Goal: Information Seeking & Learning: Learn about a topic

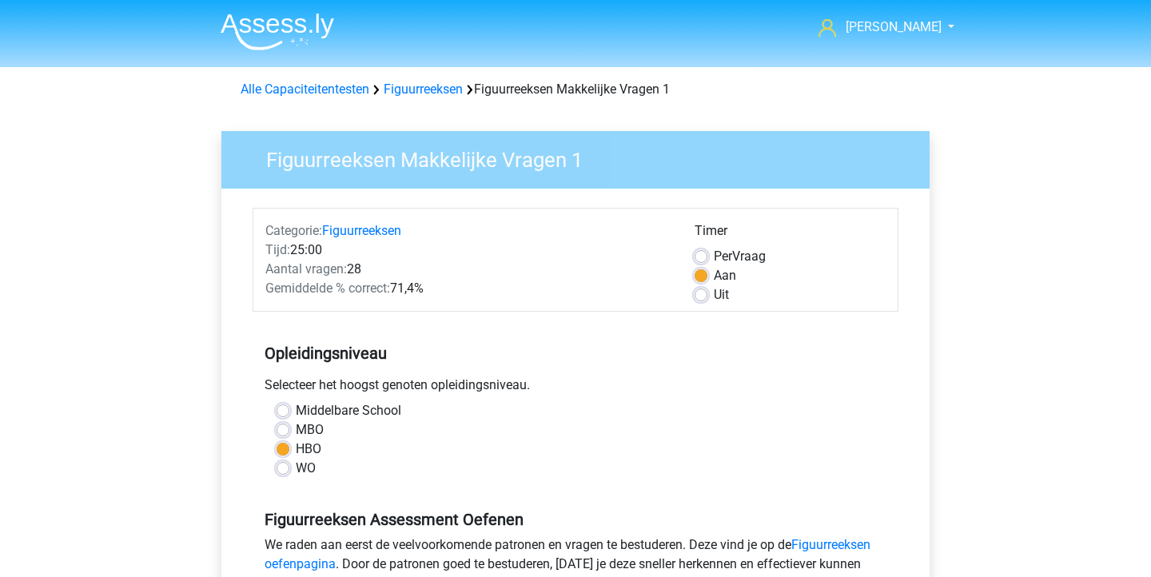
scroll to position [231, 0]
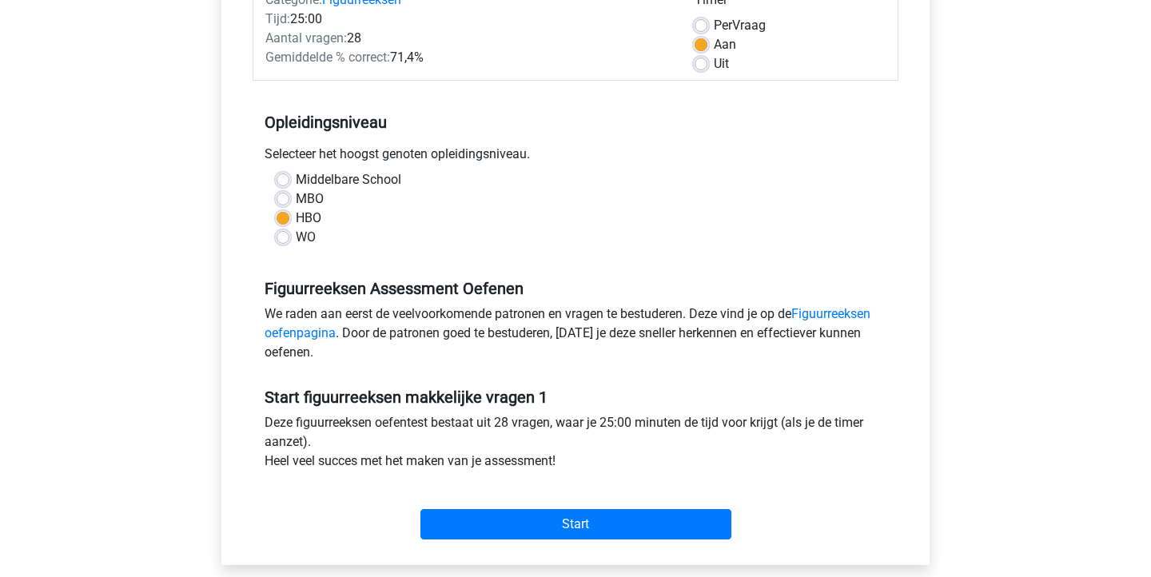
click at [714, 28] on label "Per Vraag" at bounding box center [740, 25] width 52 height 19
click at [704, 28] on input "Per Vraag" at bounding box center [700, 24] width 13 height 16
radio input "true"
click at [714, 66] on label "Uit" at bounding box center [721, 63] width 15 height 19
click at [698, 66] on input "Uit" at bounding box center [700, 62] width 13 height 16
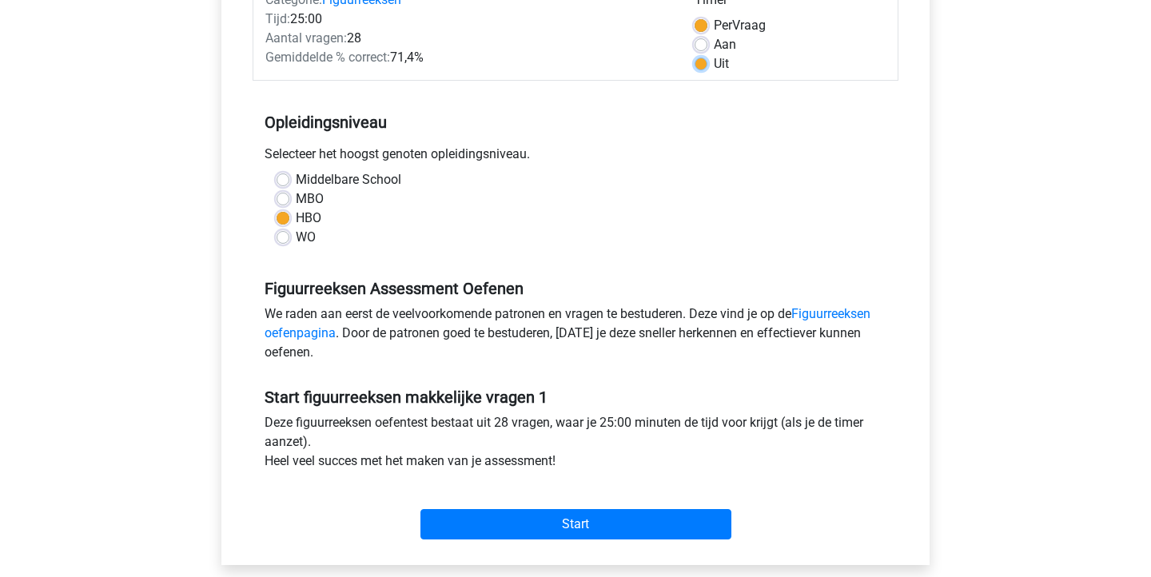
radio input "true"
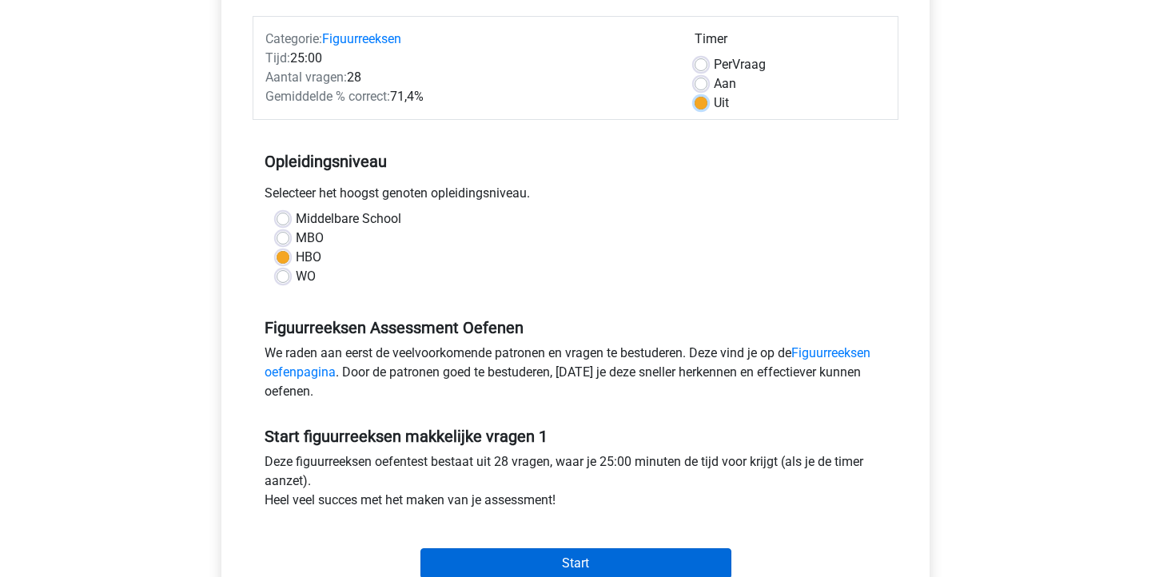
scroll to position [204, 0]
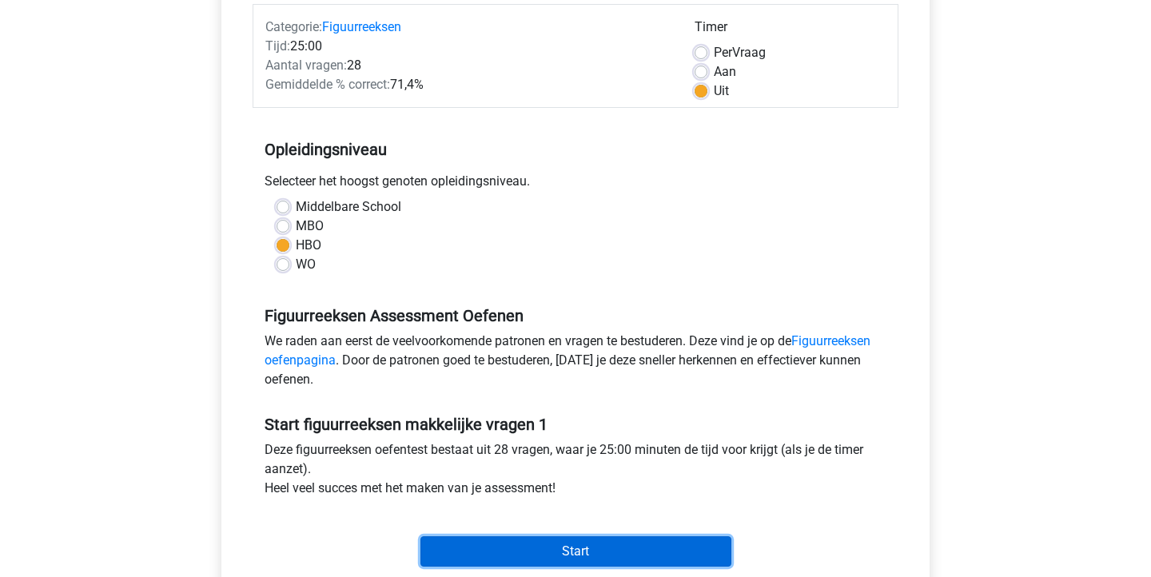
click at [590, 539] on input "Start" at bounding box center [575, 551] width 311 height 30
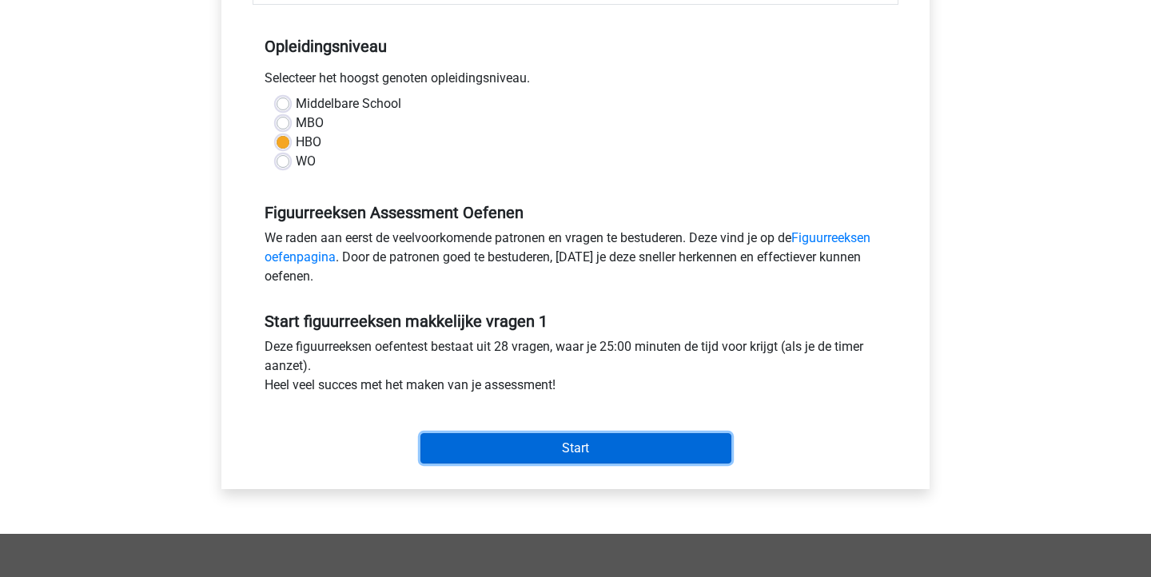
scroll to position [0, 0]
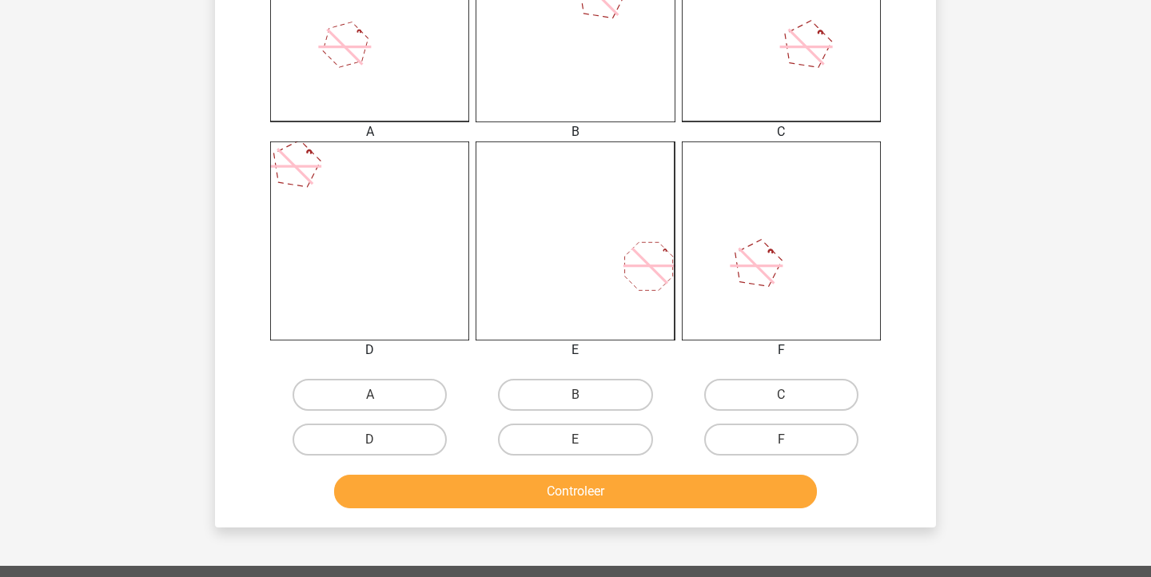
scroll to position [519, 0]
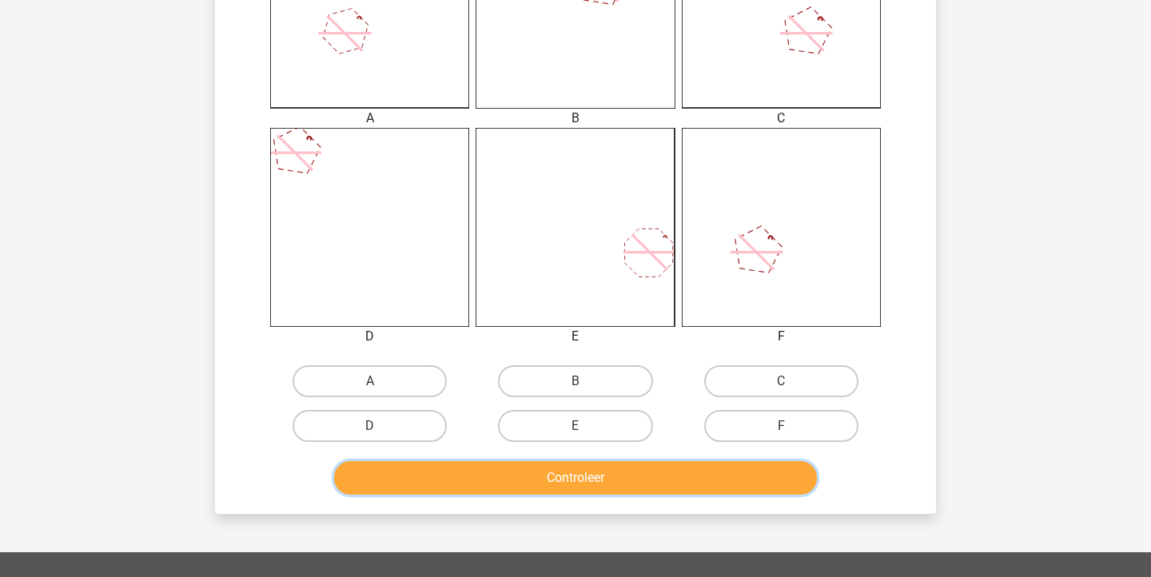
click at [626, 484] on button "Controleer" at bounding box center [575, 478] width 483 height 34
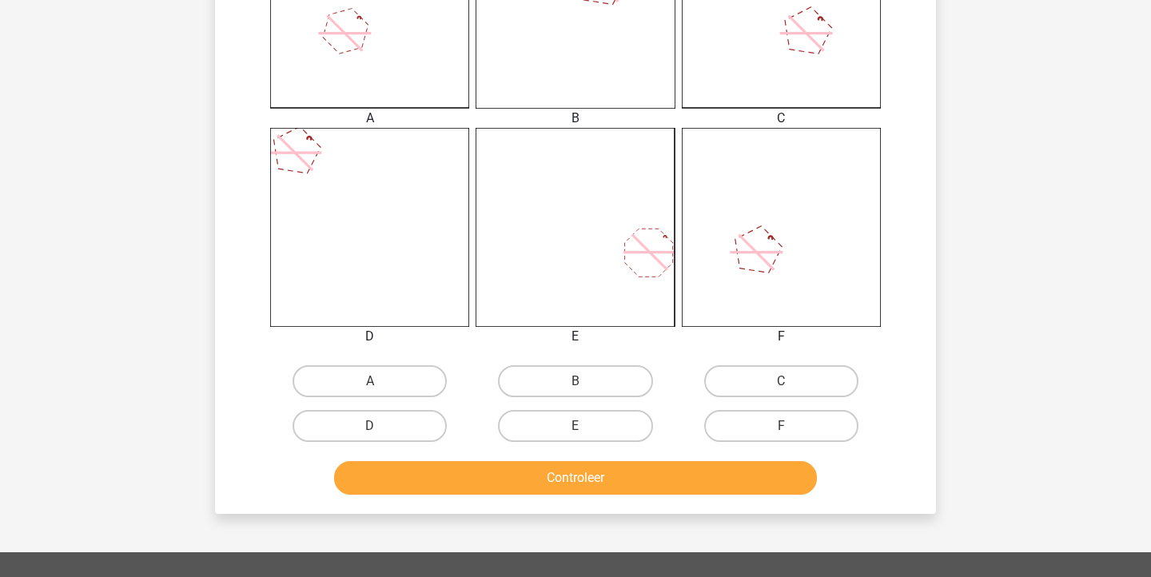
scroll to position [452, 0]
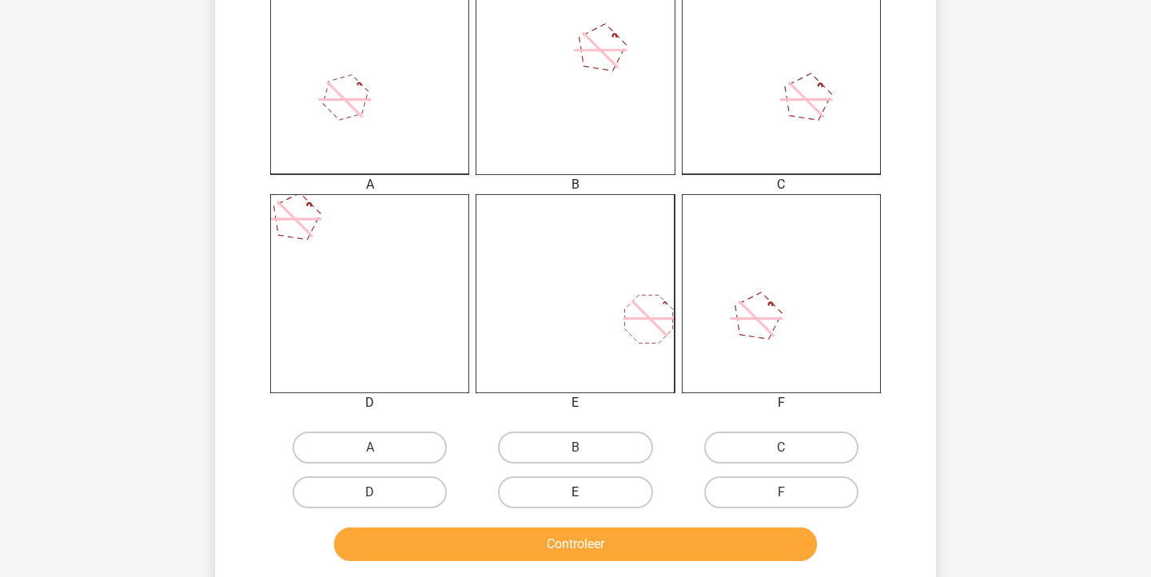
click at [629, 480] on label "E" at bounding box center [575, 492] width 154 height 32
click at [586, 492] on input "E" at bounding box center [580, 497] width 10 height 10
radio input "true"
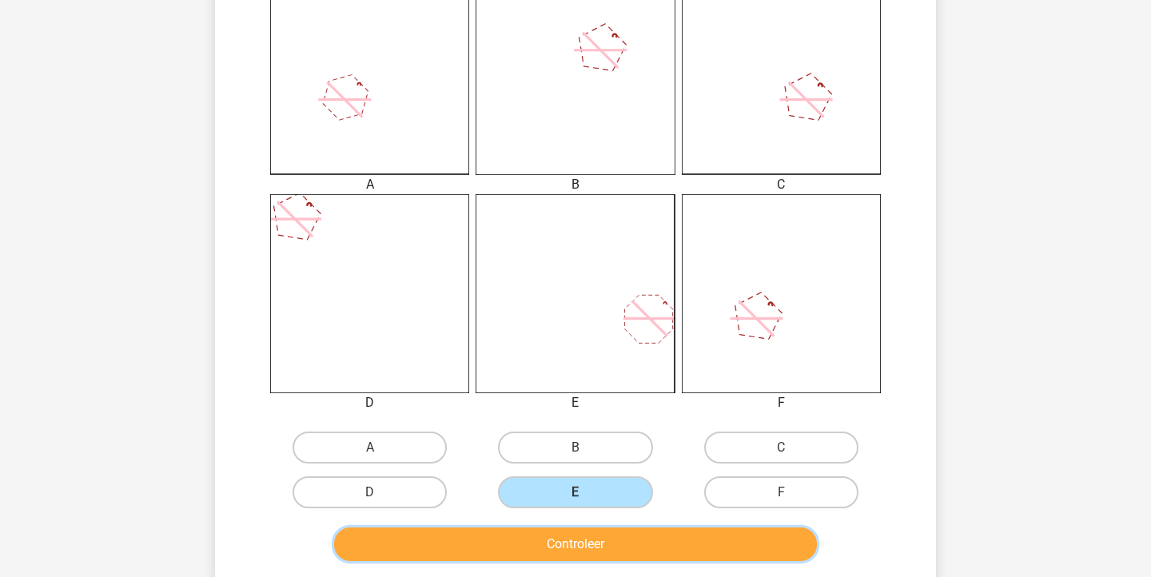
click at [618, 532] on button "Controleer" at bounding box center [575, 544] width 483 height 34
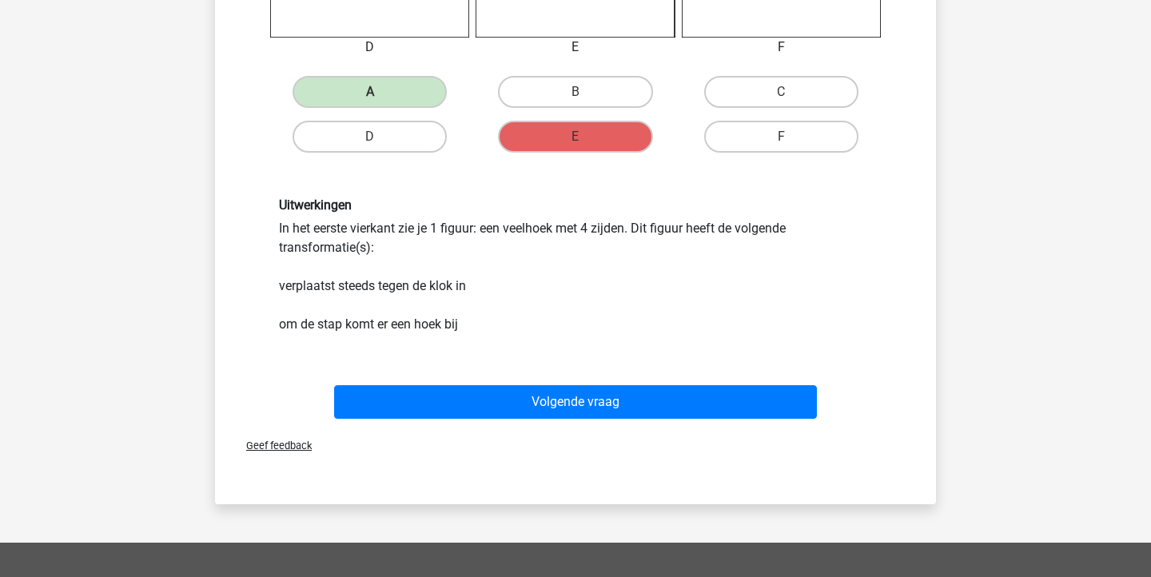
scroll to position [877, 0]
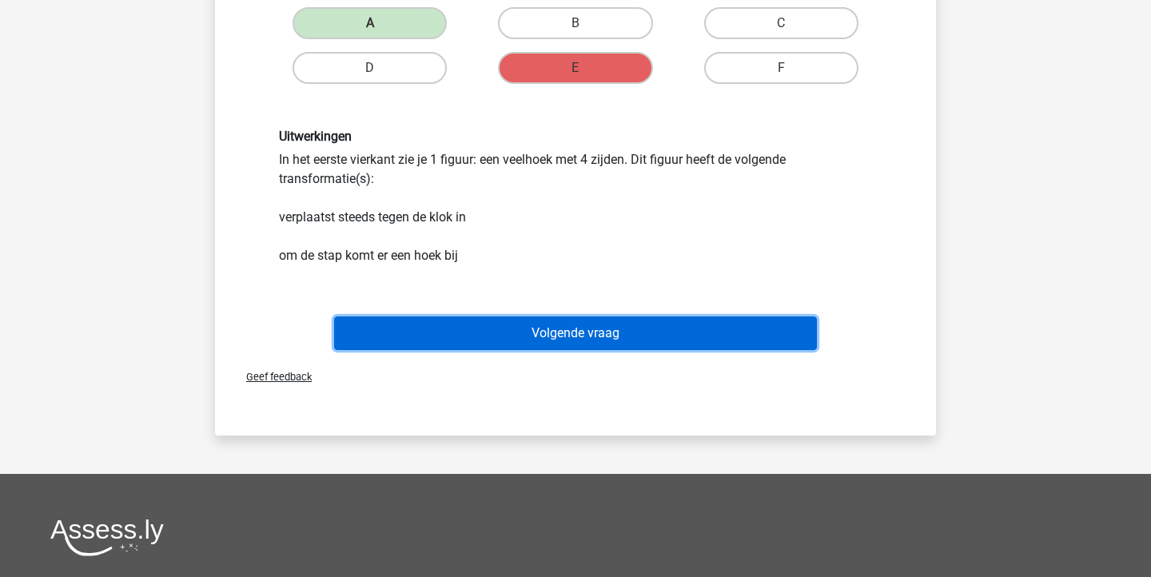
click at [677, 341] on button "Volgende vraag" at bounding box center [575, 333] width 483 height 34
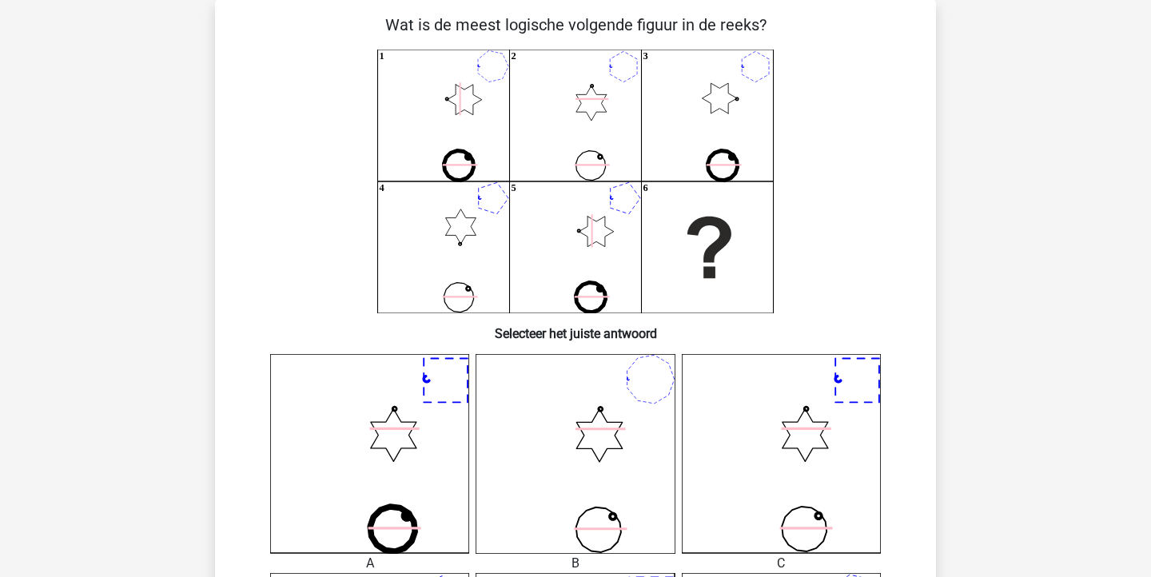
scroll to position [74, 0]
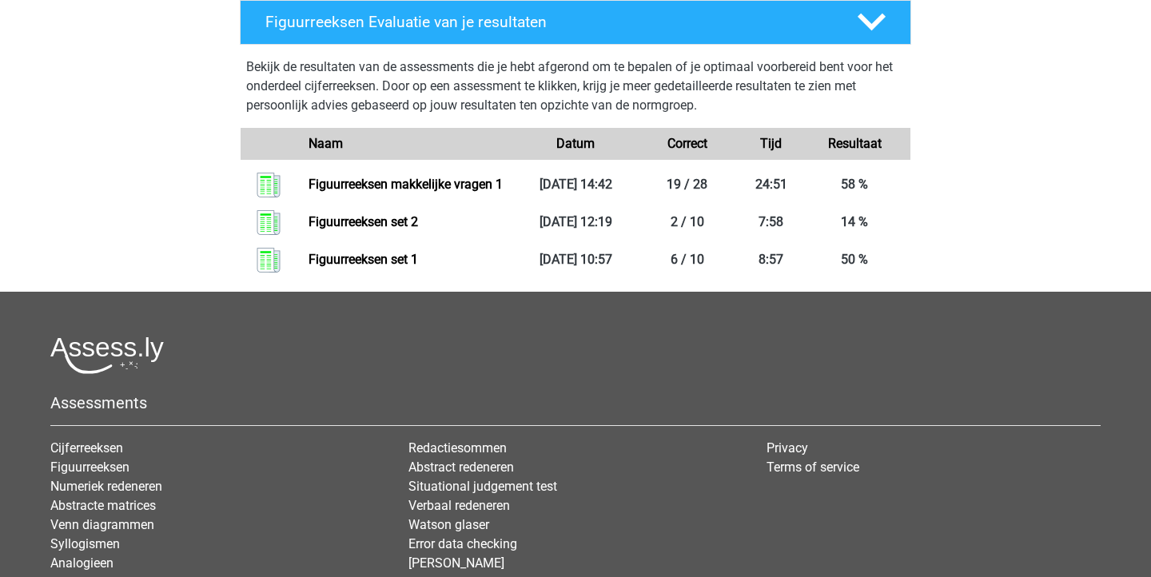
scroll to position [572, 0]
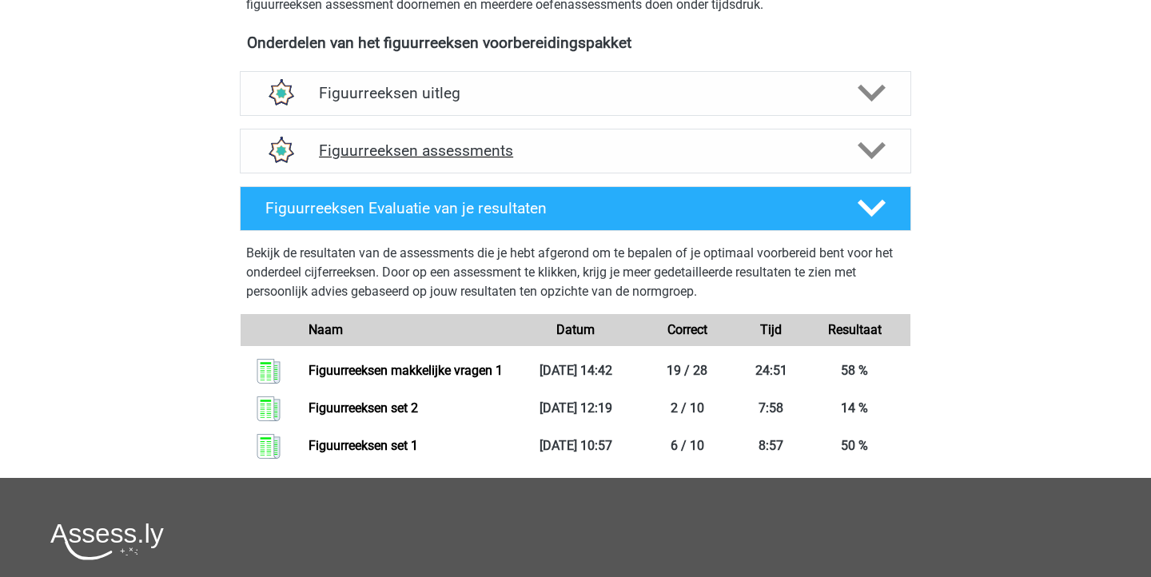
click at [479, 142] on h4 "Figuurreeksen assessments" at bounding box center [575, 150] width 513 height 18
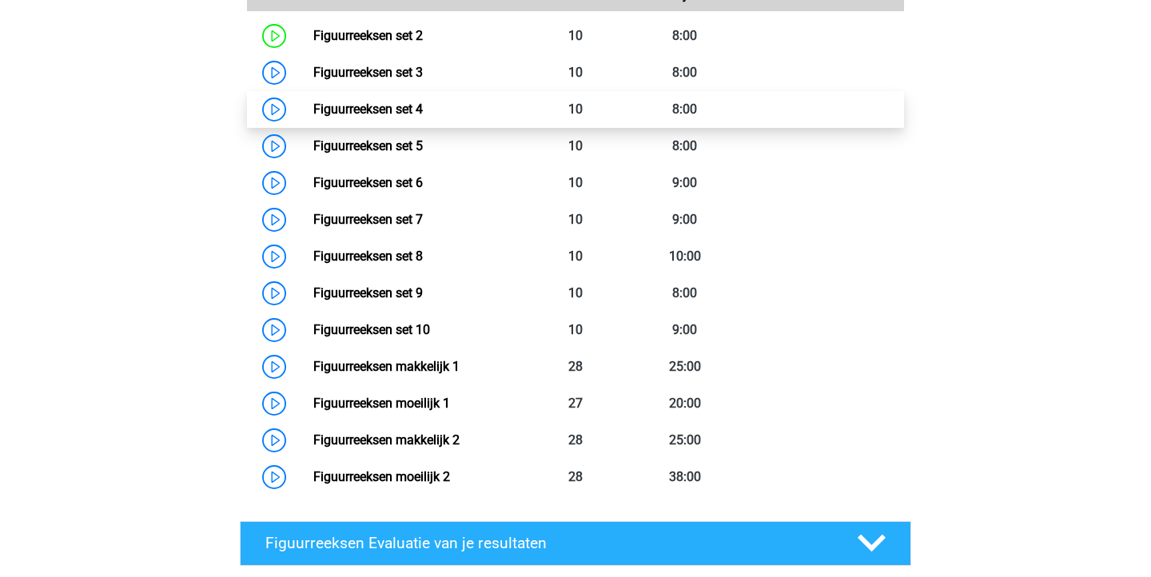
scroll to position [956, 0]
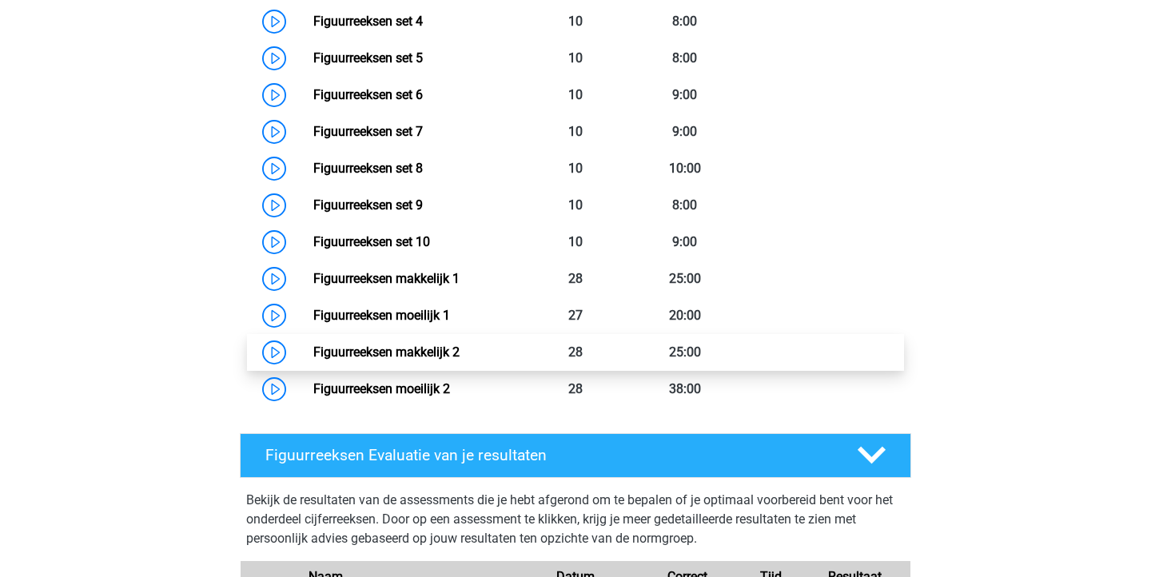
click at [459, 345] on link "Figuurreeksen makkelijk 2" at bounding box center [386, 351] width 146 height 15
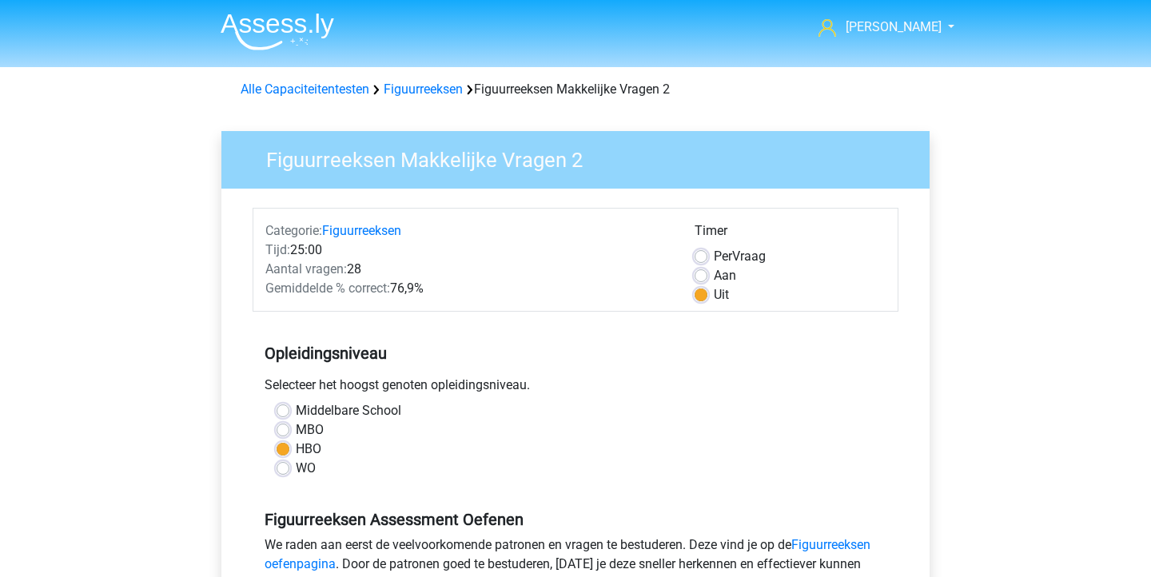
click at [757, 263] on label "Per Vraag" at bounding box center [740, 256] width 52 height 19
click at [707, 263] on input "Per Vraag" at bounding box center [700, 255] width 13 height 16
radio input "true"
click at [711, 296] on div "Uit" at bounding box center [789, 294] width 191 height 19
click at [714, 295] on label "Uit" at bounding box center [721, 294] width 15 height 19
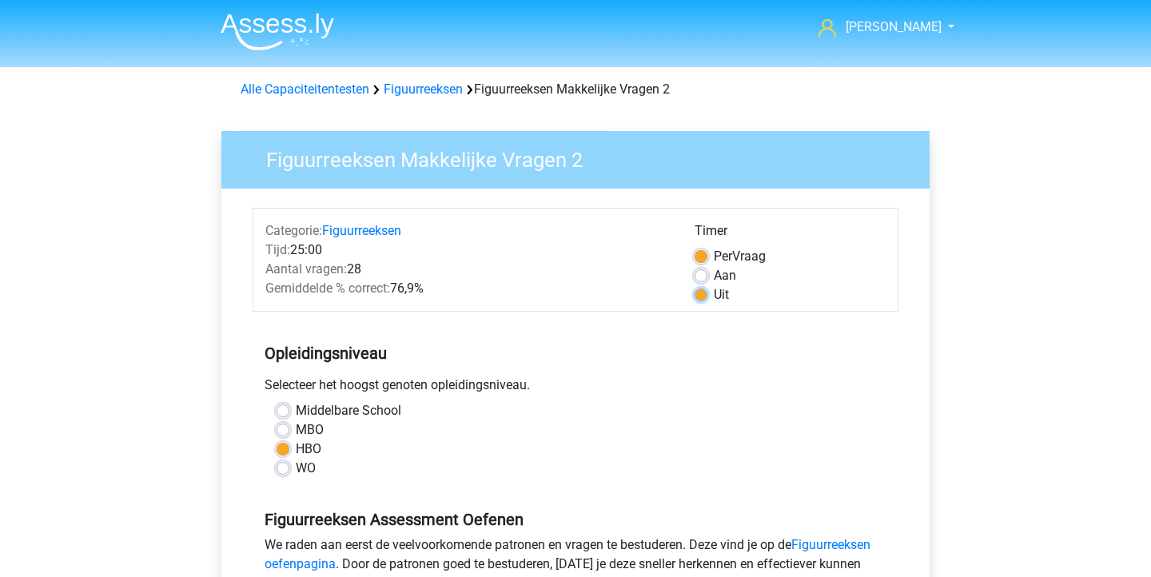
click at [702, 295] on input "Uit" at bounding box center [700, 293] width 13 height 16
radio input "true"
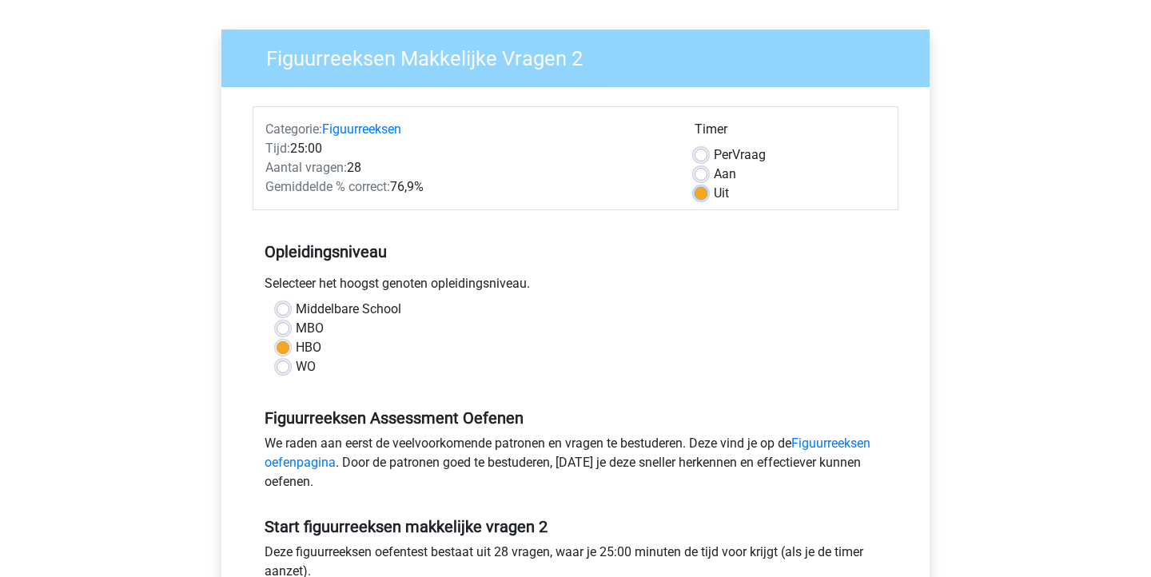
scroll to position [238, 0]
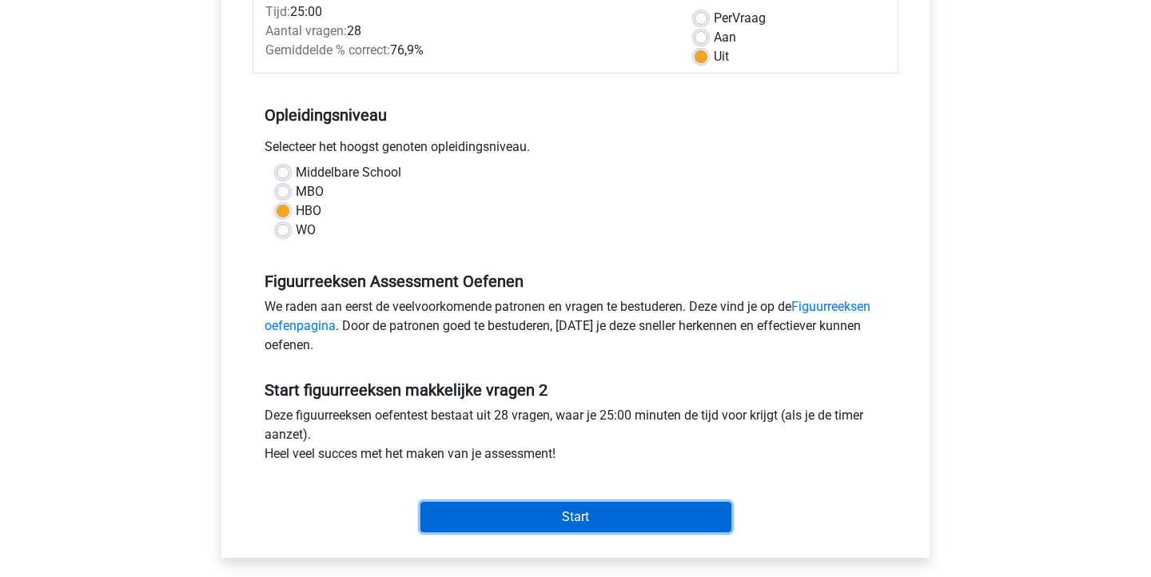
click at [606, 517] on input "Start" at bounding box center [575, 517] width 311 height 30
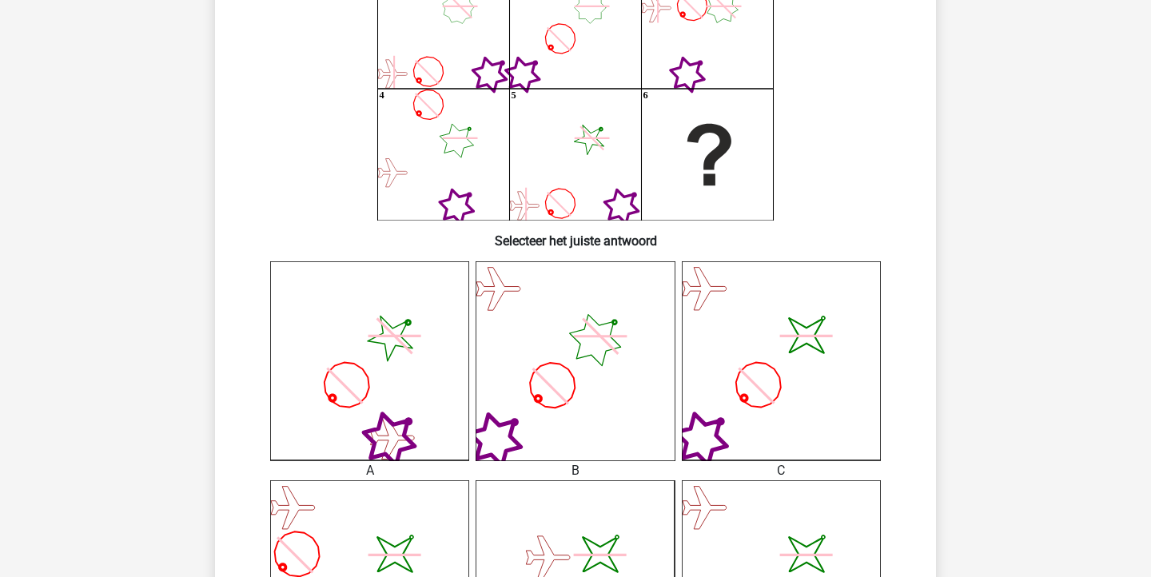
scroll to position [438, 0]
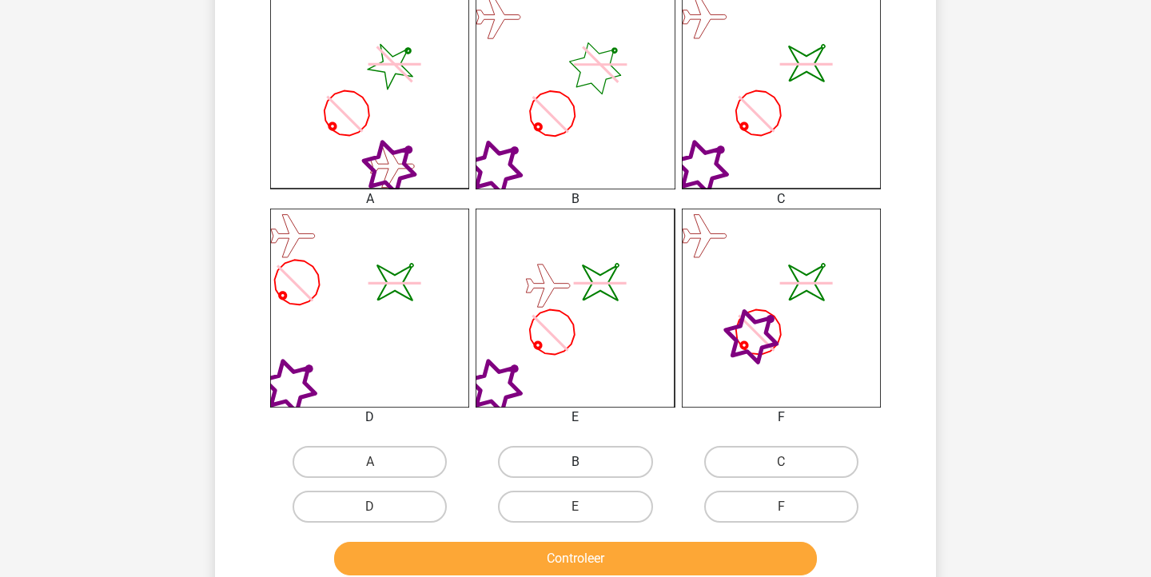
click at [526, 463] on label "B" at bounding box center [575, 462] width 154 height 32
click at [575, 463] on input "B" at bounding box center [580, 467] width 10 height 10
radio input "true"
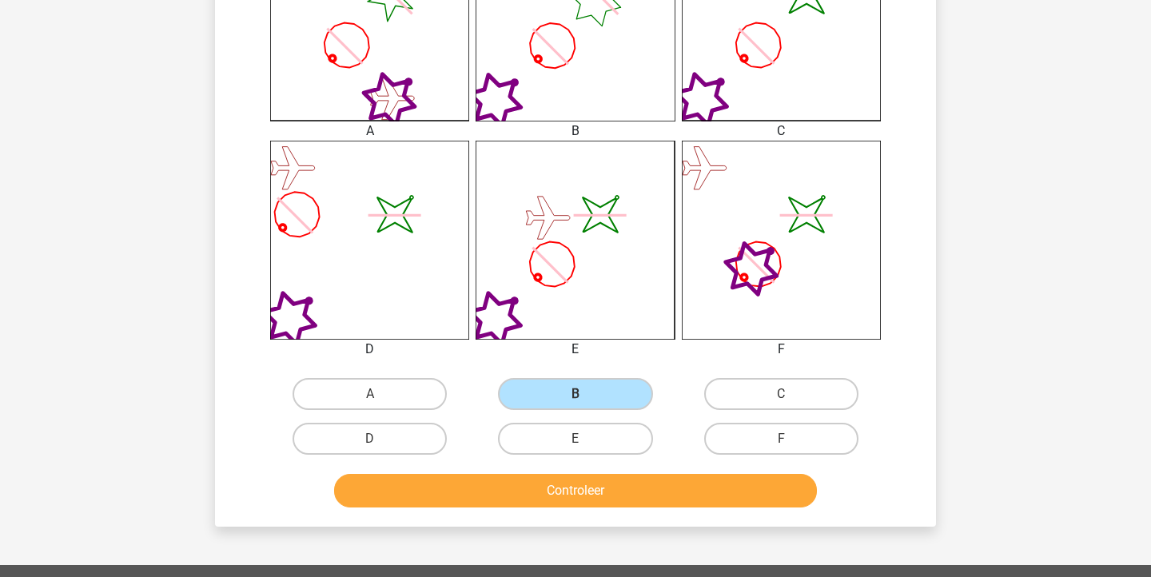
scroll to position [504, 0]
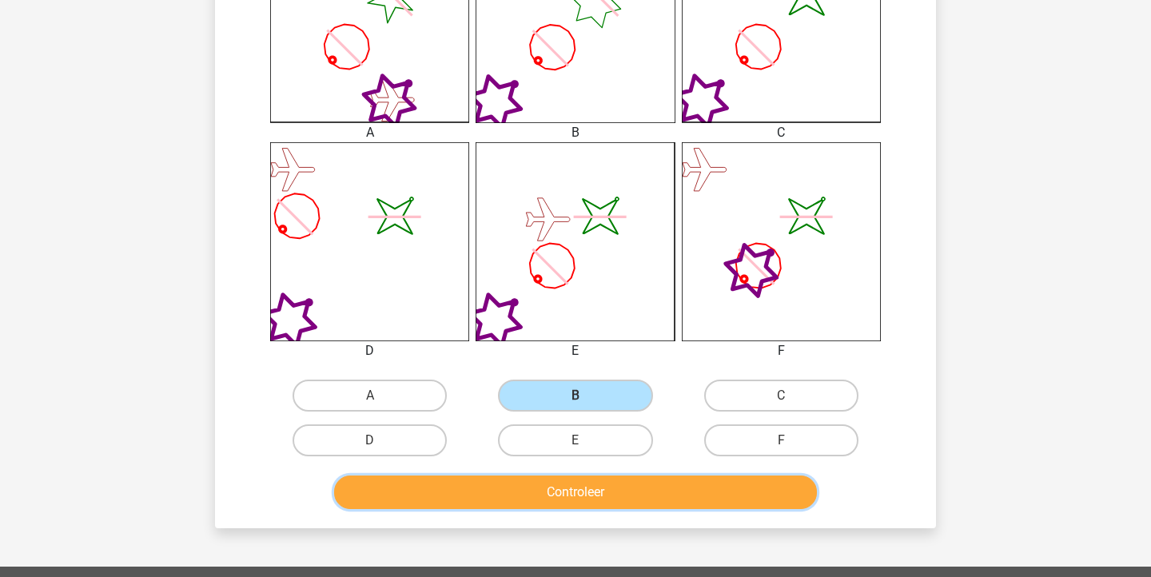
click at [519, 491] on button "Controleer" at bounding box center [575, 492] width 483 height 34
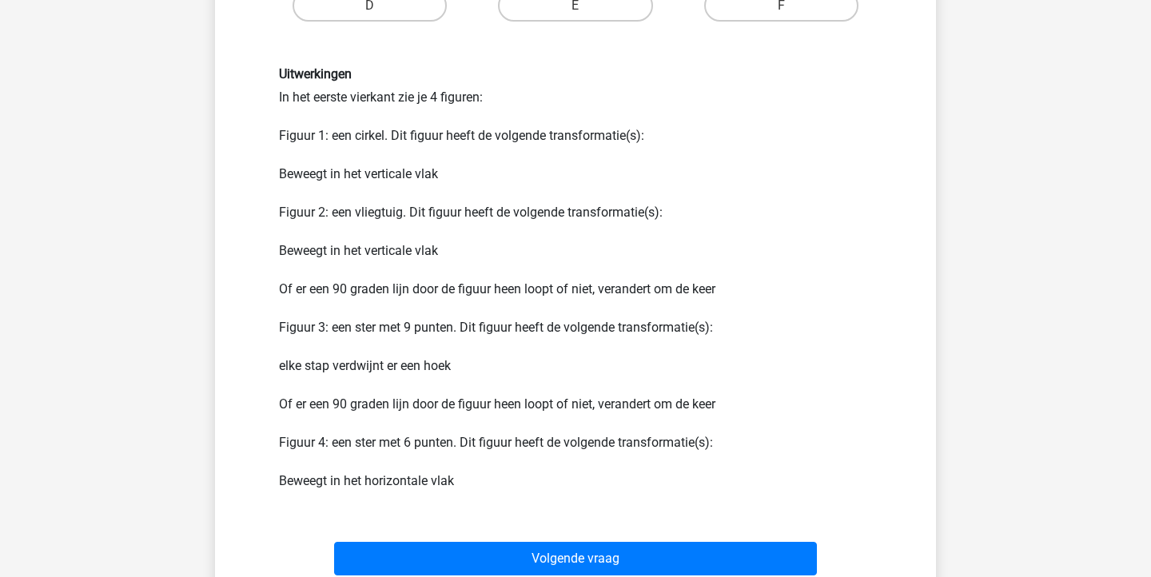
scroll to position [976, 0]
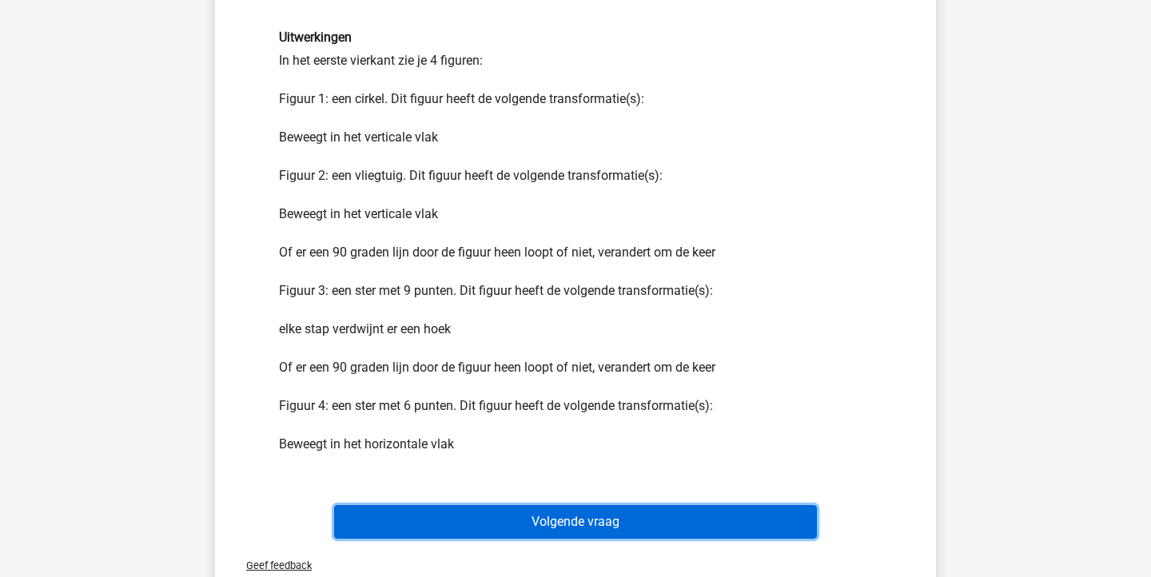
click at [751, 527] on button "Volgende vraag" at bounding box center [575, 522] width 483 height 34
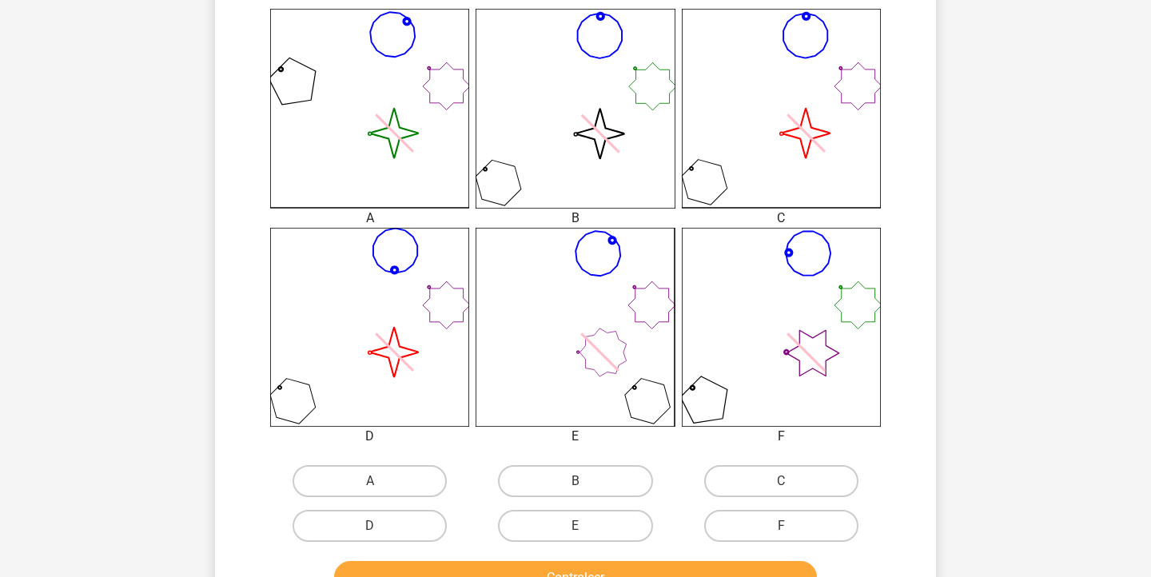
scroll to position [531, 0]
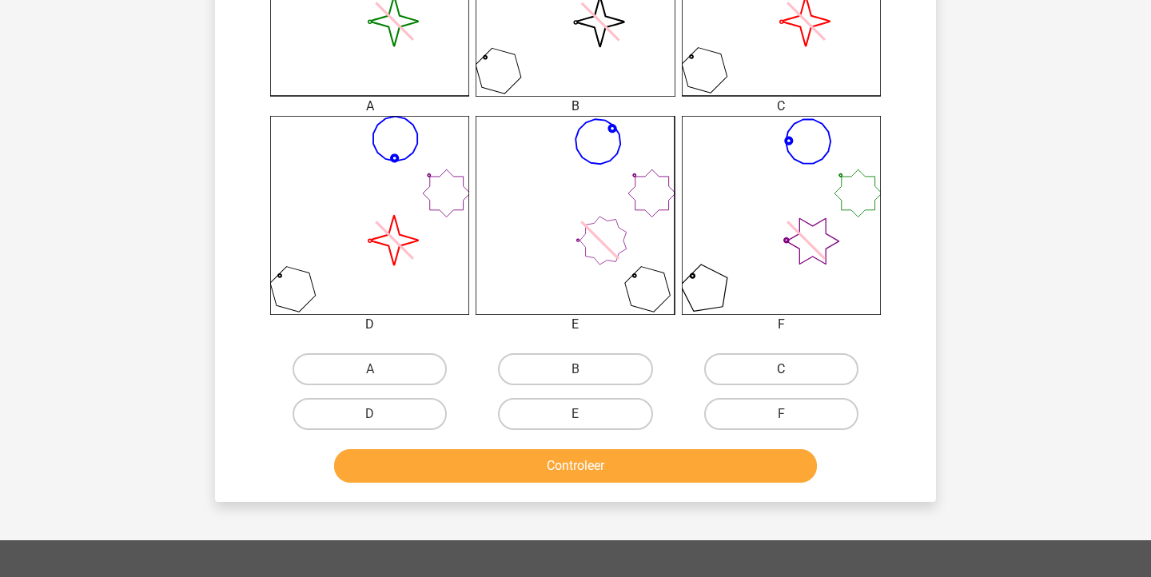
click at [817, 358] on label "C" at bounding box center [781, 369] width 154 height 32
click at [791, 369] on input "C" at bounding box center [786, 374] width 10 height 10
radio input "true"
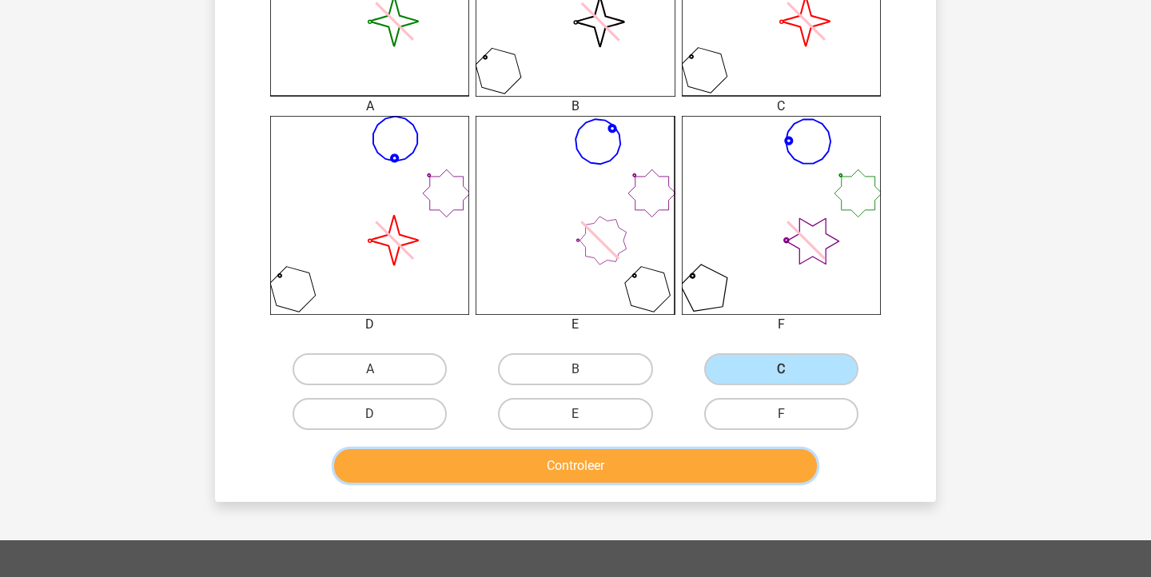
click at [668, 463] on button "Controleer" at bounding box center [575, 466] width 483 height 34
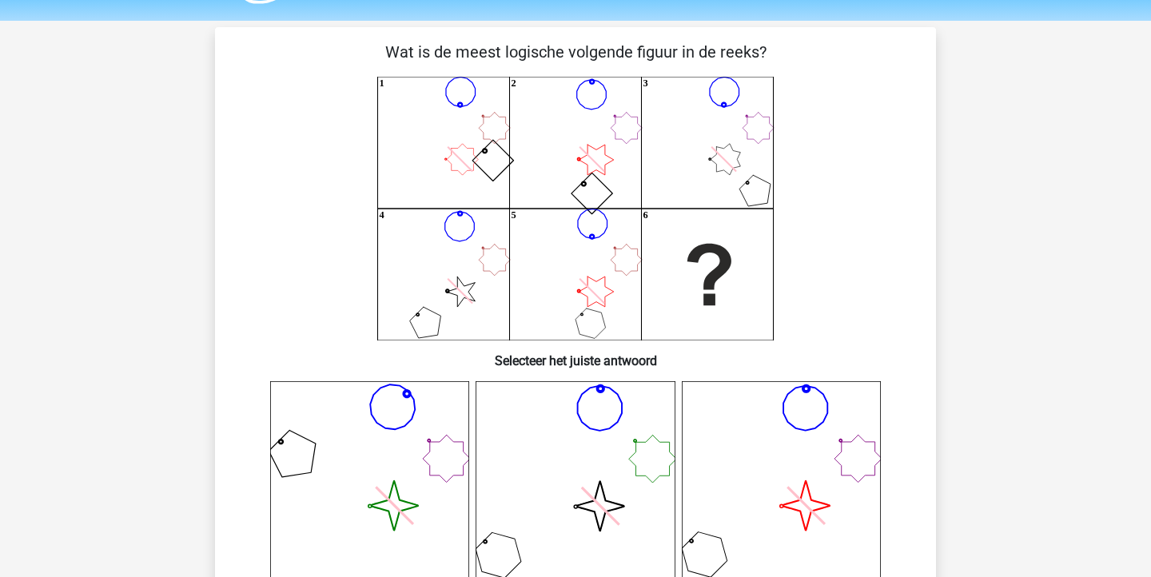
scroll to position [49, 0]
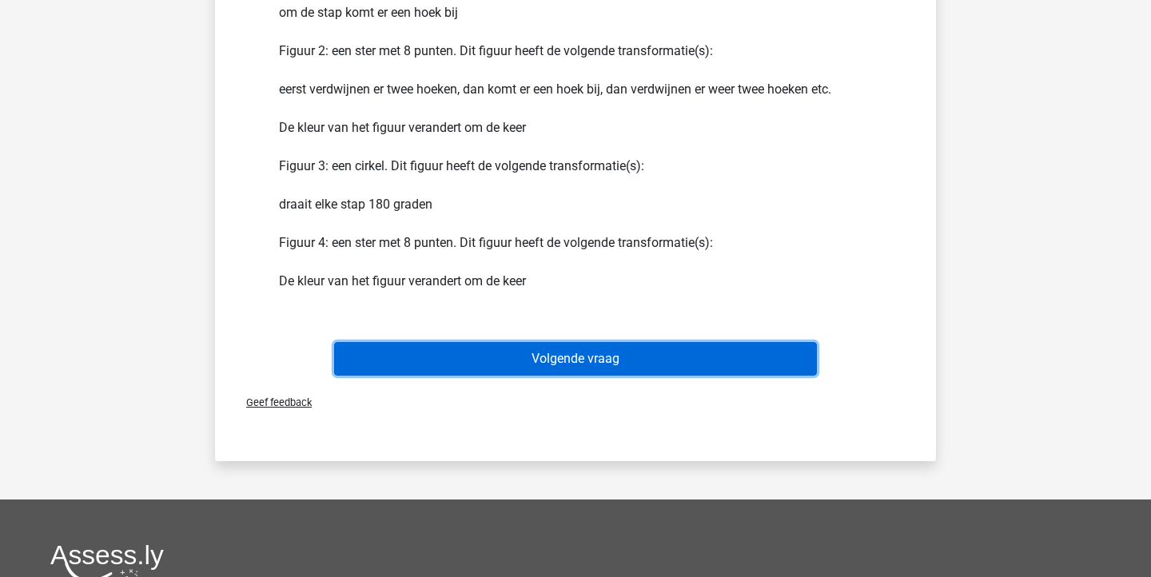
click at [708, 352] on button "Volgende vraag" at bounding box center [575, 359] width 483 height 34
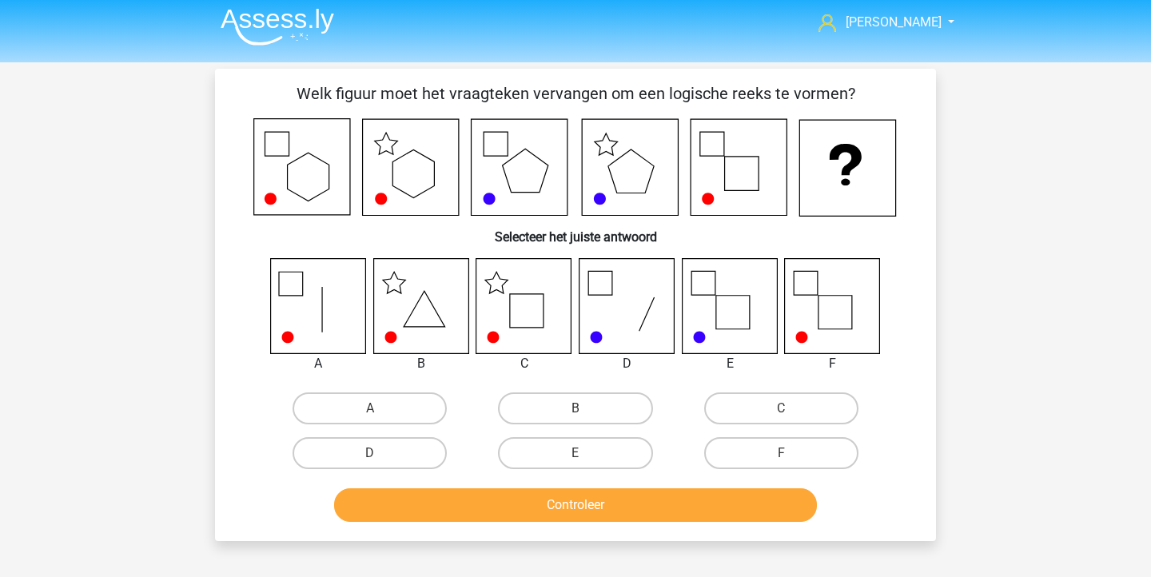
scroll to position [0, 0]
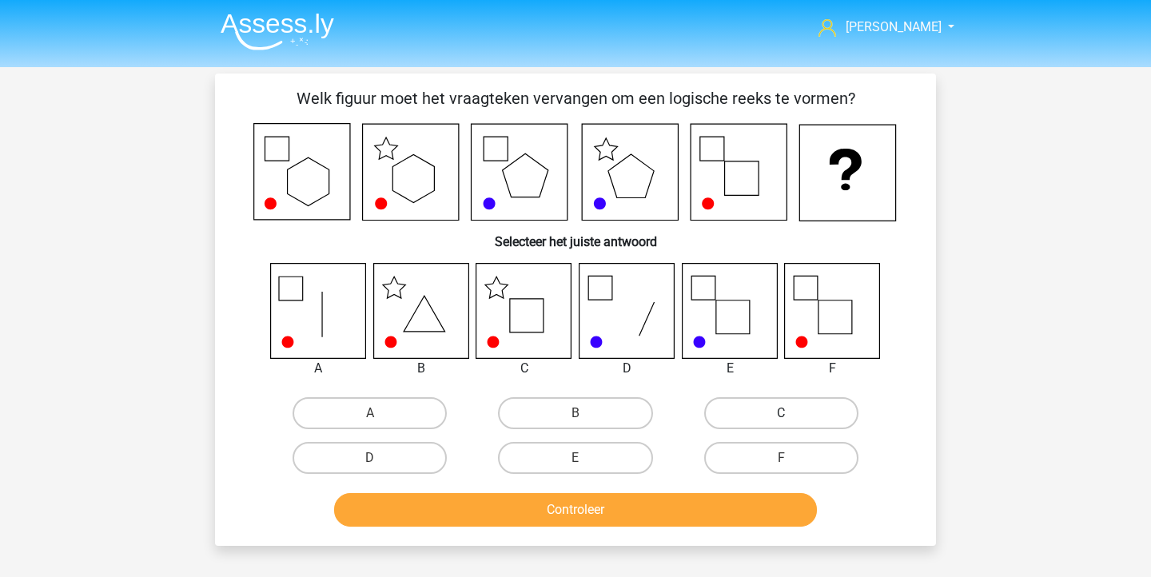
click at [726, 403] on label "C" at bounding box center [781, 413] width 154 height 32
click at [781, 413] on input "C" at bounding box center [786, 418] width 10 height 10
radio input "true"
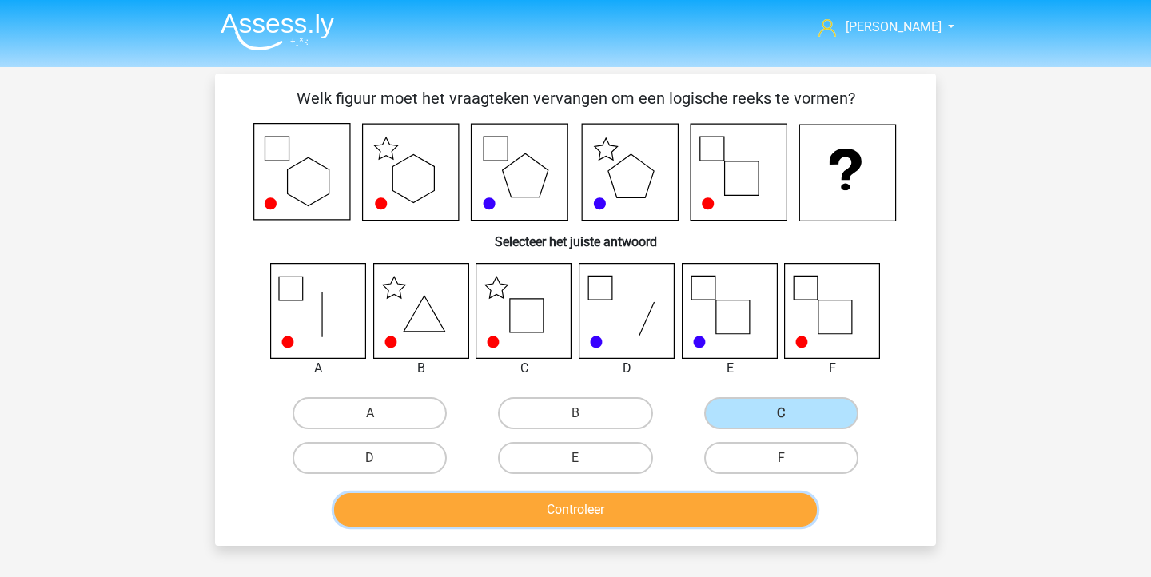
click at [645, 509] on button "Controleer" at bounding box center [575, 510] width 483 height 34
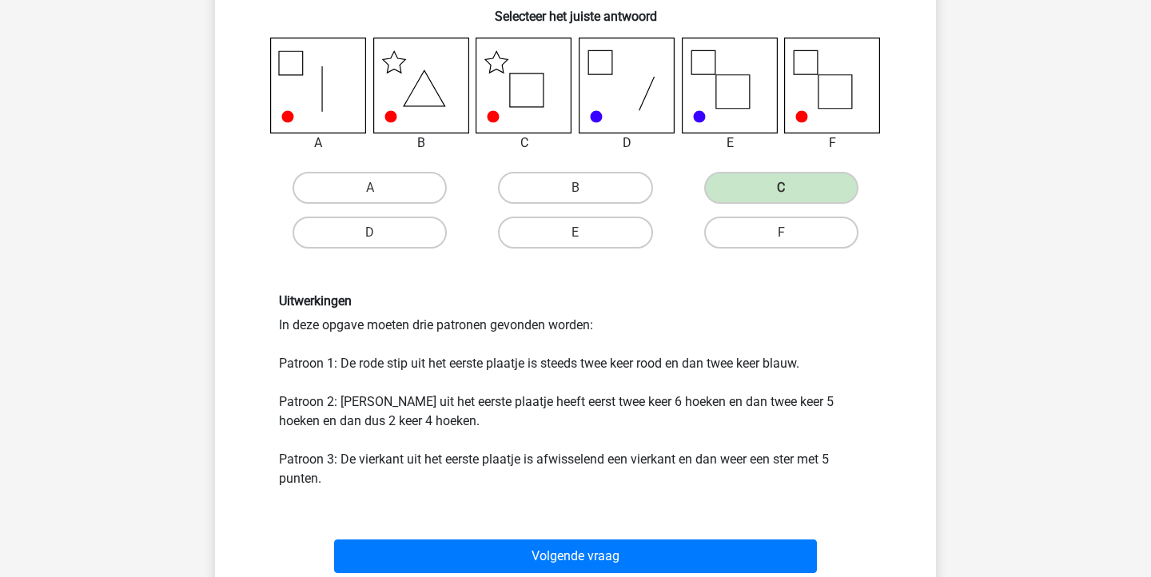
scroll to position [232, 0]
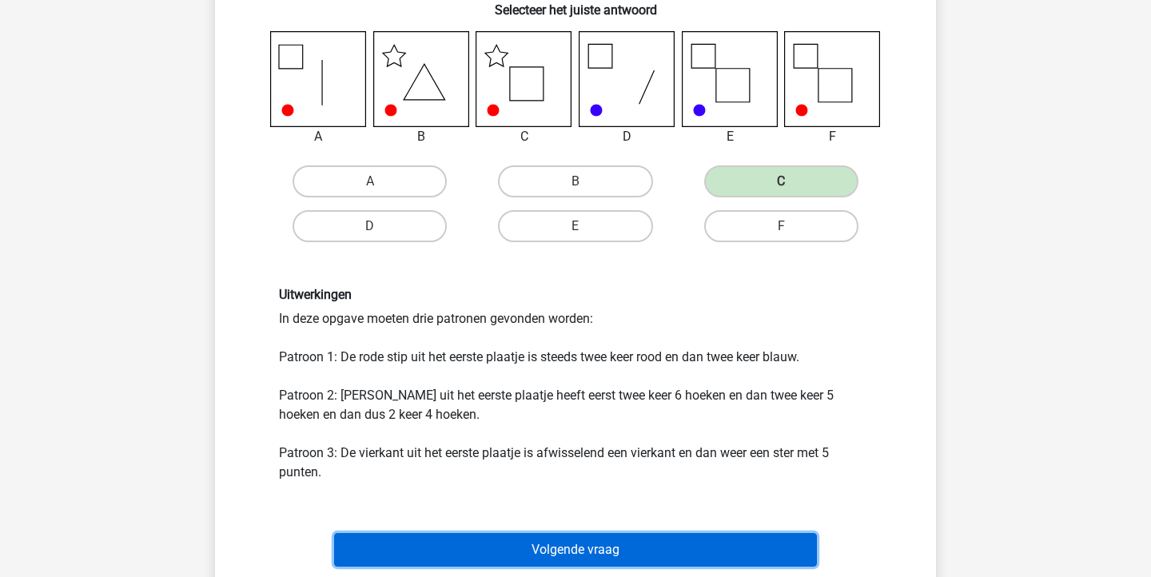
click at [649, 549] on button "Volgende vraag" at bounding box center [575, 550] width 483 height 34
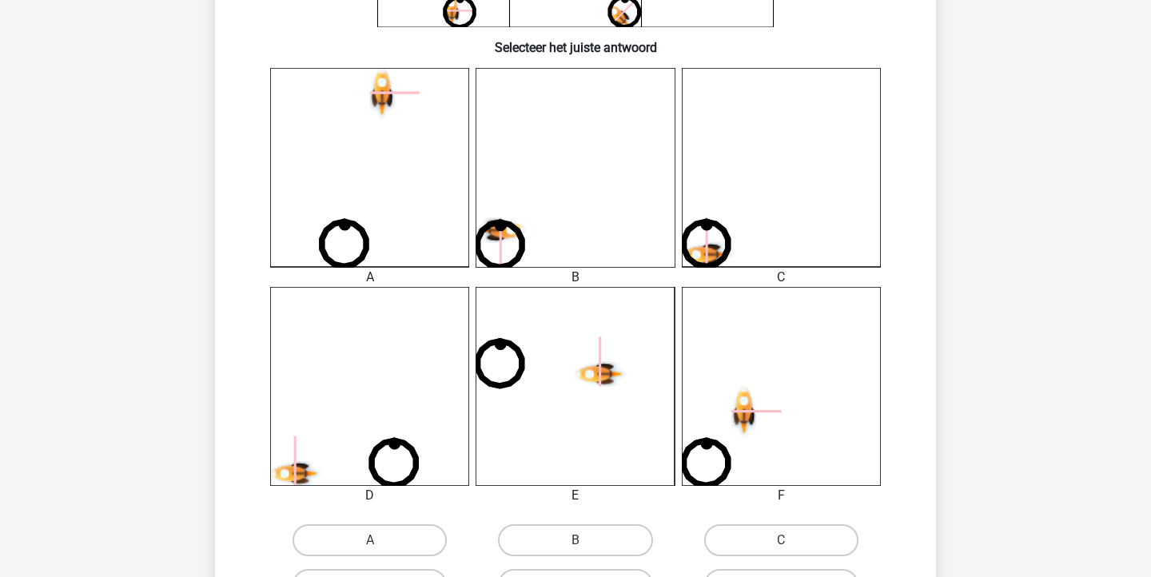
scroll to position [477, 0]
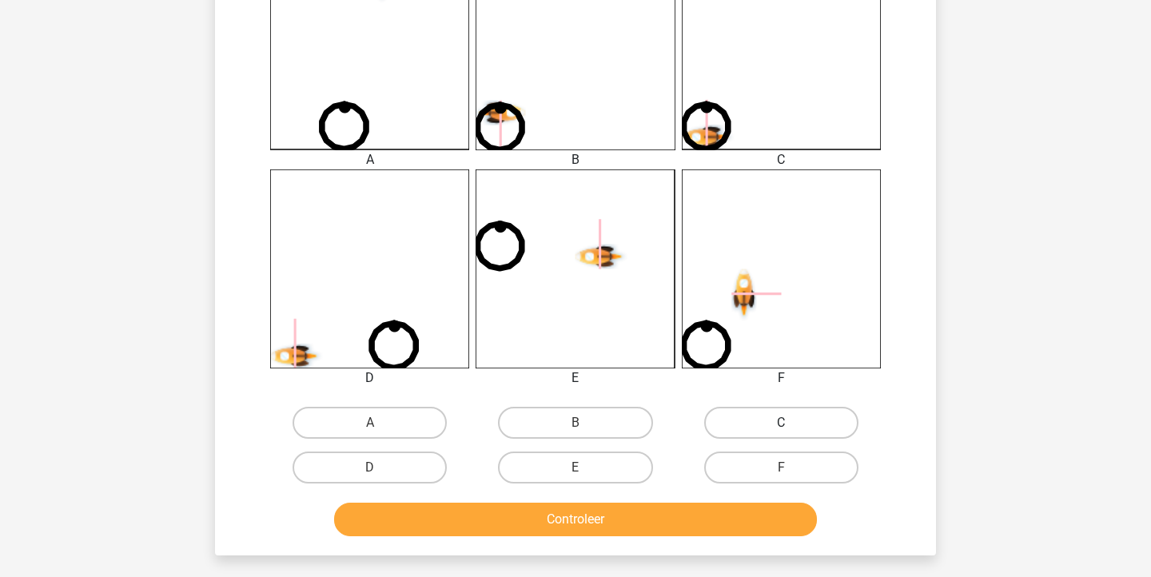
click at [755, 425] on label "C" at bounding box center [781, 423] width 154 height 32
click at [781, 425] on input "C" at bounding box center [786, 428] width 10 height 10
radio input "true"
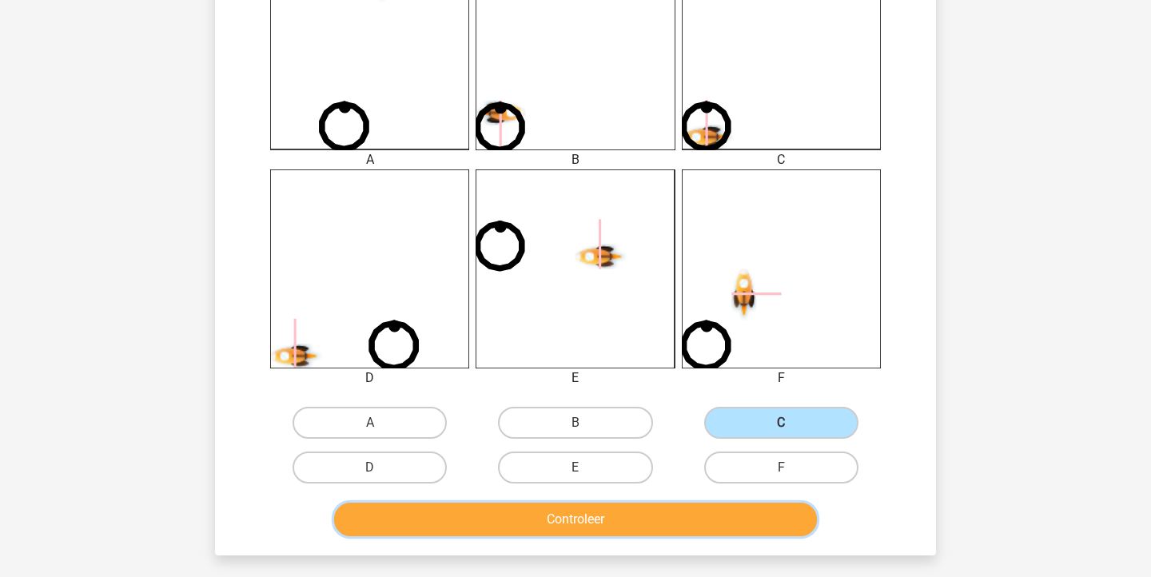
click at [656, 517] on button "Controleer" at bounding box center [575, 520] width 483 height 34
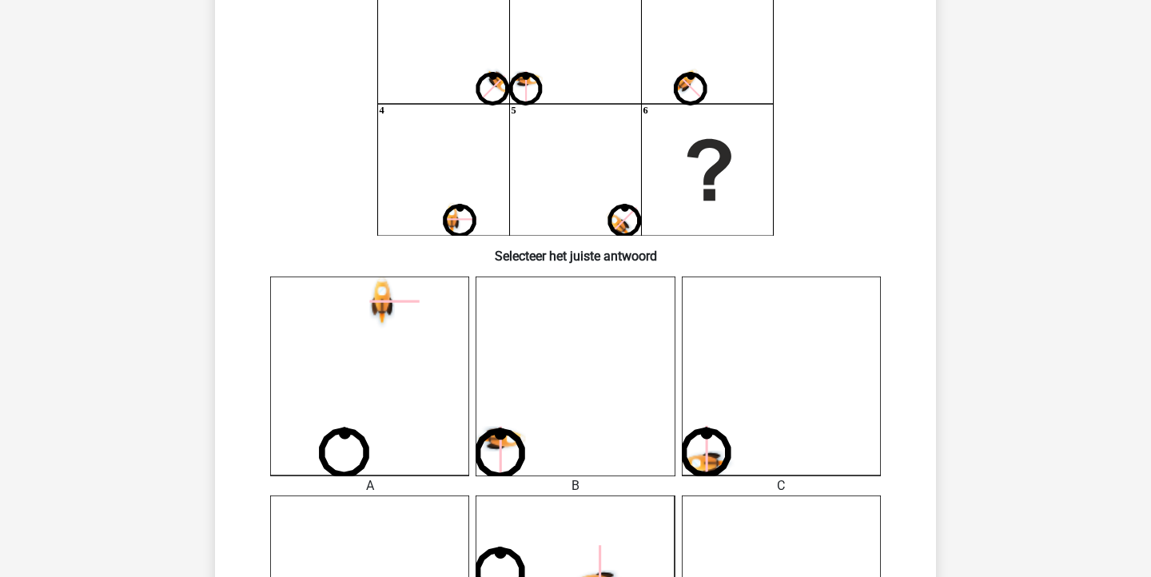
scroll to position [375, 0]
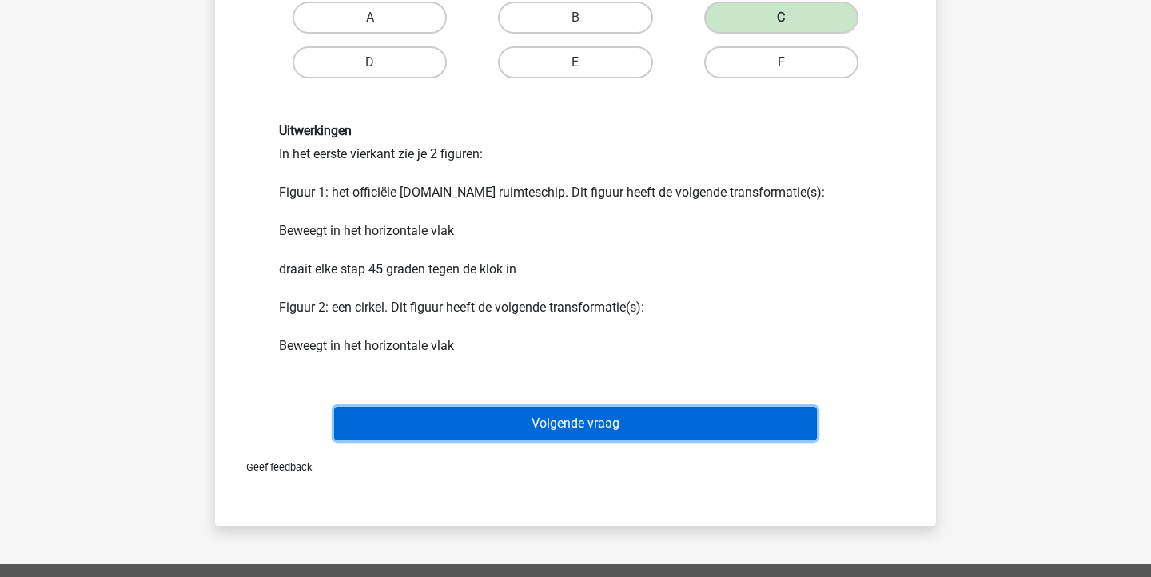
click at [631, 429] on button "Volgende vraag" at bounding box center [575, 424] width 483 height 34
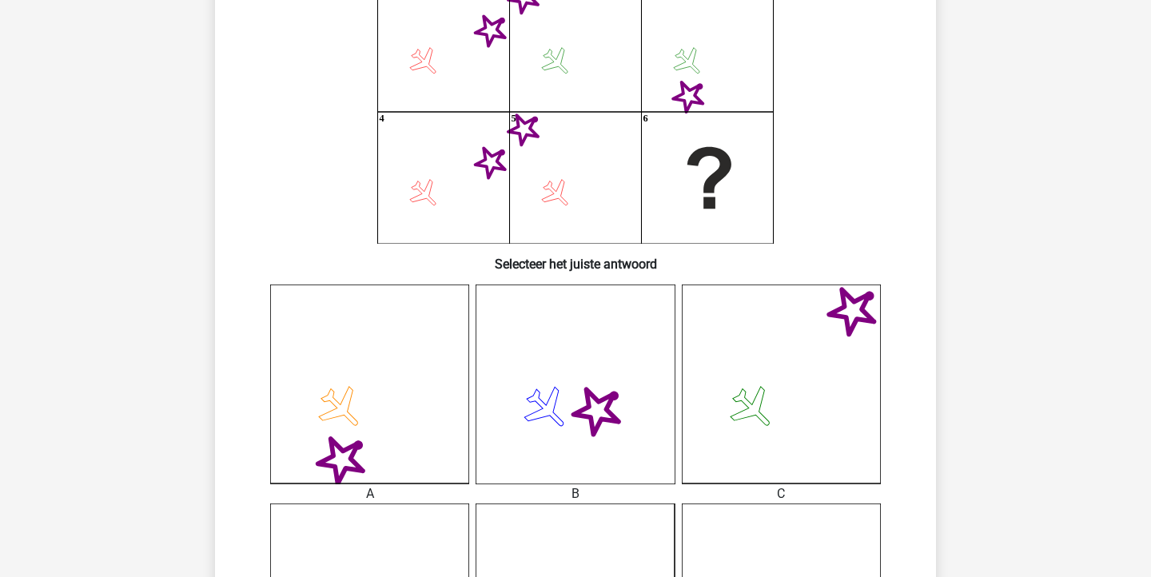
scroll to position [420, 0]
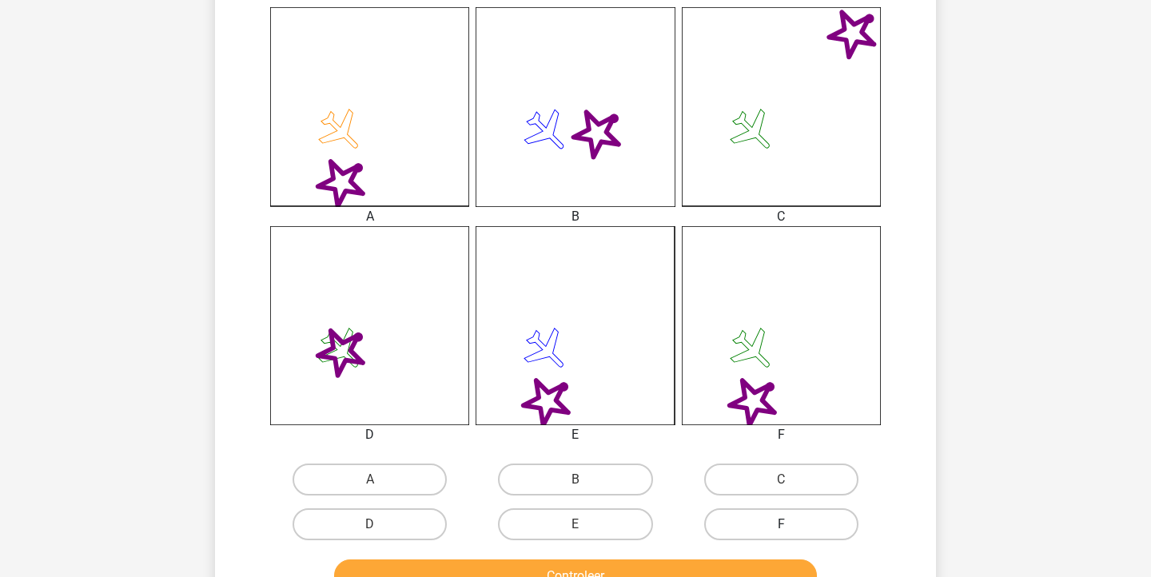
click at [818, 511] on label "F" at bounding box center [781, 524] width 154 height 32
click at [791, 524] on input "F" at bounding box center [786, 529] width 10 height 10
radio input "true"
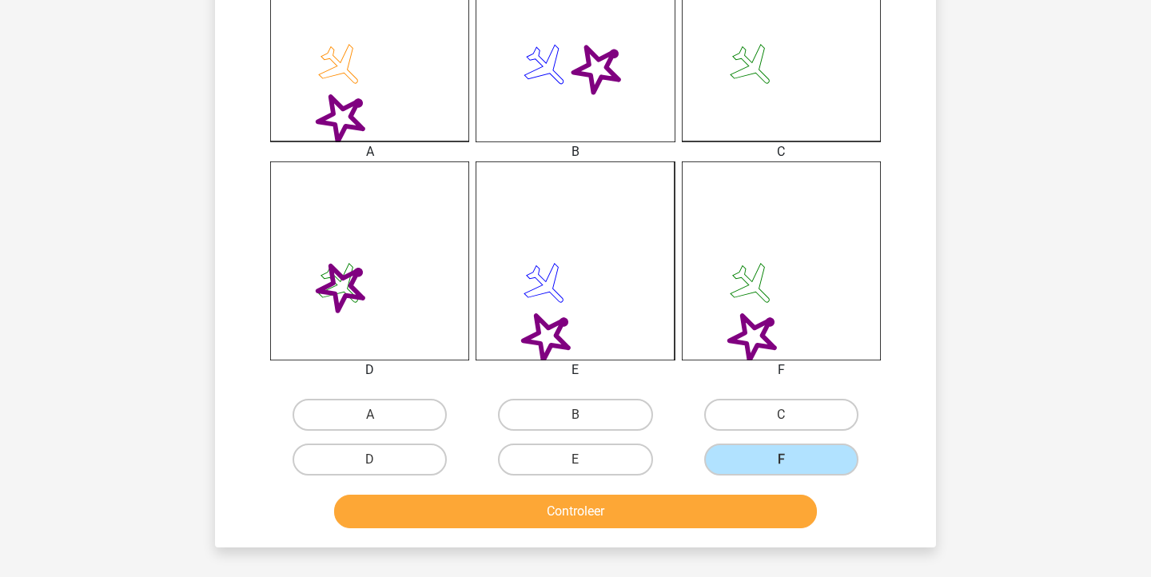
scroll to position [486, 0]
click at [785, 511] on button "Controleer" at bounding box center [575, 511] width 483 height 34
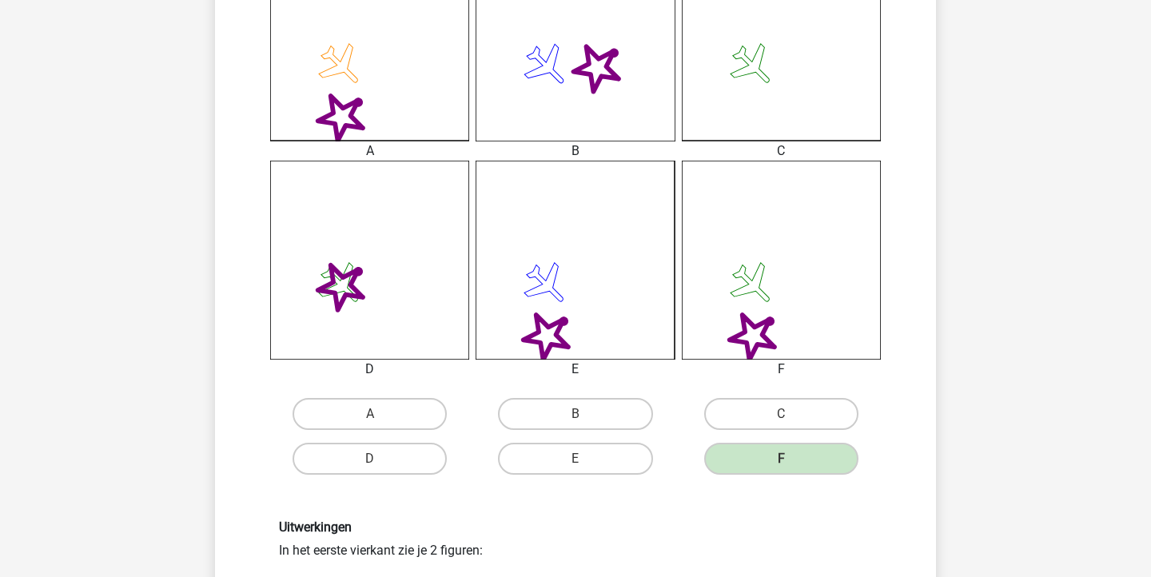
scroll to position [666, 0]
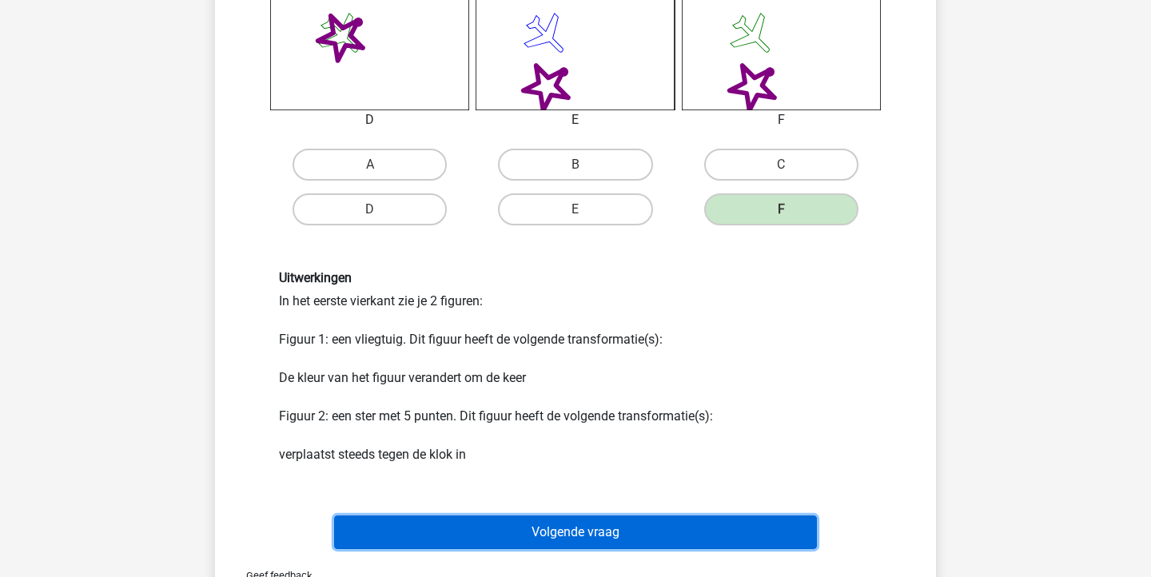
click at [751, 524] on button "Volgende vraag" at bounding box center [575, 532] width 483 height 34
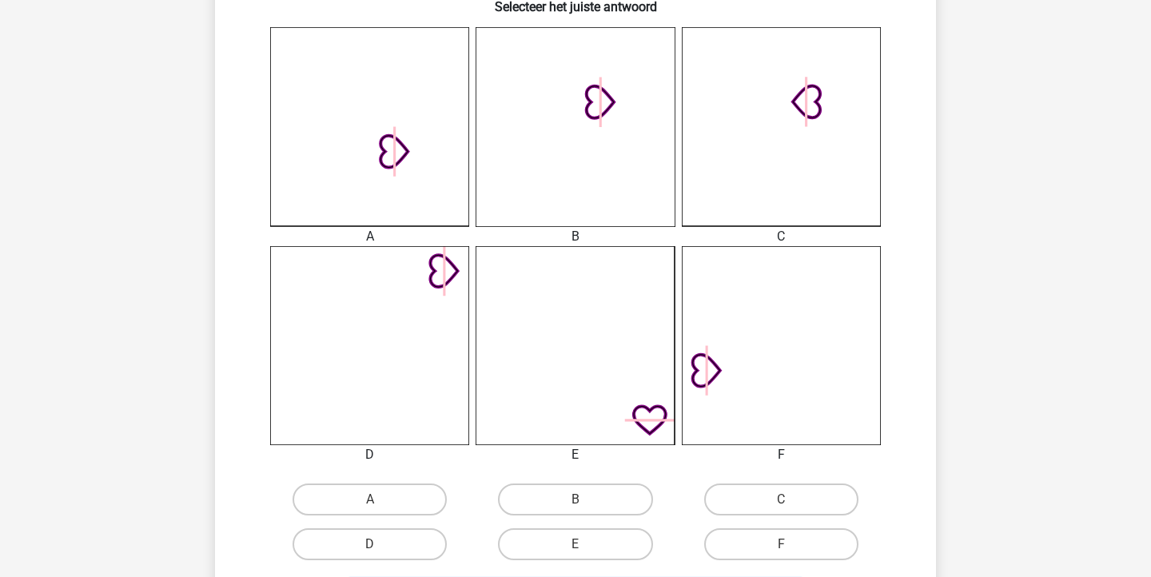
scroll to position [424, 0]
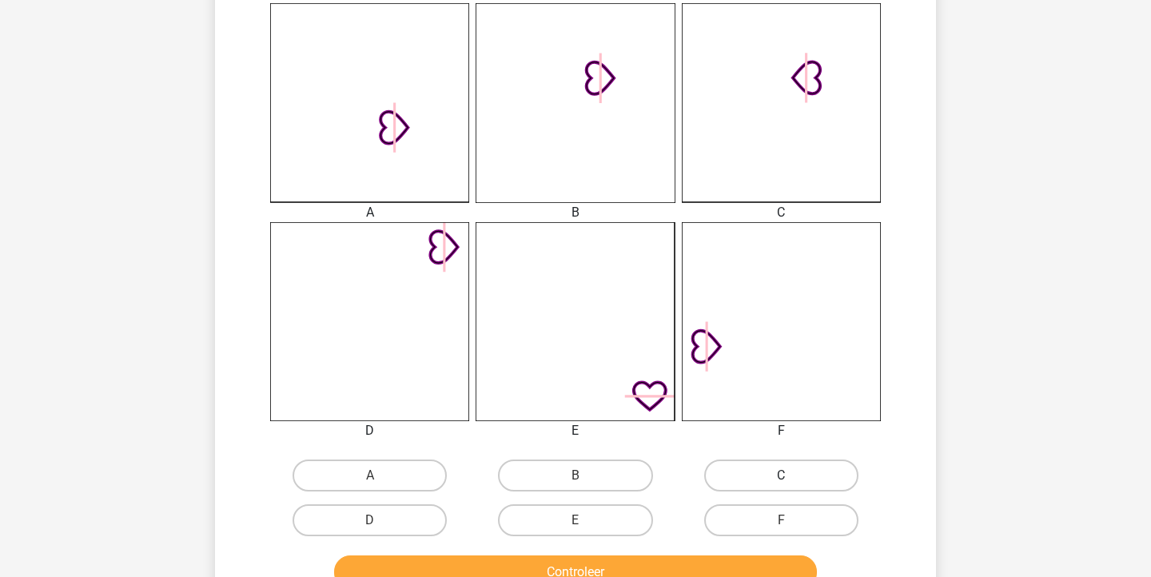
click at [833, 469] on label "C" at bounding box center [781, 475] width 154 height 32
click at [791, 475] on input "C" at bounding box center [786, 480] width 10 height 10
radio input "true"
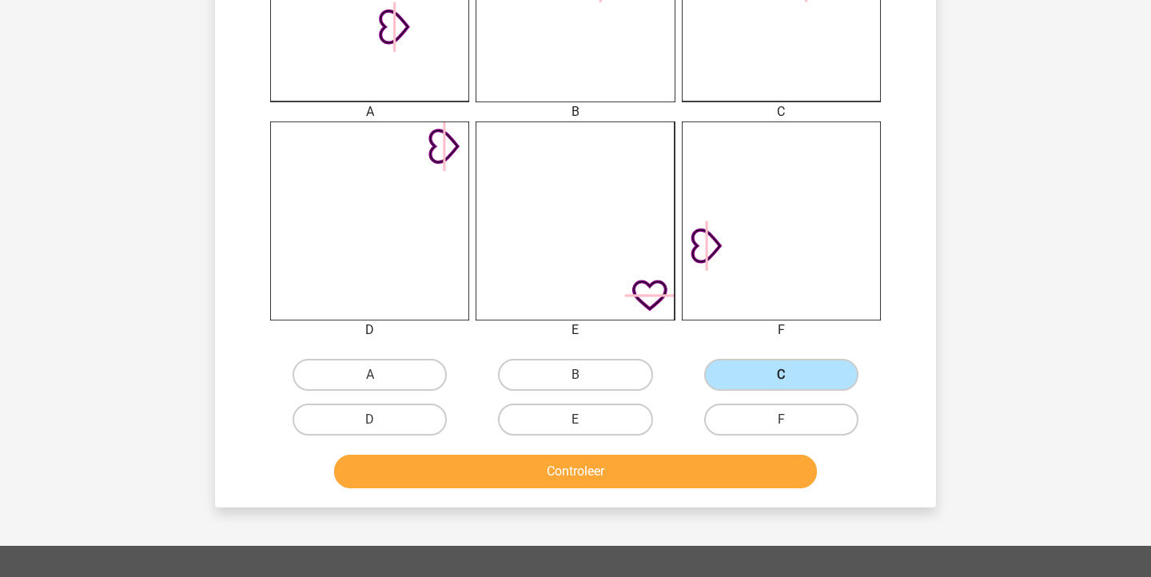
scroll to position [522, 0]
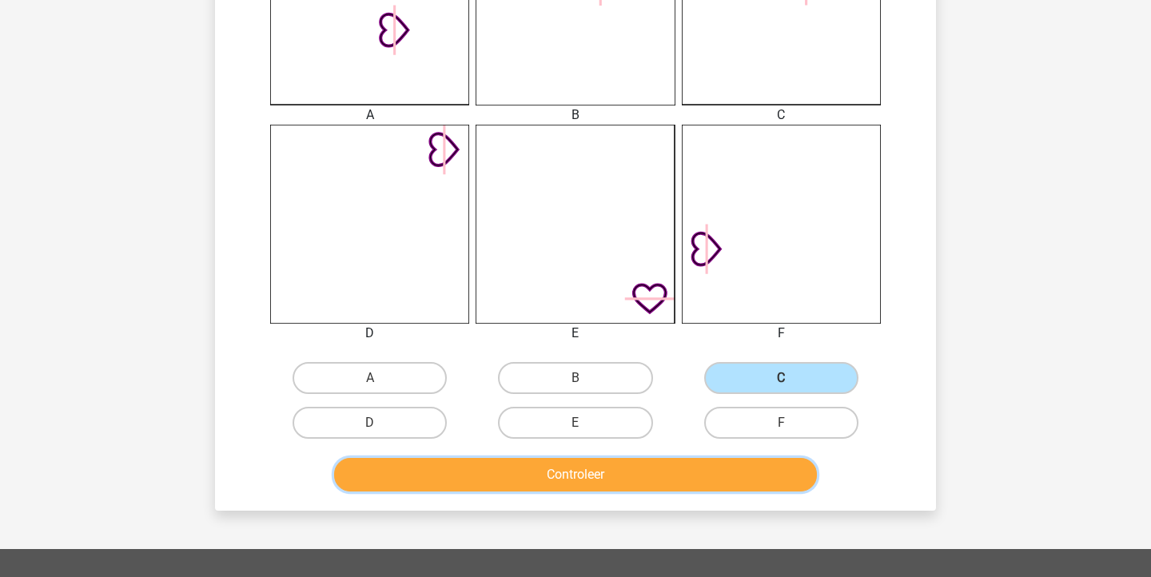
click at [766, 479] on button "Controleer" at bounding box center [575, 475] width 483 height 34
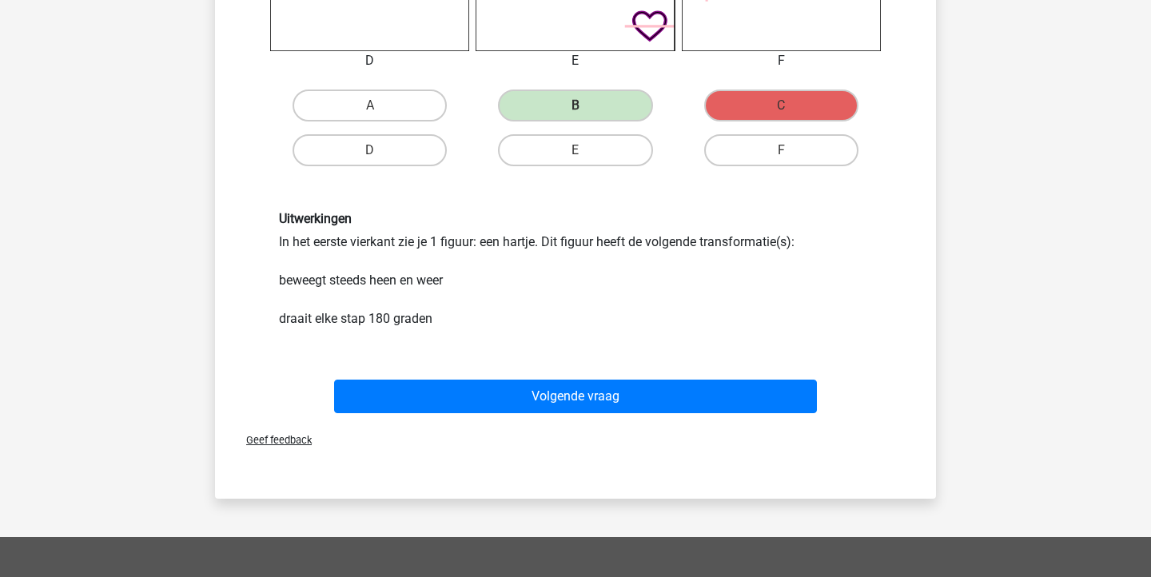
scroll to position [907, 0]
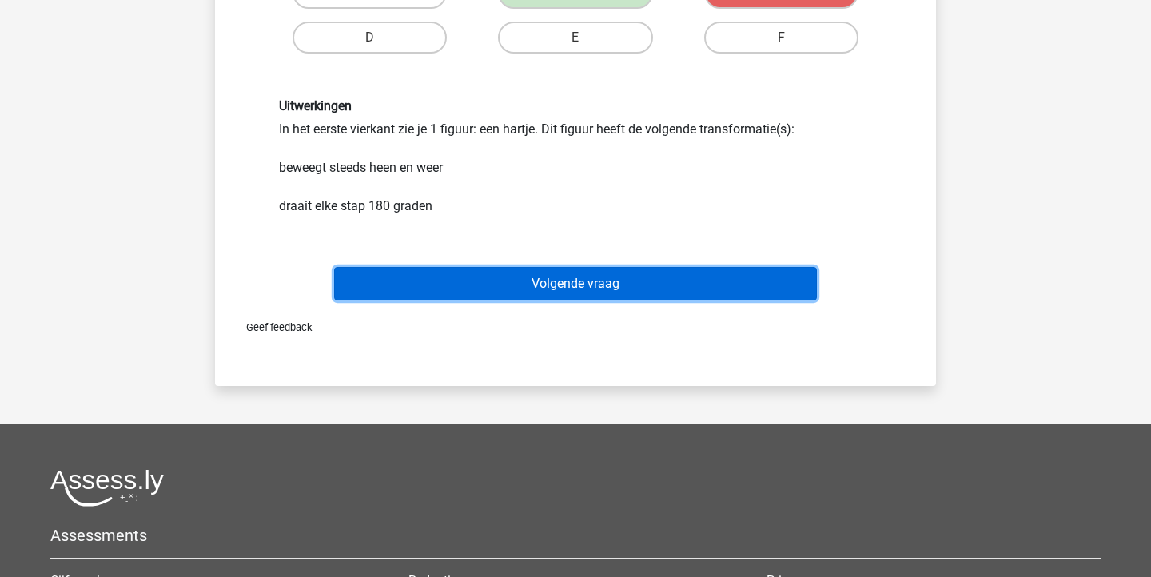
click at [685, 288] on button "Volgende vraag" at bounding box center [575, 284] width 483 height 34
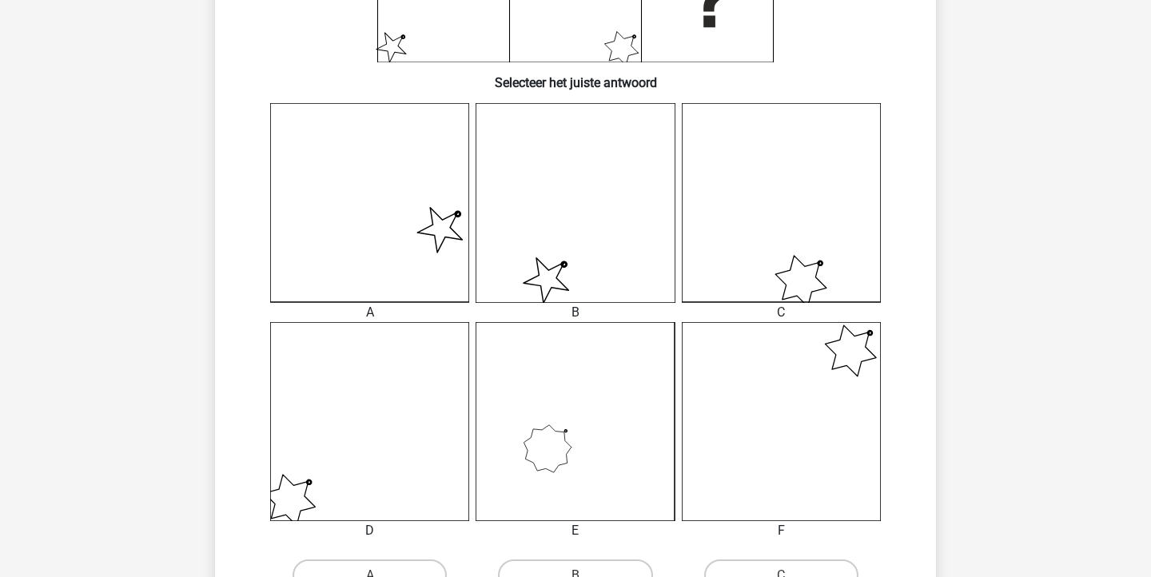
scroll to position [463, 0]
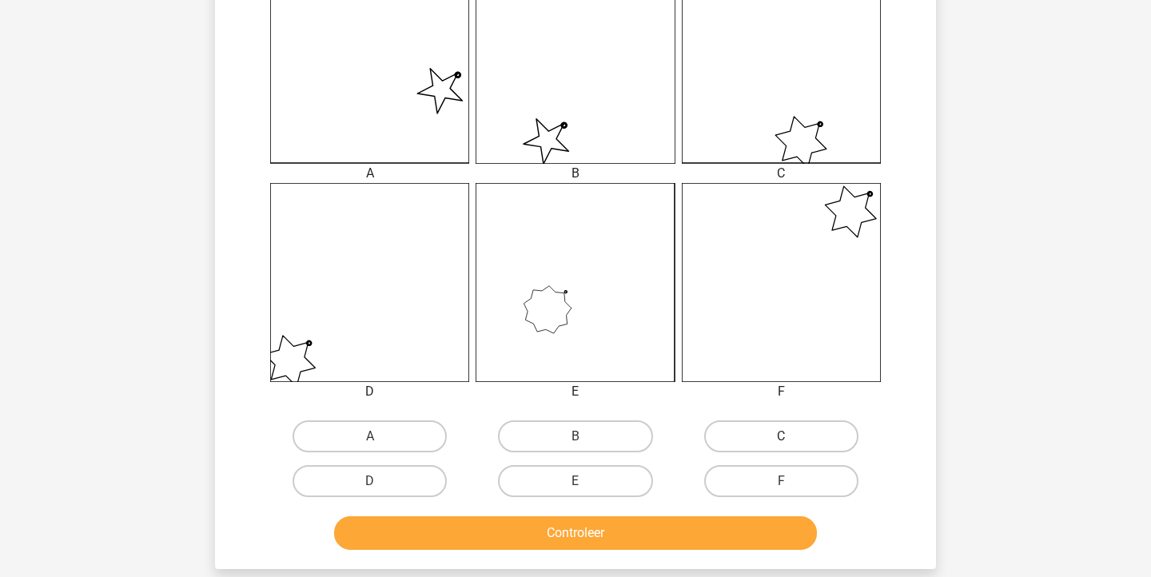
click at [757, 427] on label "C" at bounding box center [781, 436] width 154 height 32
click at [781, 436] on input "C" at bounding box center [786, 441] width 10 height 10
radio input "true"
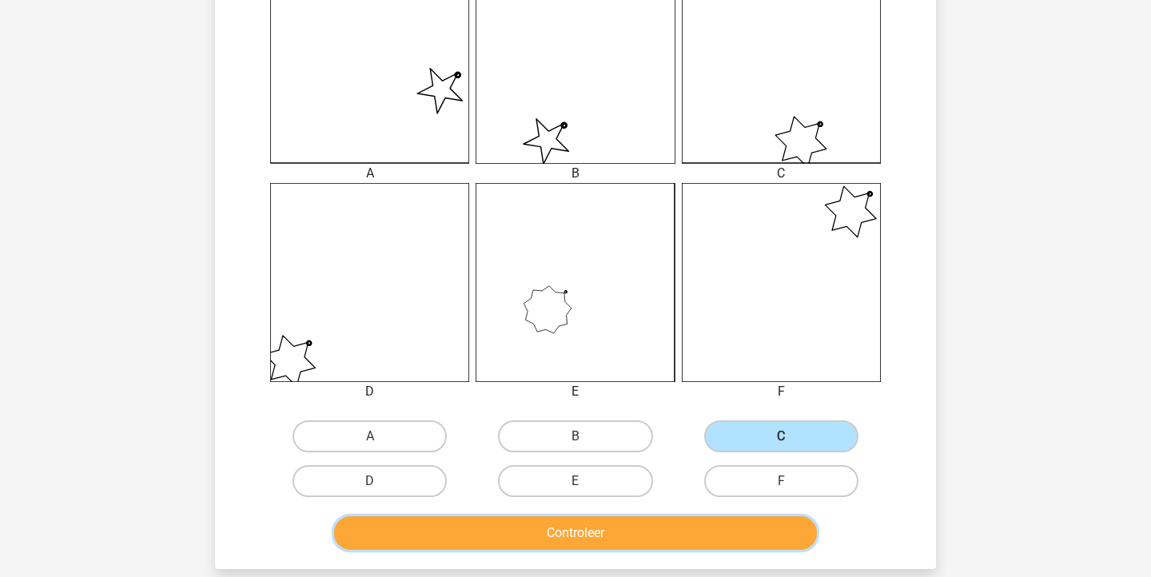
click at [657, 527] on button "Controleer" at bounding box center [575, 533] width 483 height 34
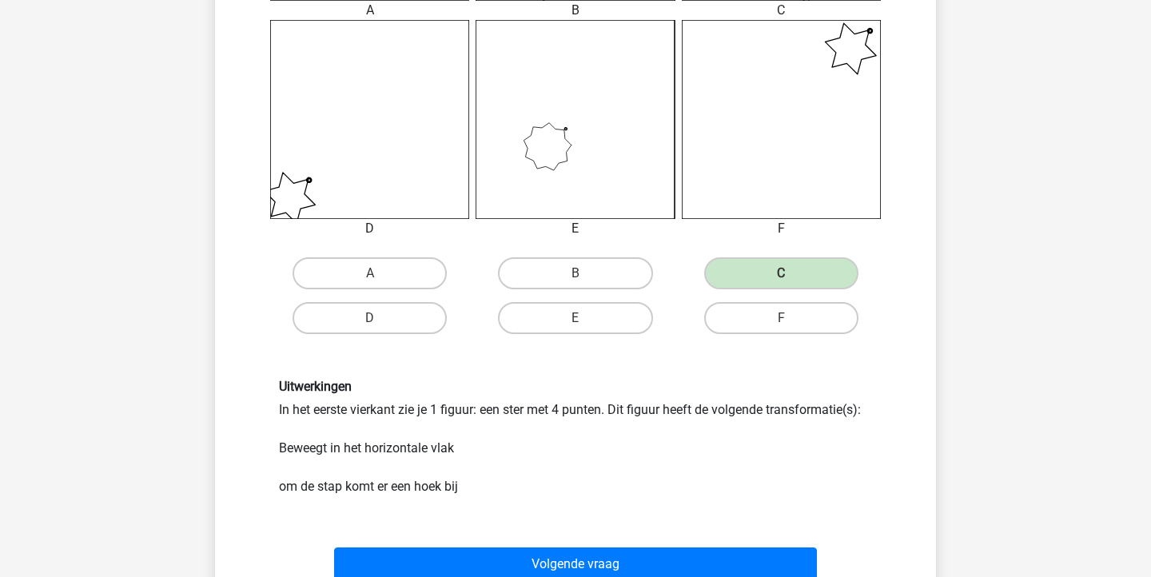
scroll to position [929, 0]
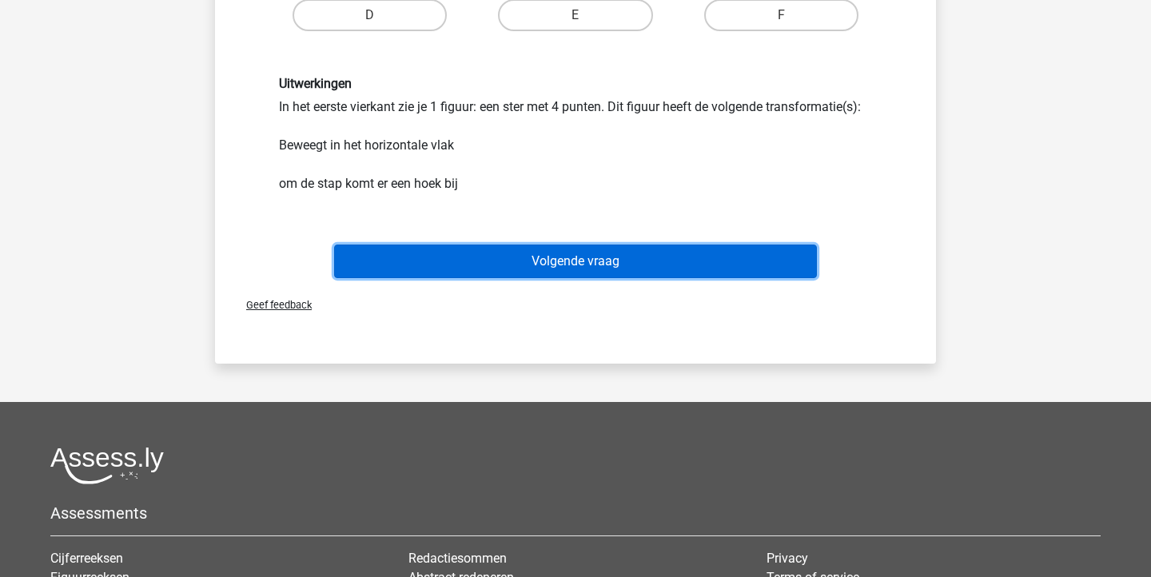
click at [626, 266] on button "Volgende vraag" at bounding box center [575, 262] width 483 height 34
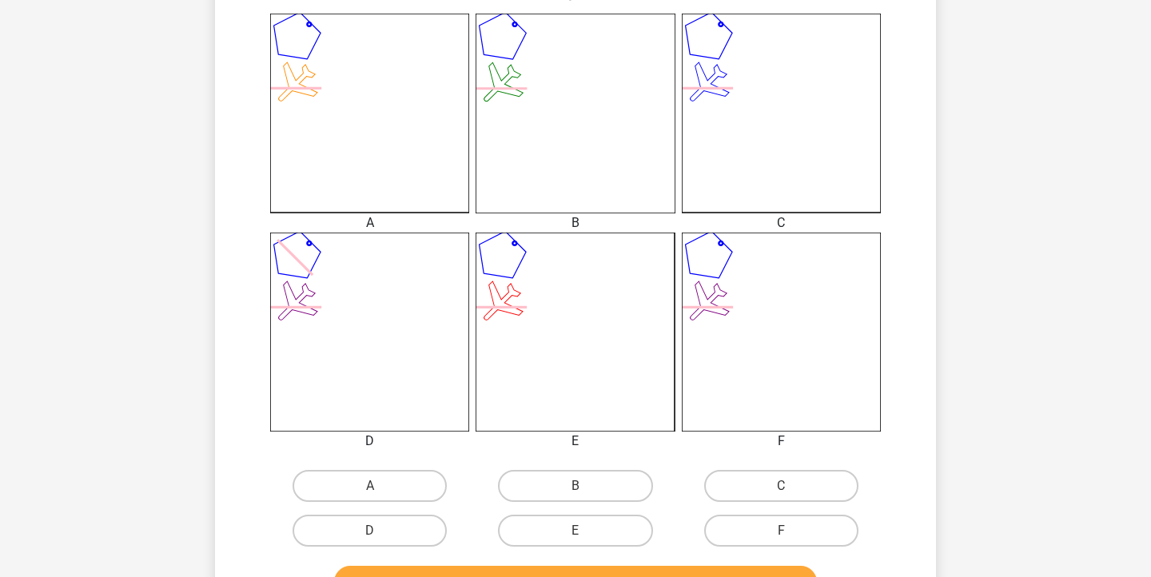
scroll to position [455, 0]
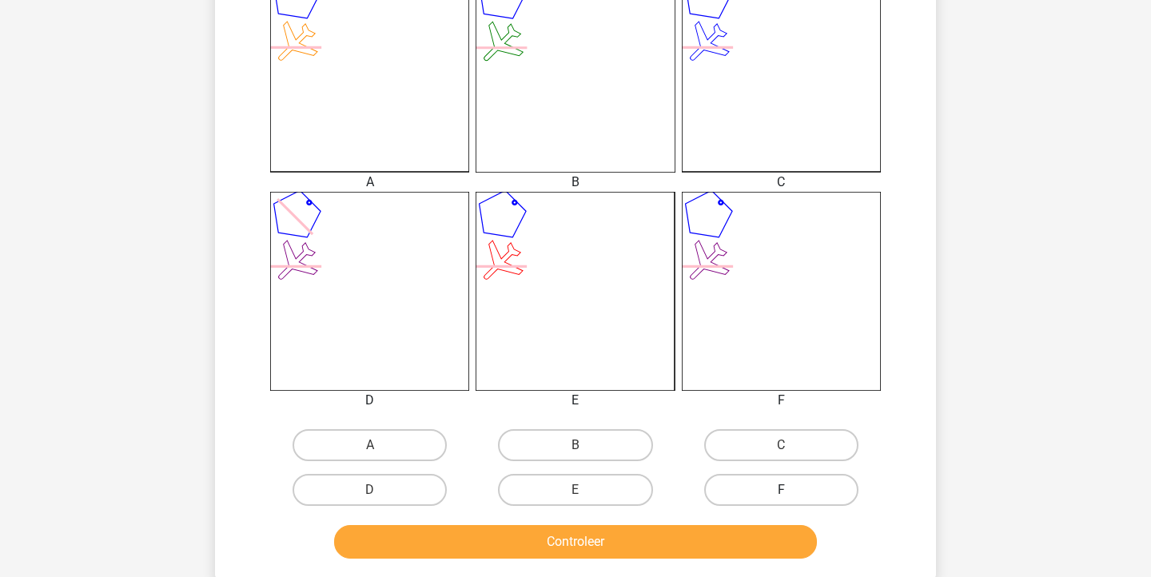
click at [754, 487] on label "F" at bounding box center [781, 490] width 154 height 32
click at [781, 490] on input "F" at bounding box center [786, 495] width 10 height 10
radio input "true"
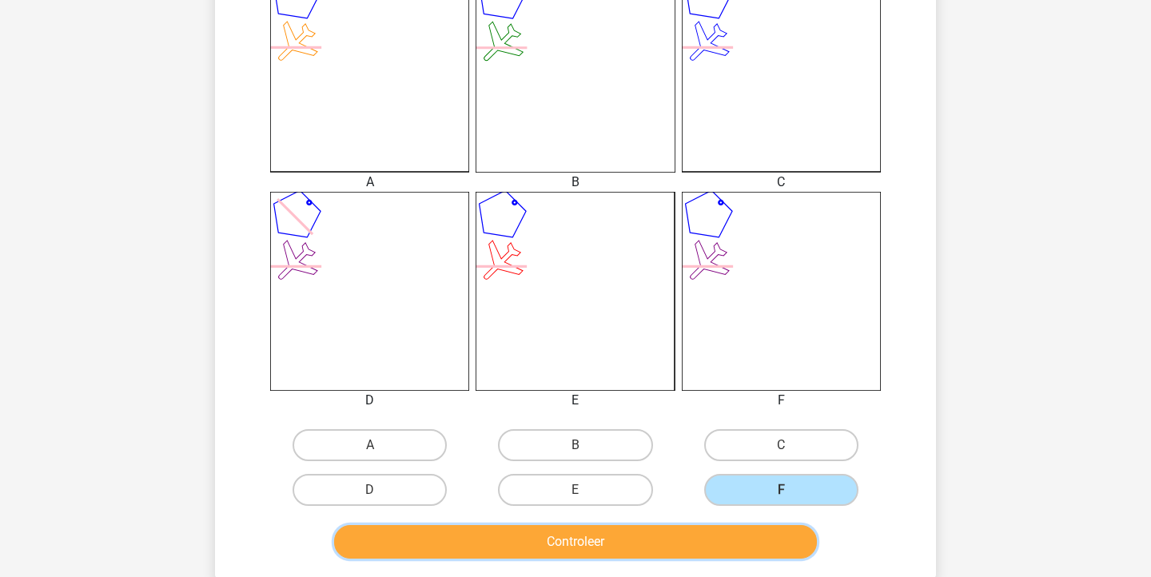
click at [727, 540] on button "Controleer" at bounding box center [575, 542] width 483 height 34
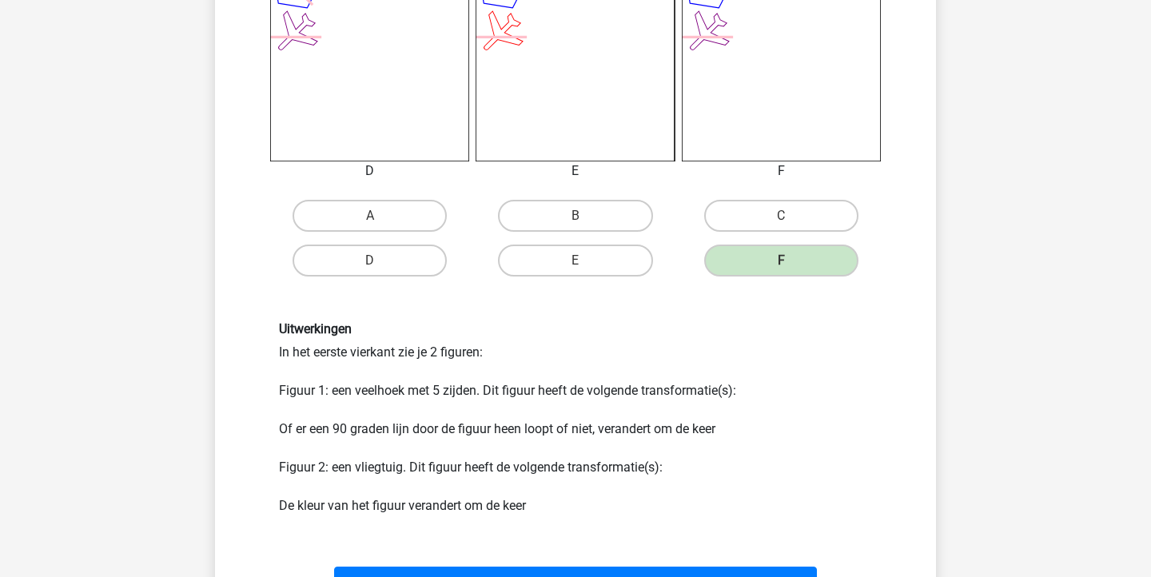
scroll to position [774, 0]
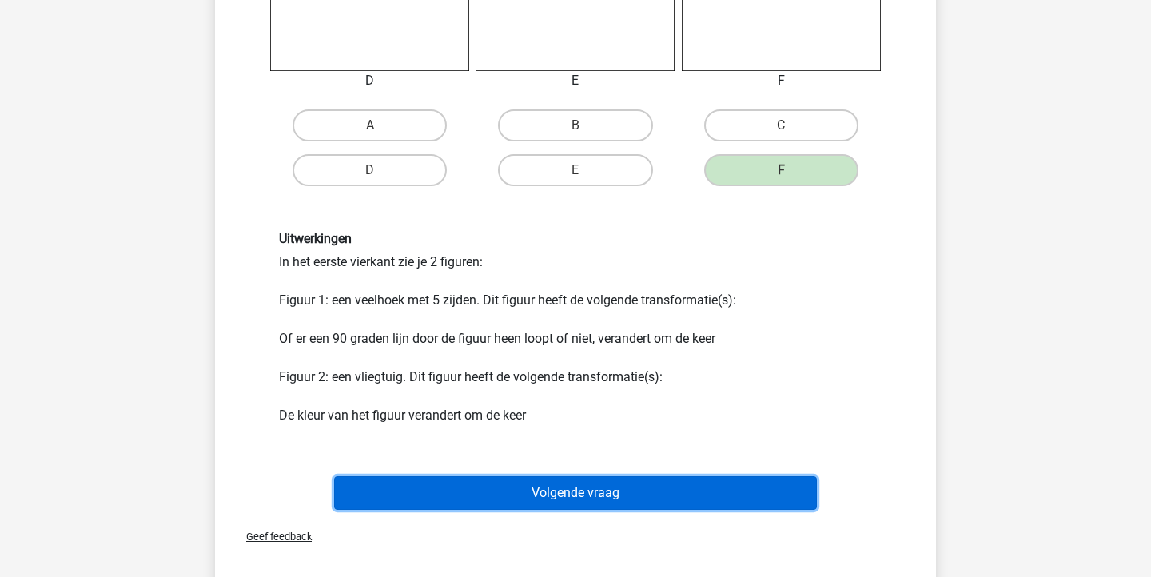
click at [744, 507] on button "Volgende vraag" at bounding box center [575, 493] width 483 height 34
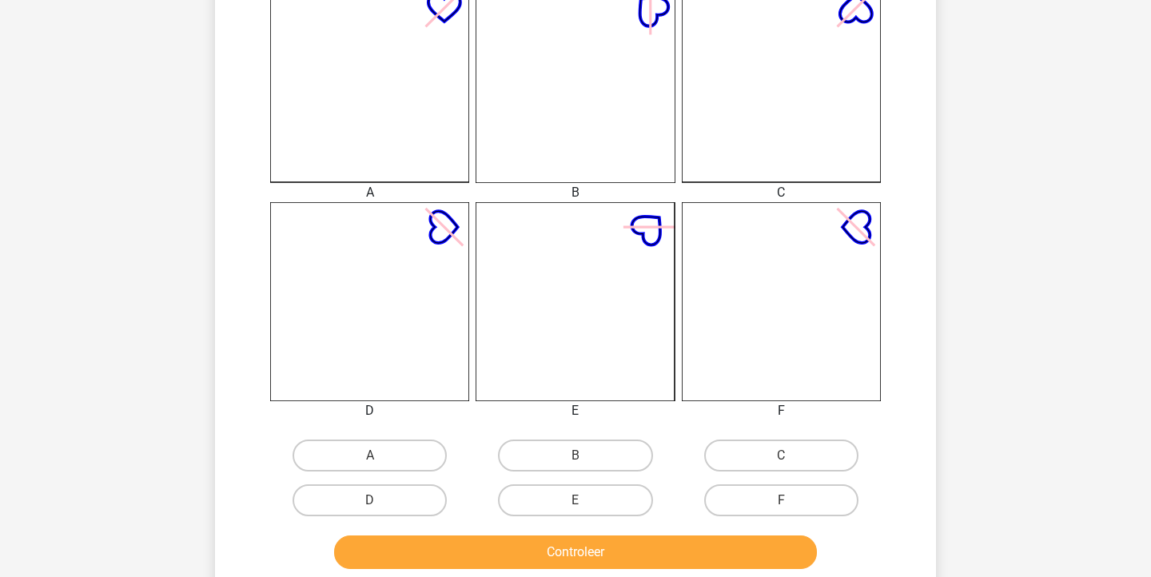
scroll to position [492, 0]
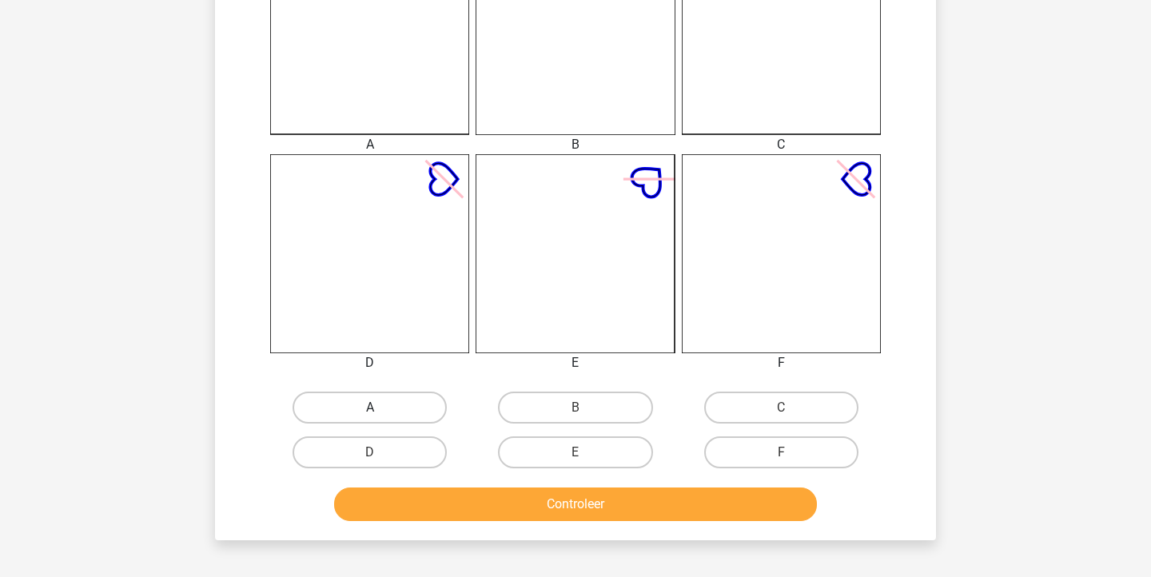
click at [412, 400] on label "A" at bounding box center [369, 408] width 154 height 32
click at [380, 408] on input "A" at bounding box center [375, 413] width 10 height 10
radio input "true"
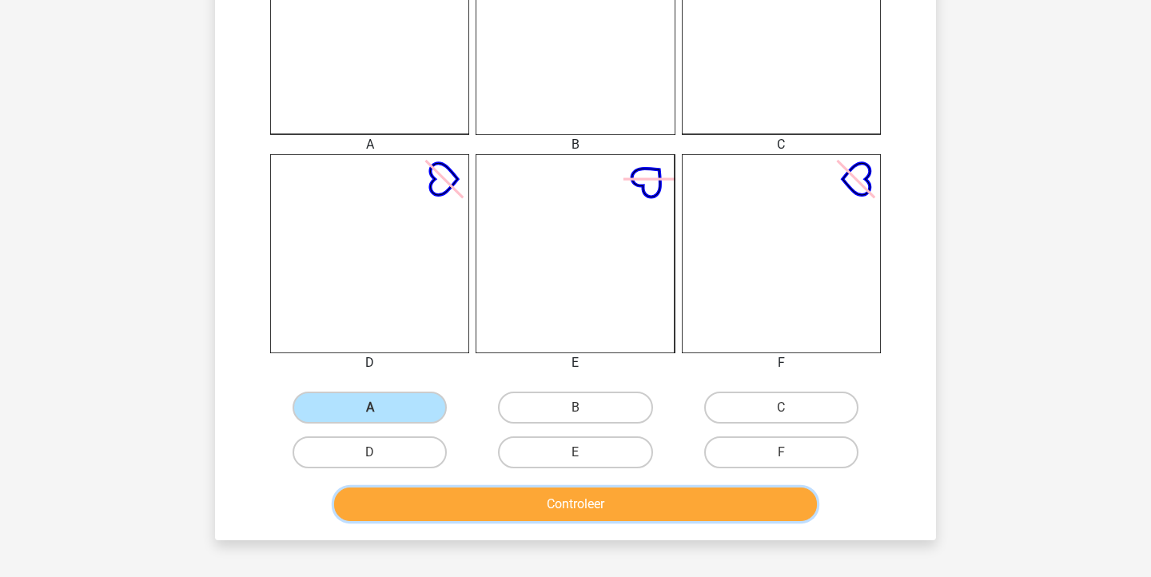
click at [472, 503] on button "Controleer" at bounding box center [575, 504] width 483 height 34
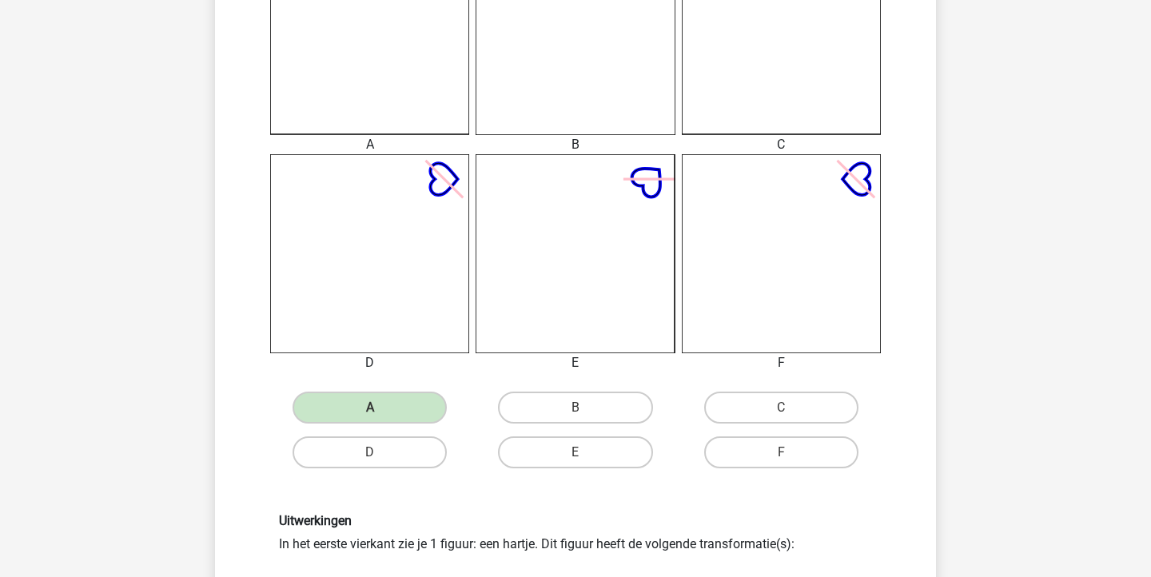
scroll to position [809, 0]
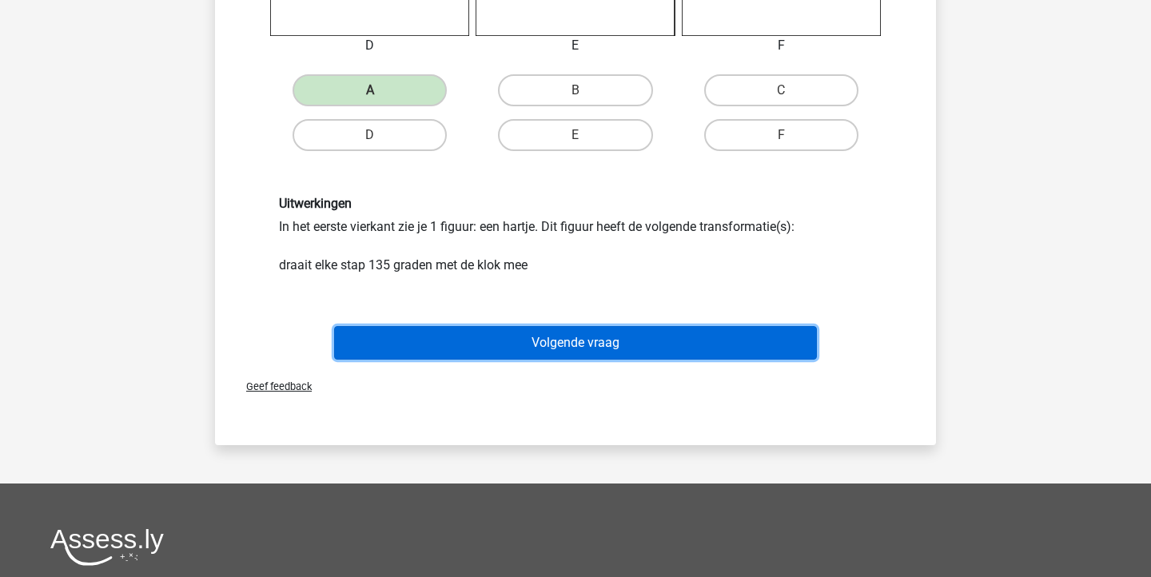
click at [578, 348] on button "Volgende vraag" at bounding box center [575, 343] width 483 height 34
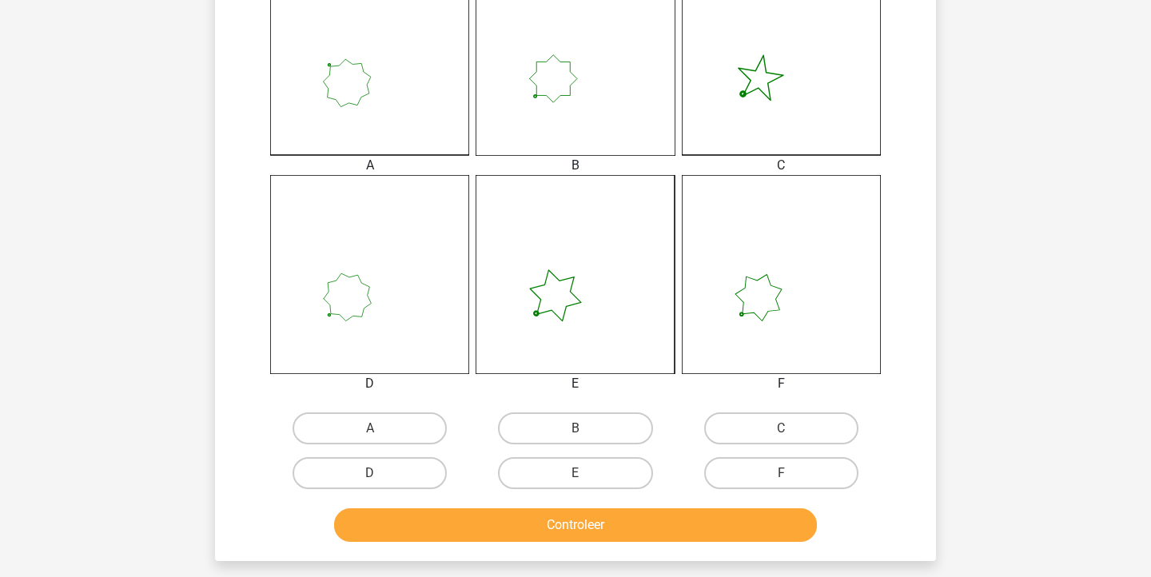
scroll to position [488, 0]
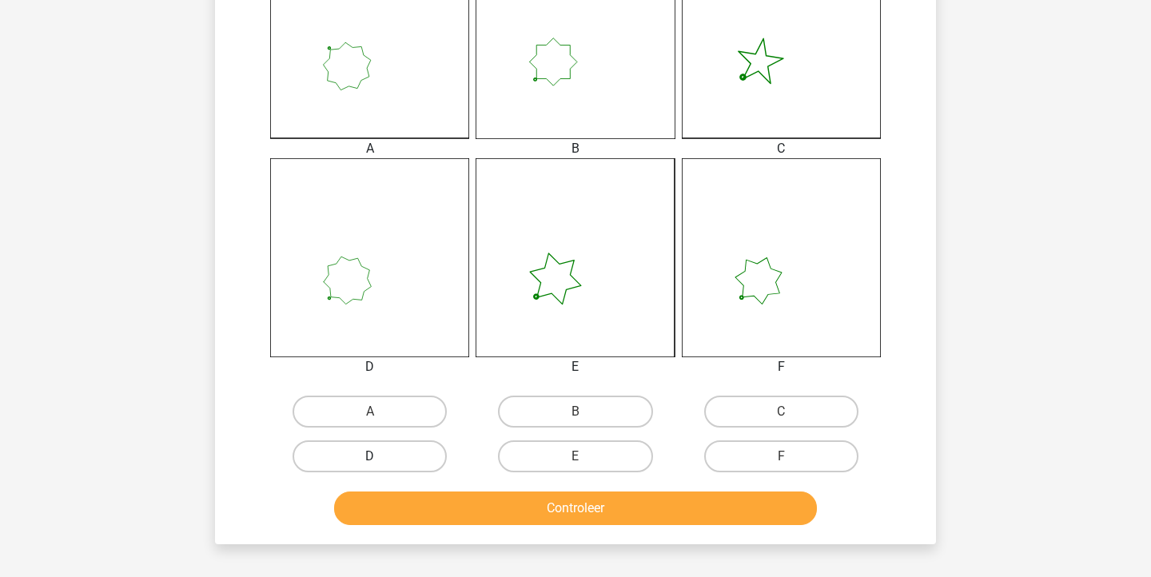
click at [361, 457] on label "D" at bounding box center [369, 456] width 154 height 32
click at [370, 457] on input "D" at bounding box center [375, 461] width 10 height 10
radio input "true"
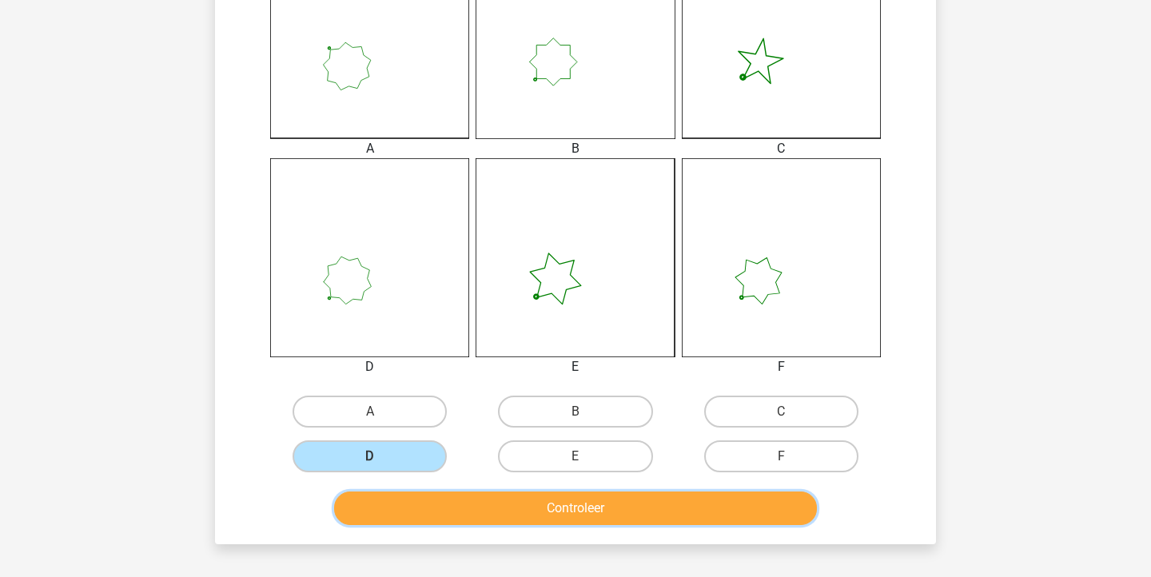
click at [401, 502] on button "Controleer" at bounding box center [575, 508] width 483 height 34
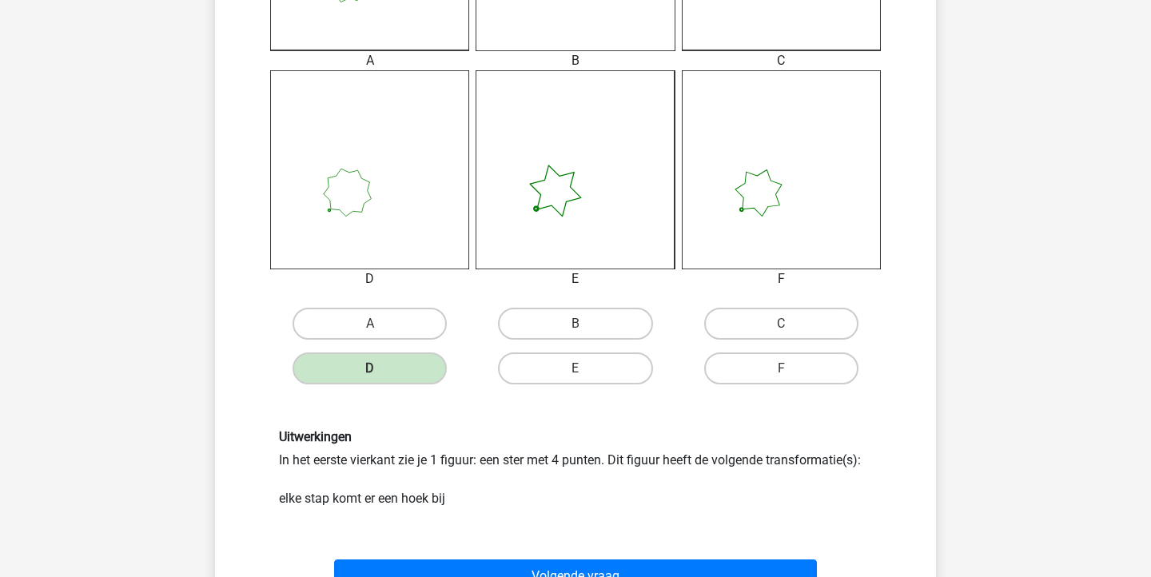
scroll to position [642, 0]
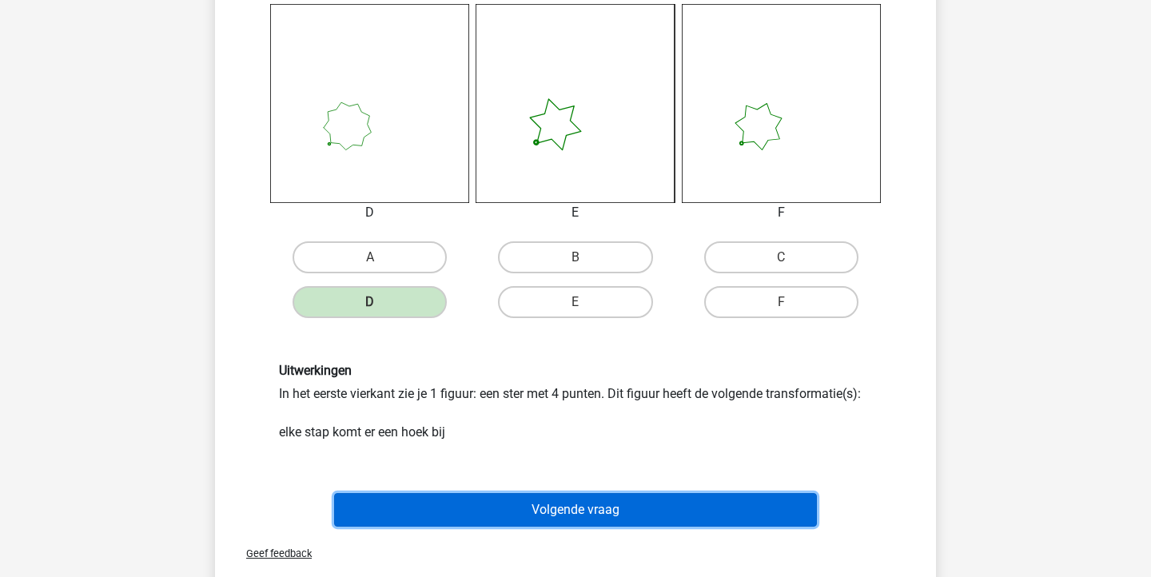
click at [400, 507] on button "Volgende vraag" at bounding box center [575, 510] width 483 height 34
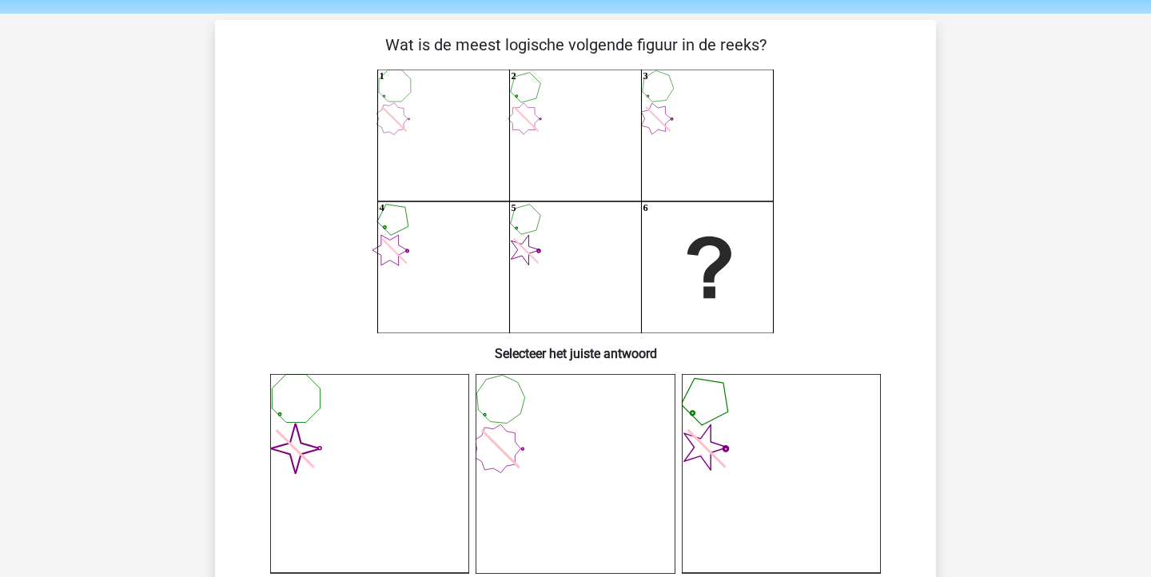
scroll to position [56, 0]
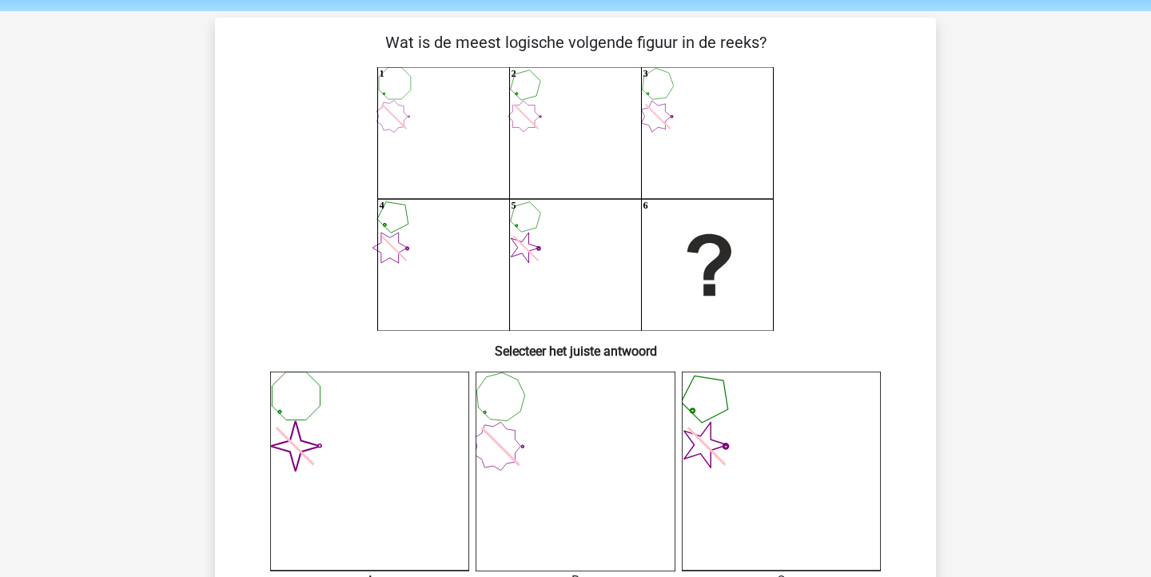
click at [523, 210] on icon "1 2 3 4 5 6" at bounding box center [575, 199] width 644 height 264
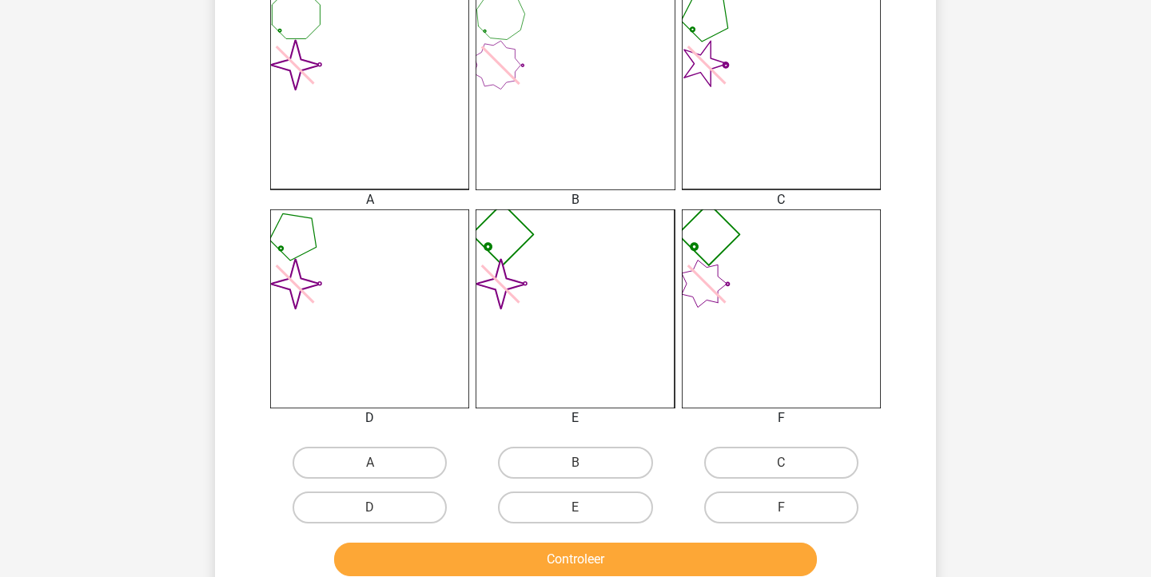
scroll to position [456, 0]
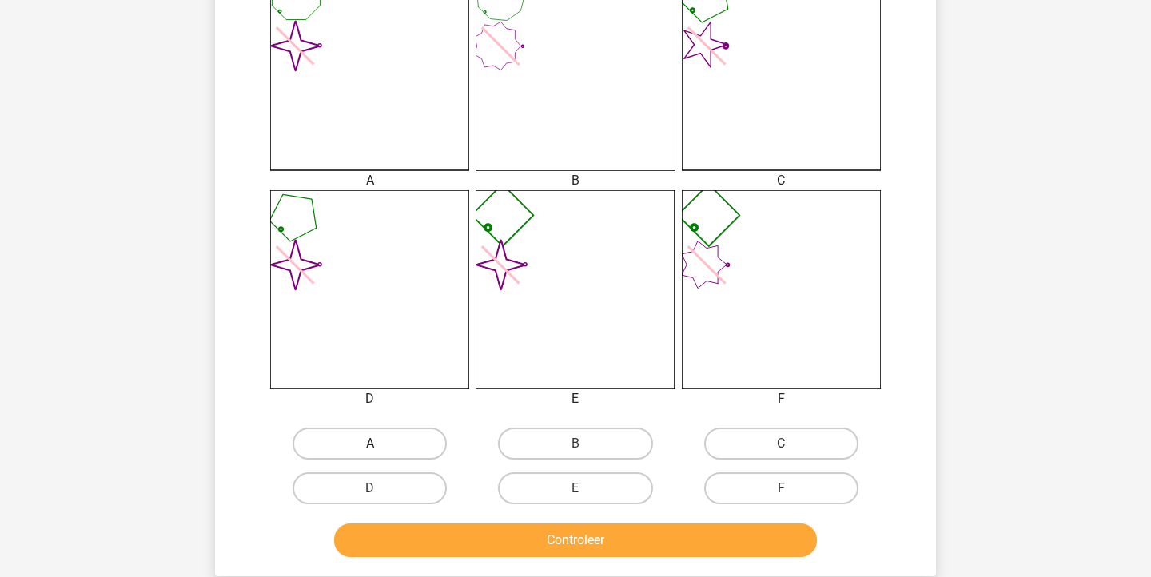
click at [346, 436] on label "A" at bounding box center [369, 443] width 154 height 32
click at [370, 443] on input "A" at bounding box center [375, 448] width 10 height 10
radio input "true"
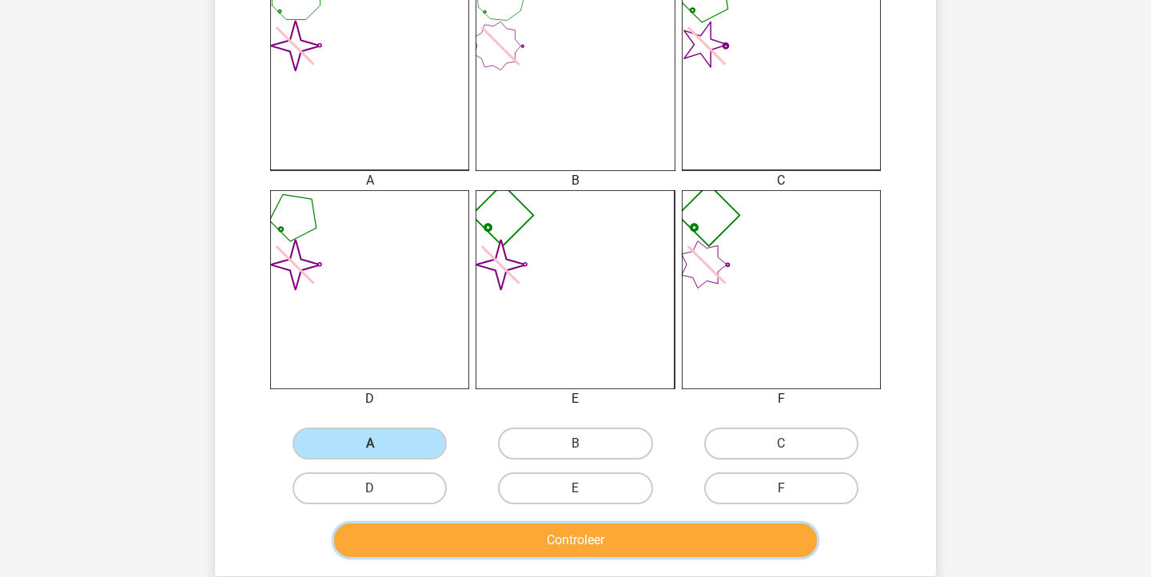
click at [449, 527] on button "Controleer" at bounding box center [575, 540] width 483 height 34
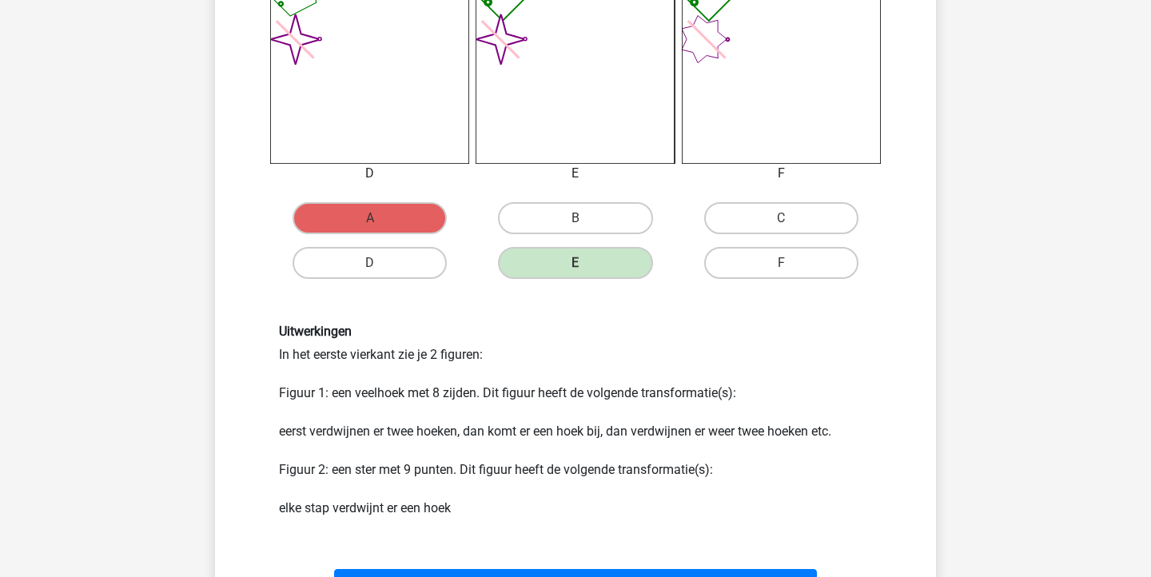
scroll to position [758, 0]
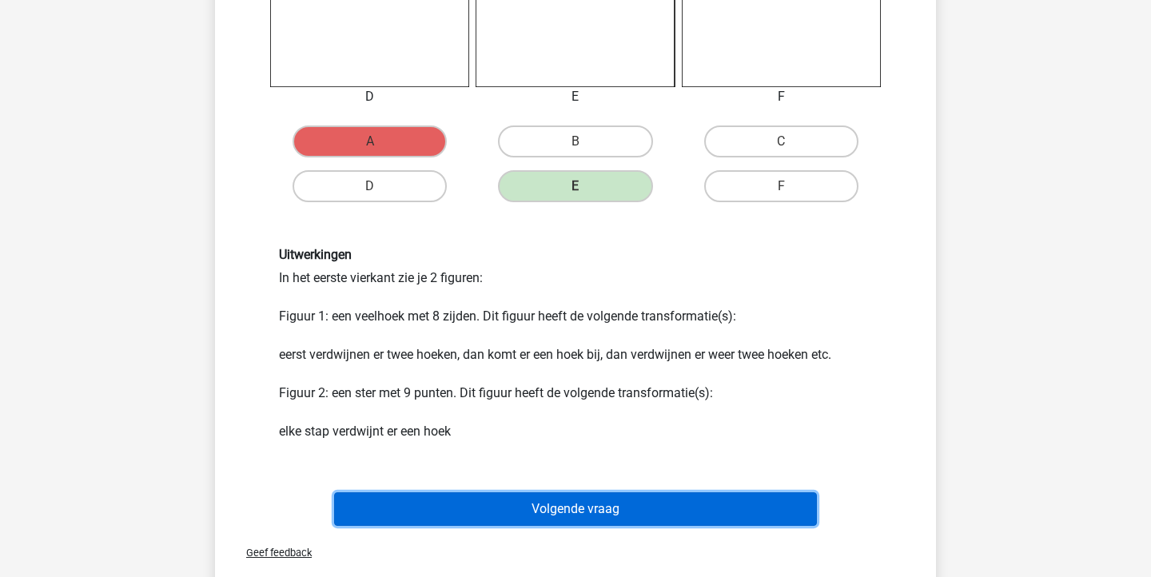
click at [614, 507] on button "Volgende vraag" at bounding box center [575, 509] width 483 height 34
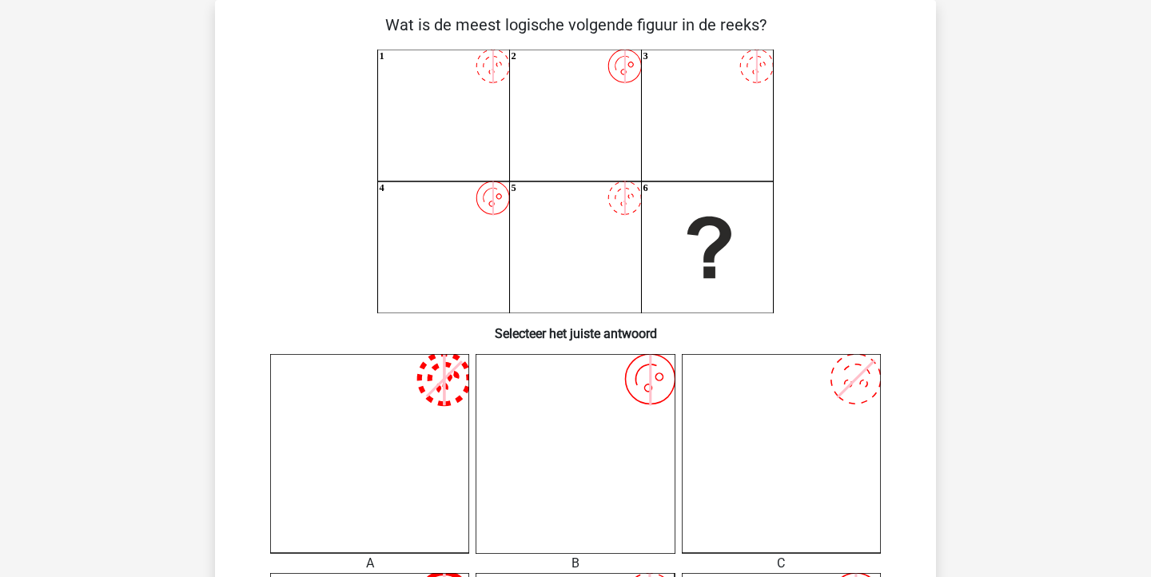
scroll to position [74, 0]
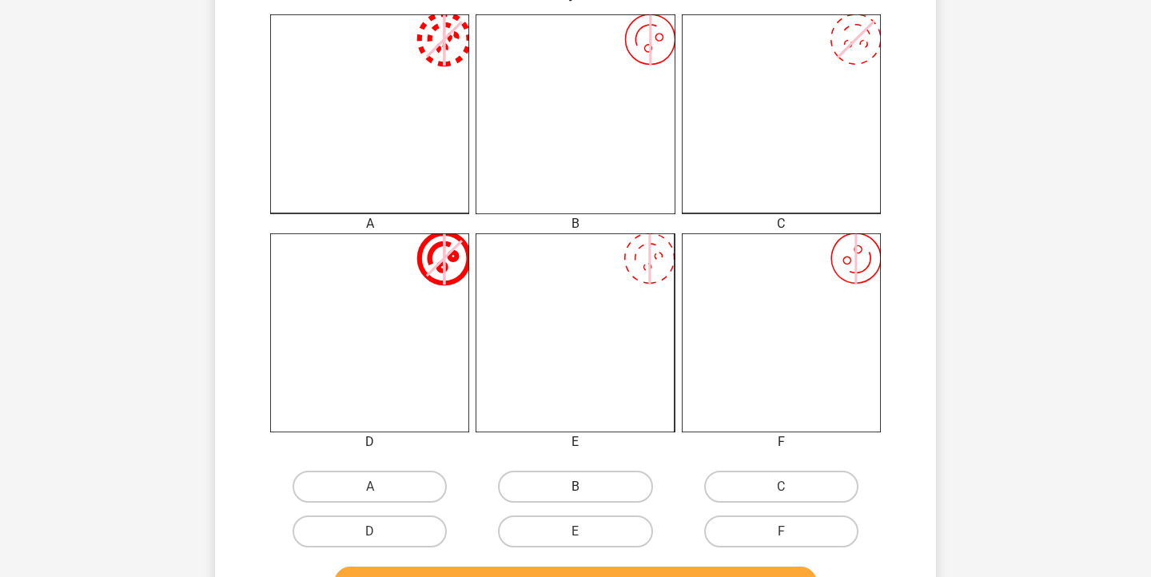
click at [589, 484] on label "B" at bounding box center [575, 487] width 154 height 32
click at [586, 487] on input "B" at bounding box center [580, 492] width 10 height 10
radio input "true"
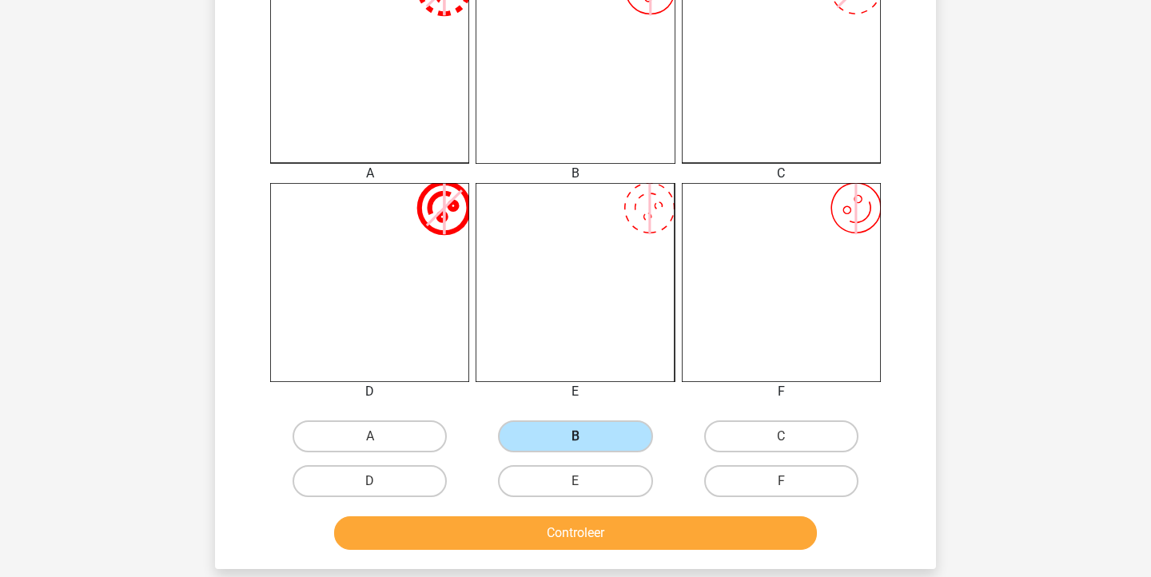
scroll to position [488, 0]
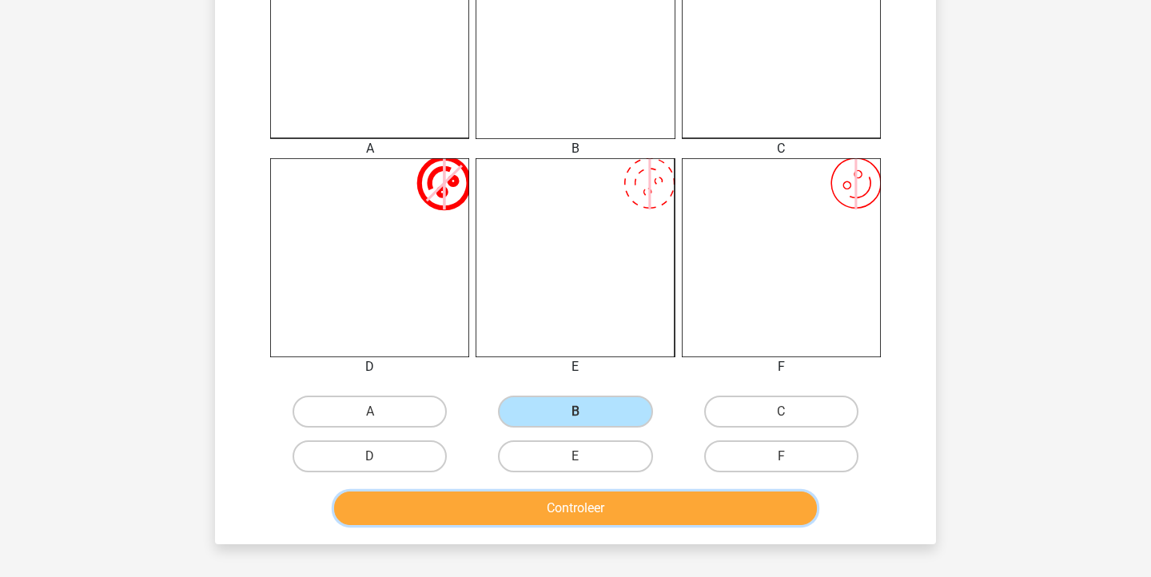
click at [586, 506] on button "Controleer" at bounding box center [575, 508] width 483 height 34
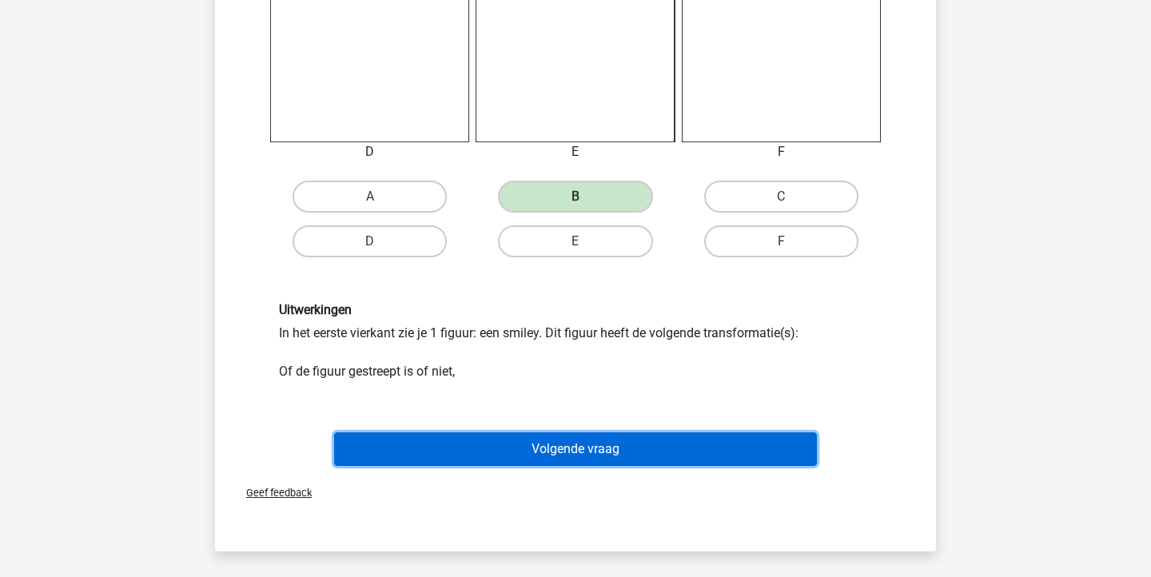
click at [634, 459] on button "Volgende vraag" at bounding box center [575, 449] width 483 height 34
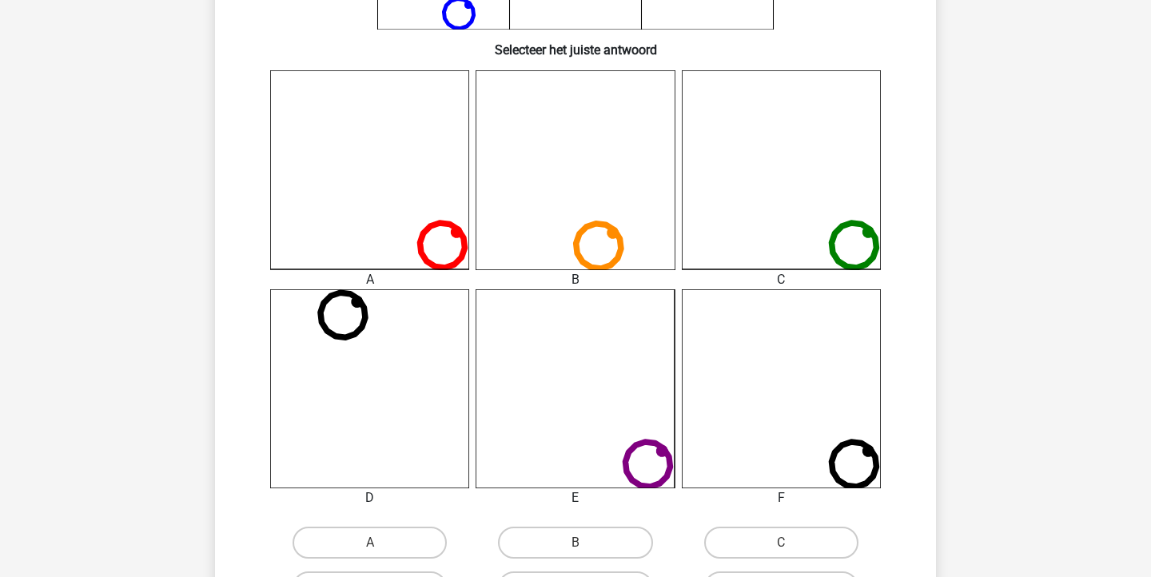
scroll to position [504, 0]
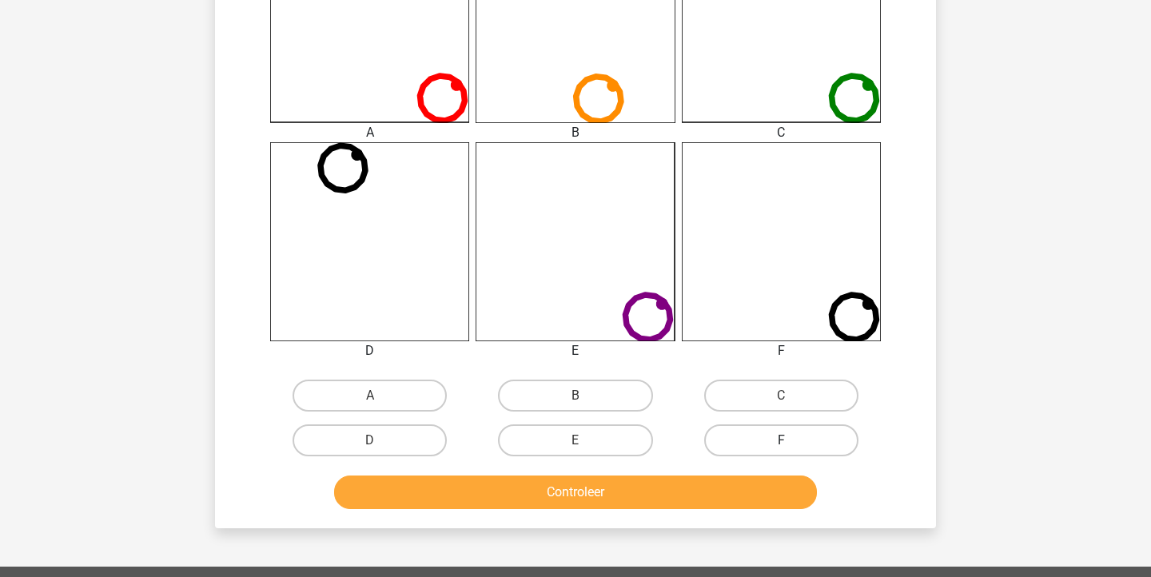
click at [767, 432] on label "F" at bounding box center [781, 440] width 154 height 32
click at [781, 440] on input "F" at bounding box center [786, 445] width 10 height 10
radio input "true"
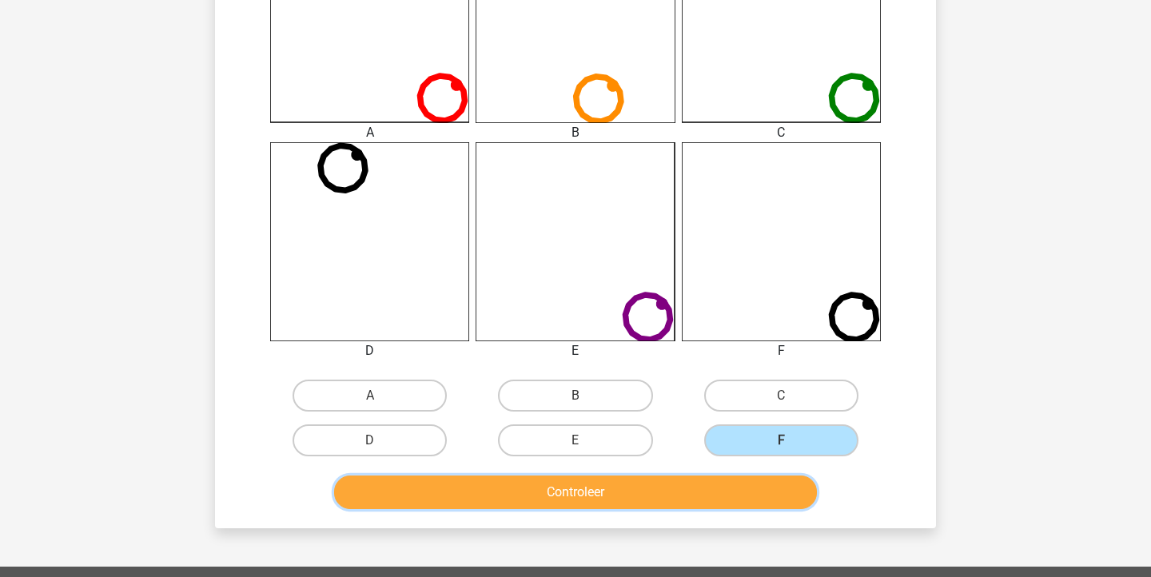
click at [734, 498] on button "Controleer" at bounding box center [575, 492] width 483 height 34
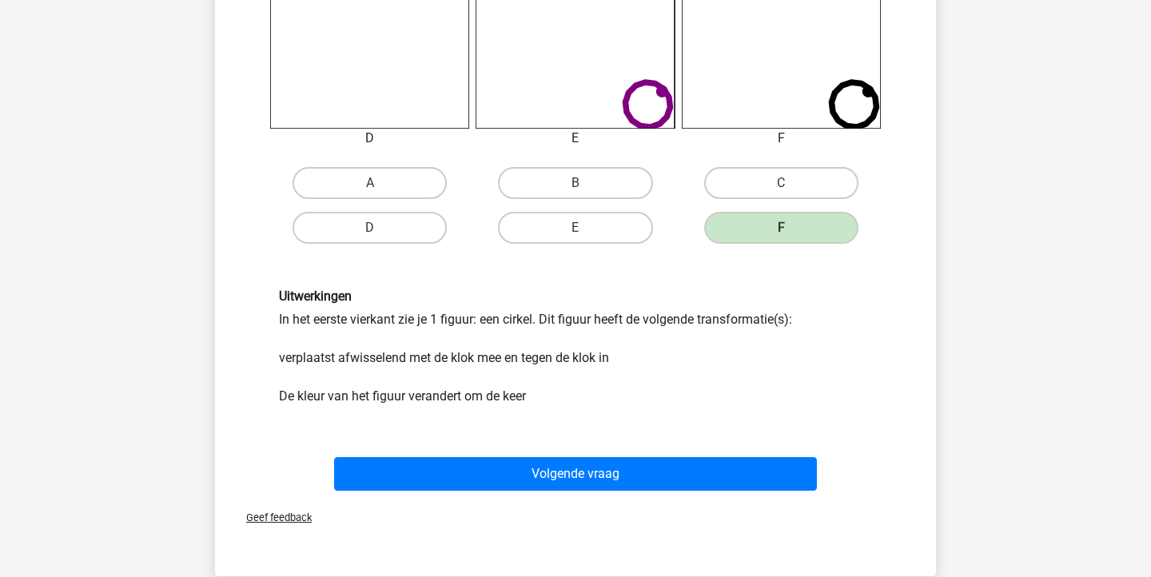
scroll to position [748, 0]
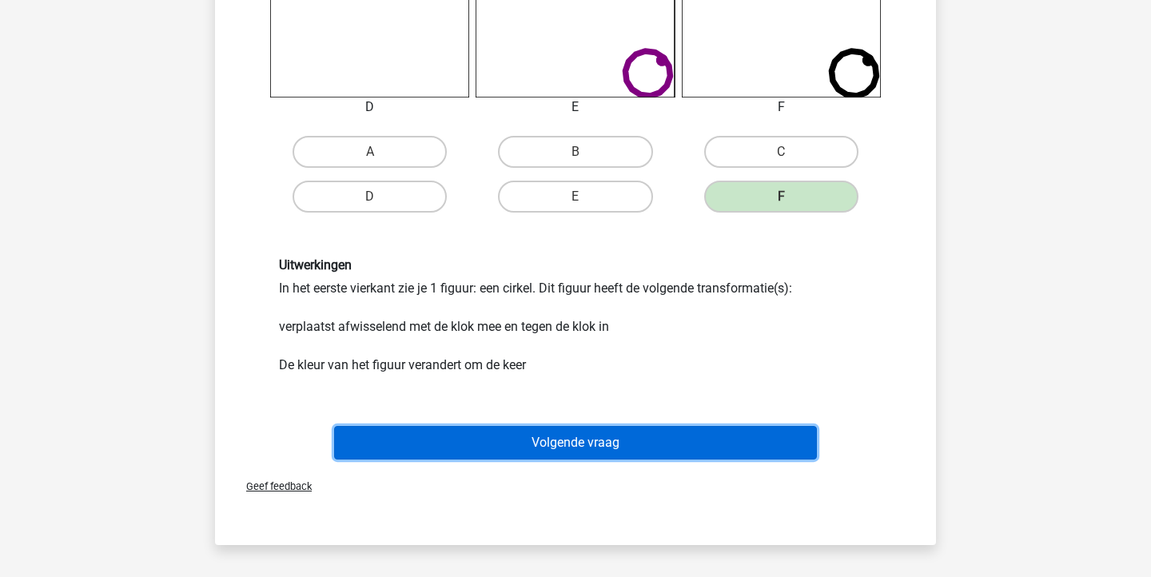
click at [738, 445] on button "Volgende vraag" at bounding box center [575, 443] width 483 height 34
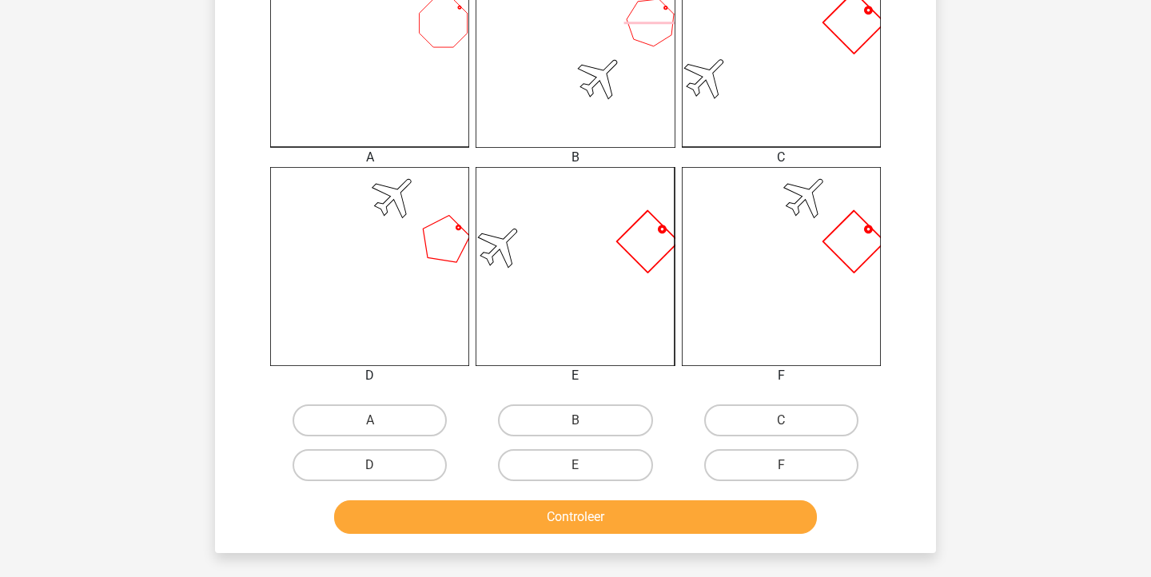
scroll to position [503, 0]
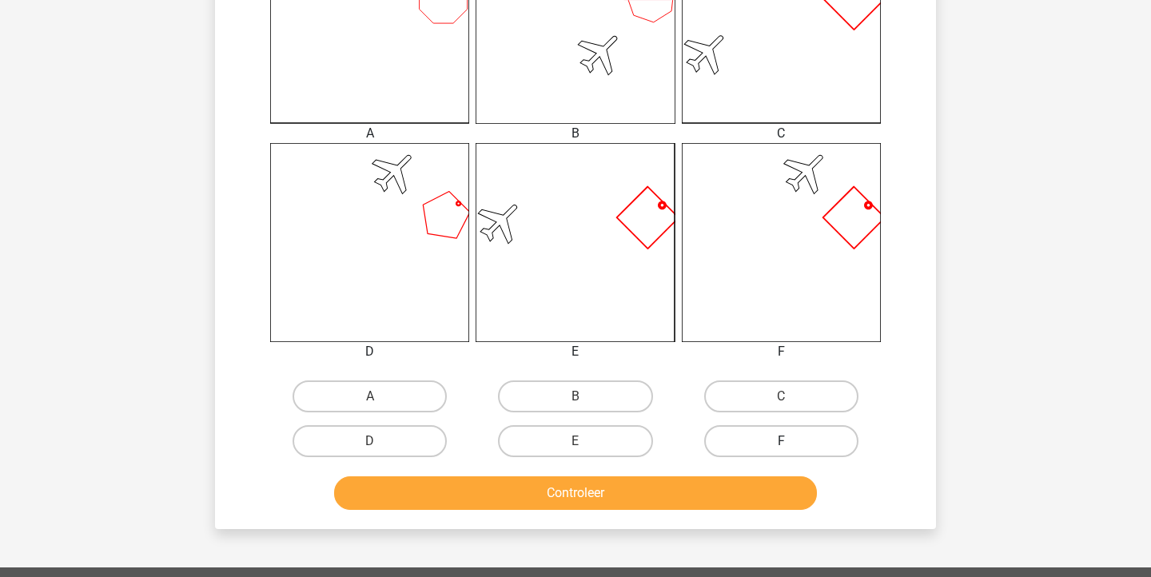
click at [766, 436] on label "F" at bounding box center [781, 441] width 154 height 32
click at [781, 441] on input "F" at bounding box center [786, 446] width 10 height 10
radio input "true"
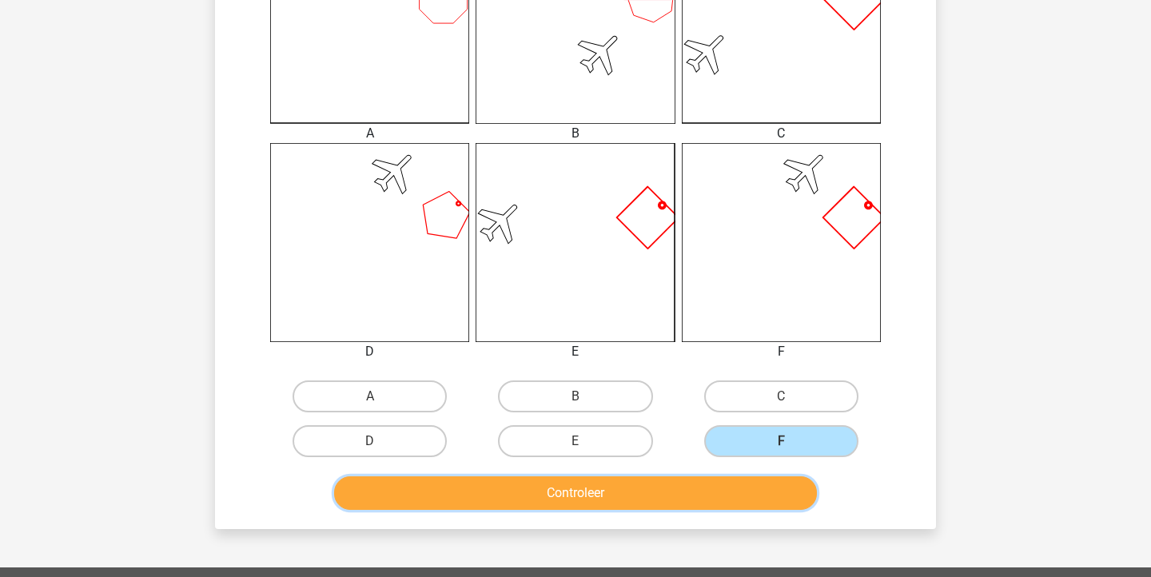
click at [737, 479] on button "Controleer" at bounding box center [575, 493] width 483 height 34
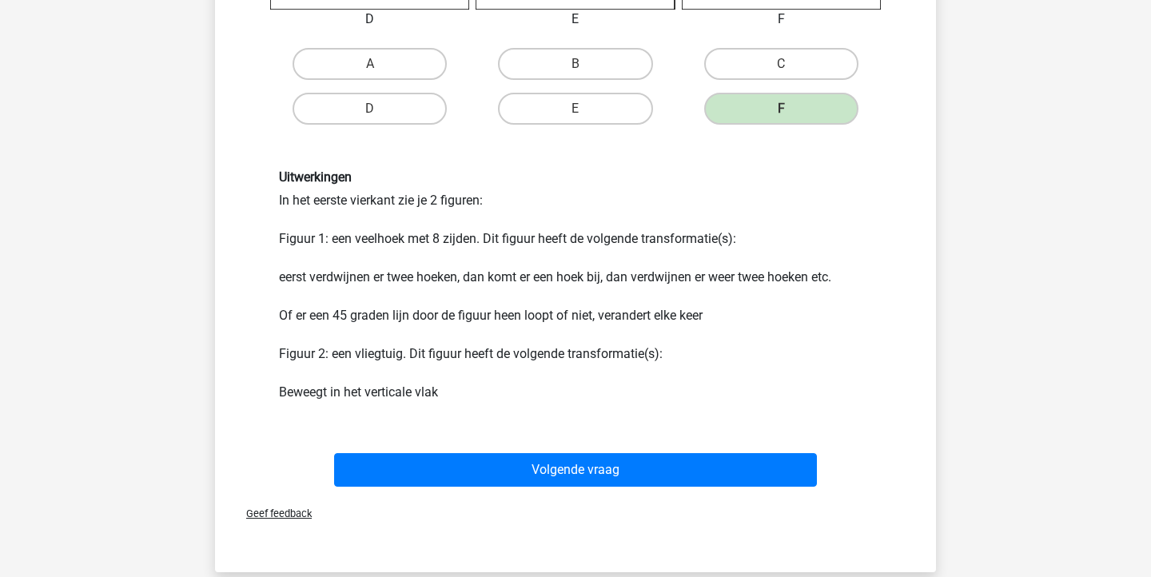
scroll to position [863, 0]
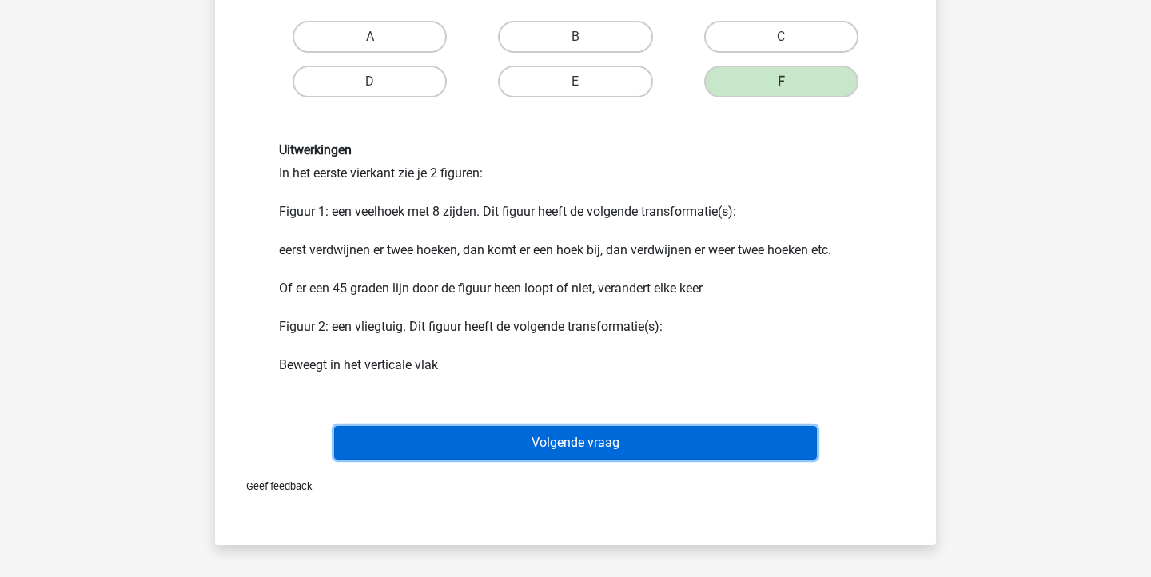
click at [674, 442] on button "Volgende vraag" at bounding box center [575, 443] width 483 height 34
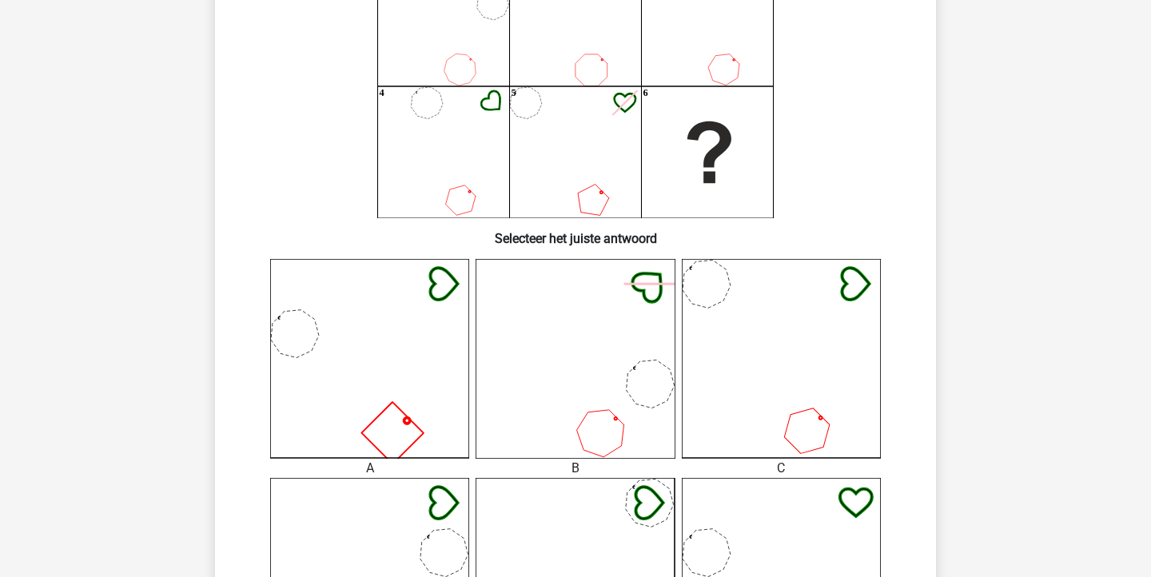
scroll to position [154, 0]
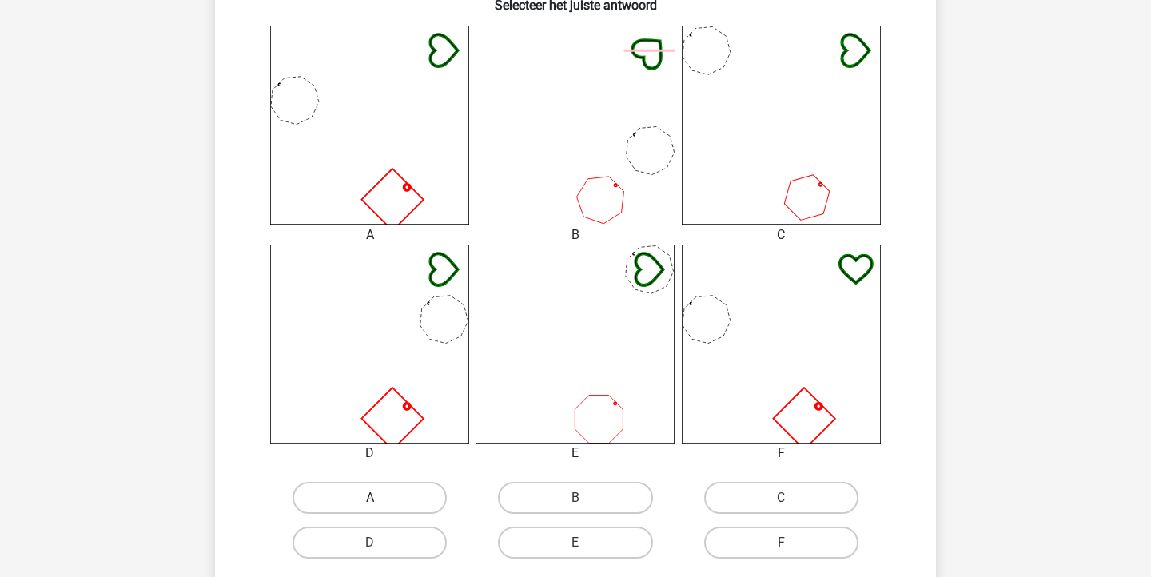
click at [364, 511] on label "A" at bounding box center [369, 498] width 154 height 32
click at [370, 508] on input "A" at bounding box center [375, 503] width 10 height 10
radio input "true"
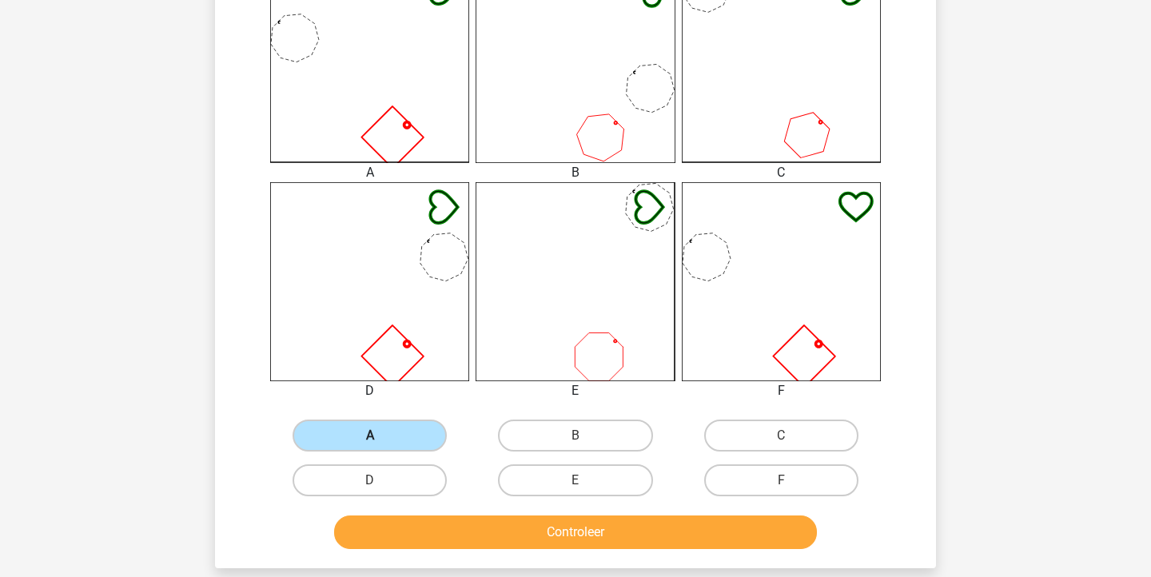
scroll to position [621, 0]
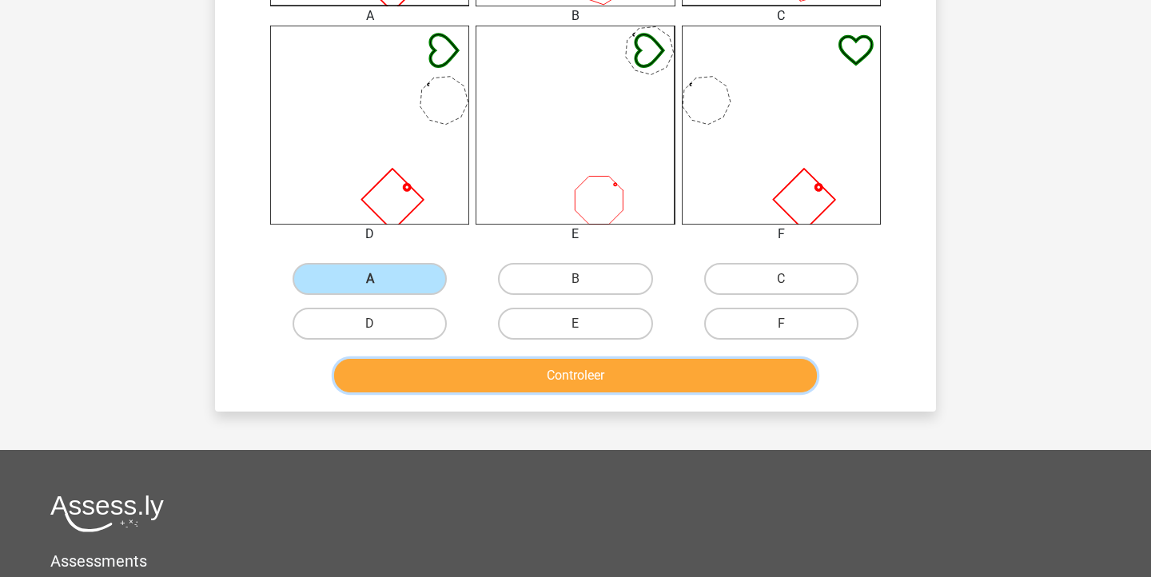
click at [506, 378] on button "Controleer" at bounding box center [575, 376] width 483 height 34
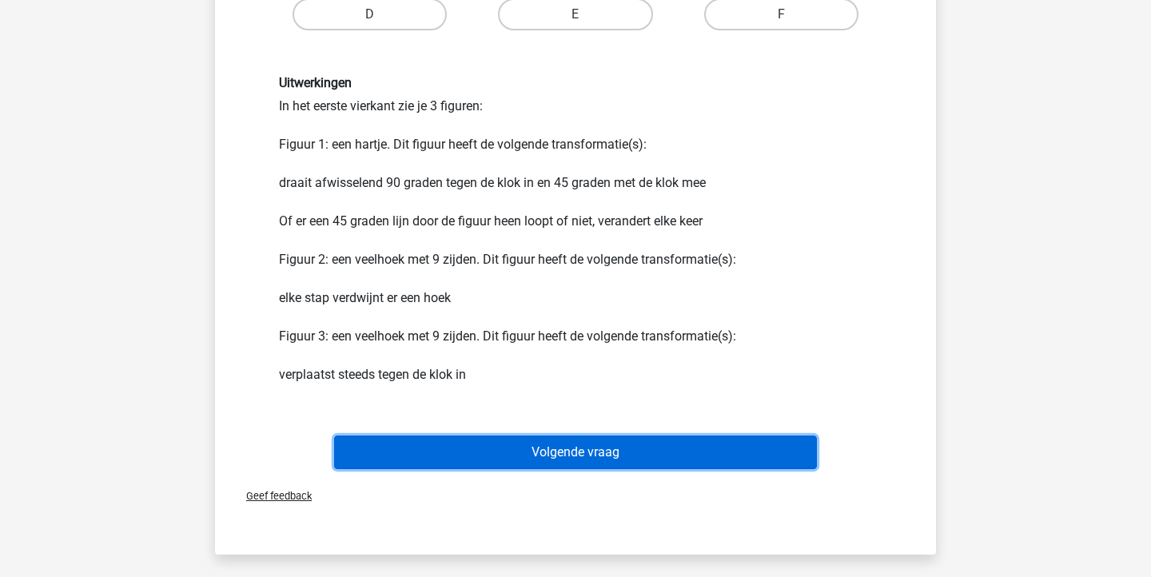
click at [607, 449] on button "Volgende vraag" at bounding box center [575, 452] width 483 height 34
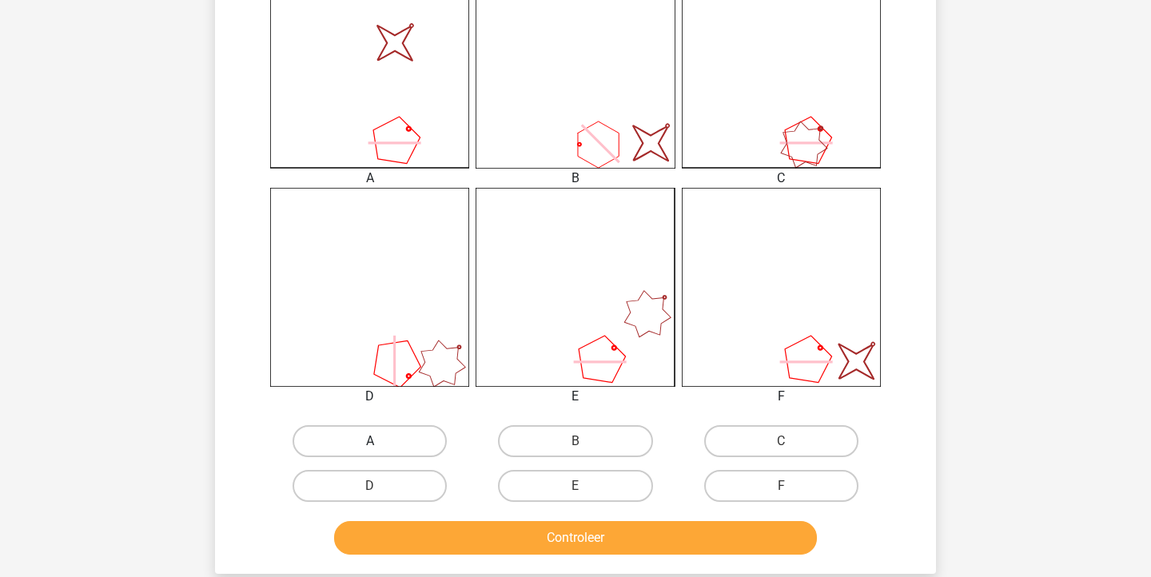
scroll to position [466, 0]
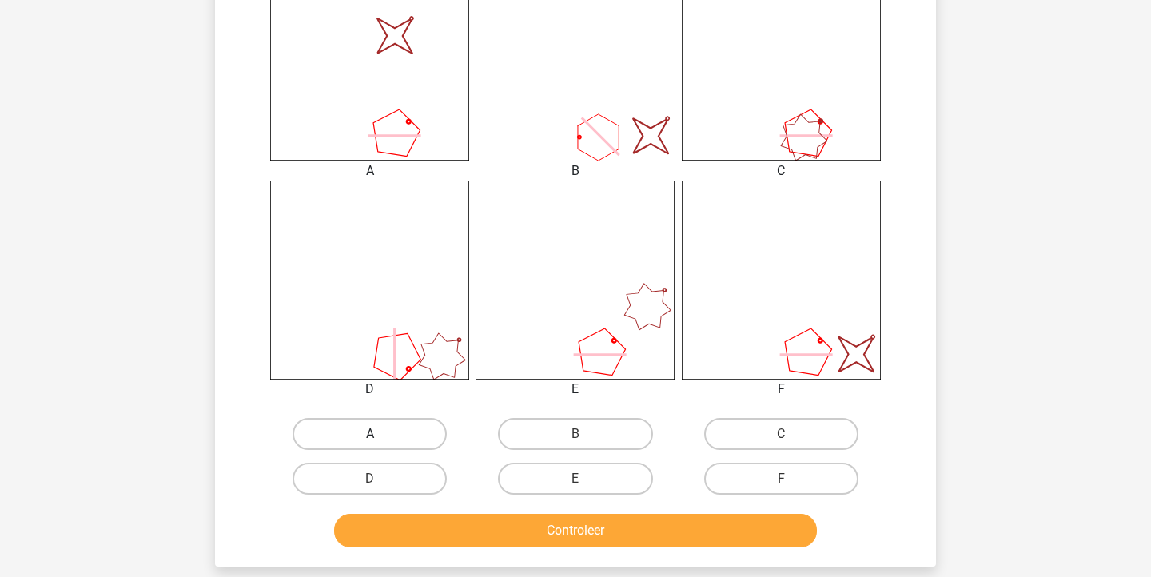
click at [414, 431] on label "A" at bounding box center [369, 434] width 154 height 32
click at [380, 434] on input "A" at bounding box center [375, 439] width 10 height 10
radio input "true"
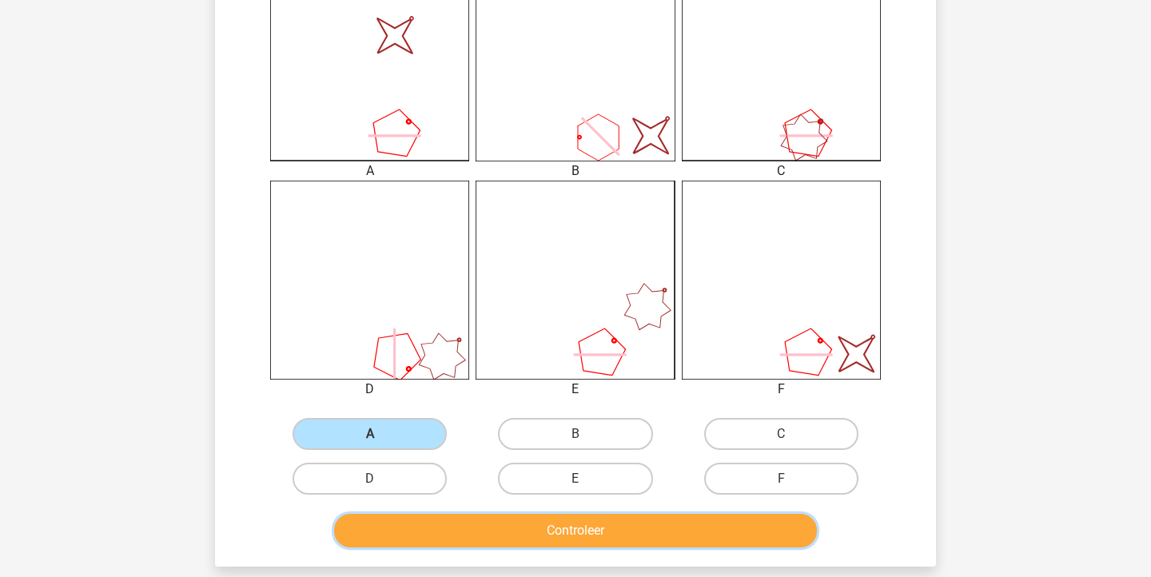
click at [443, 528] on button "Controleer" at bounding box center [575, 531] width 483 height 34
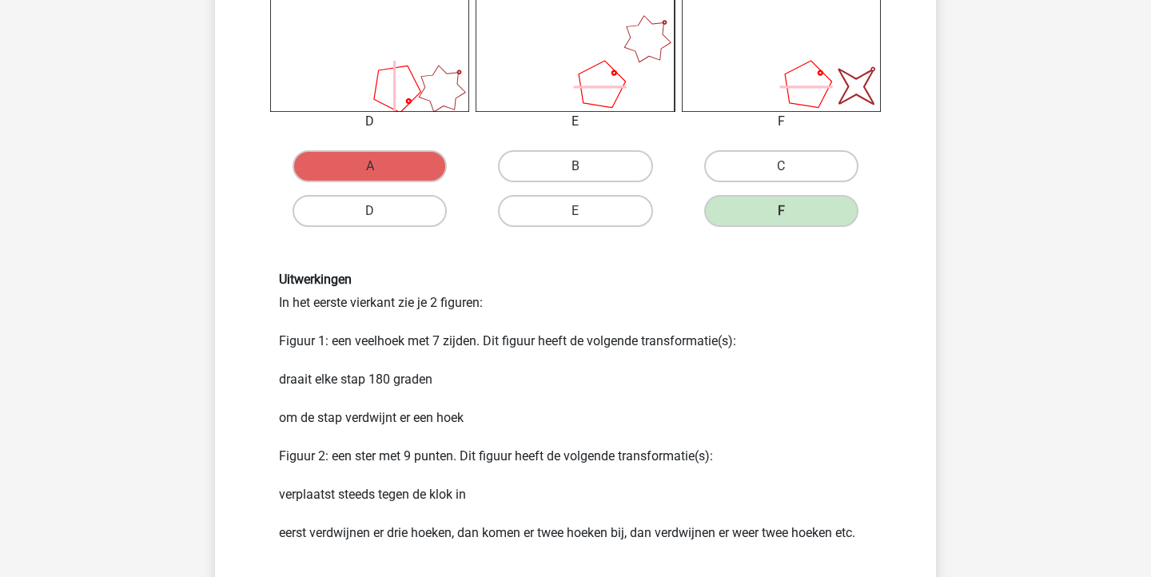
scroll to position [825, 0]
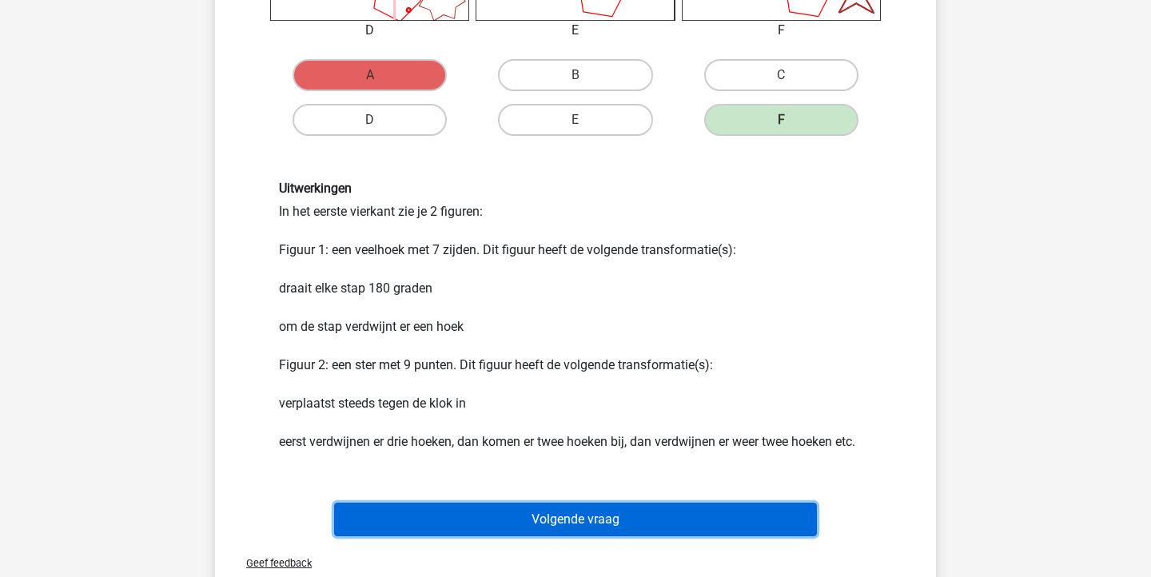
click at [575, 523] on button "Volgende vraag" at bounding box center [575, 520] width 483 height 34
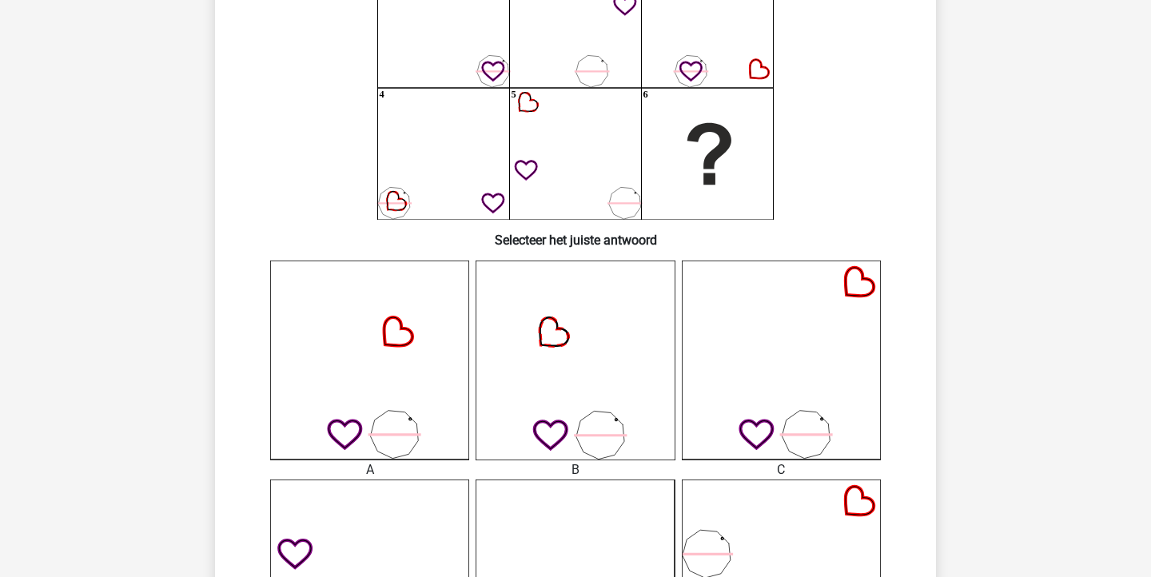
scroll to position [0, 0]
